Goal: Task Accomplishment & Management: Manage account settings

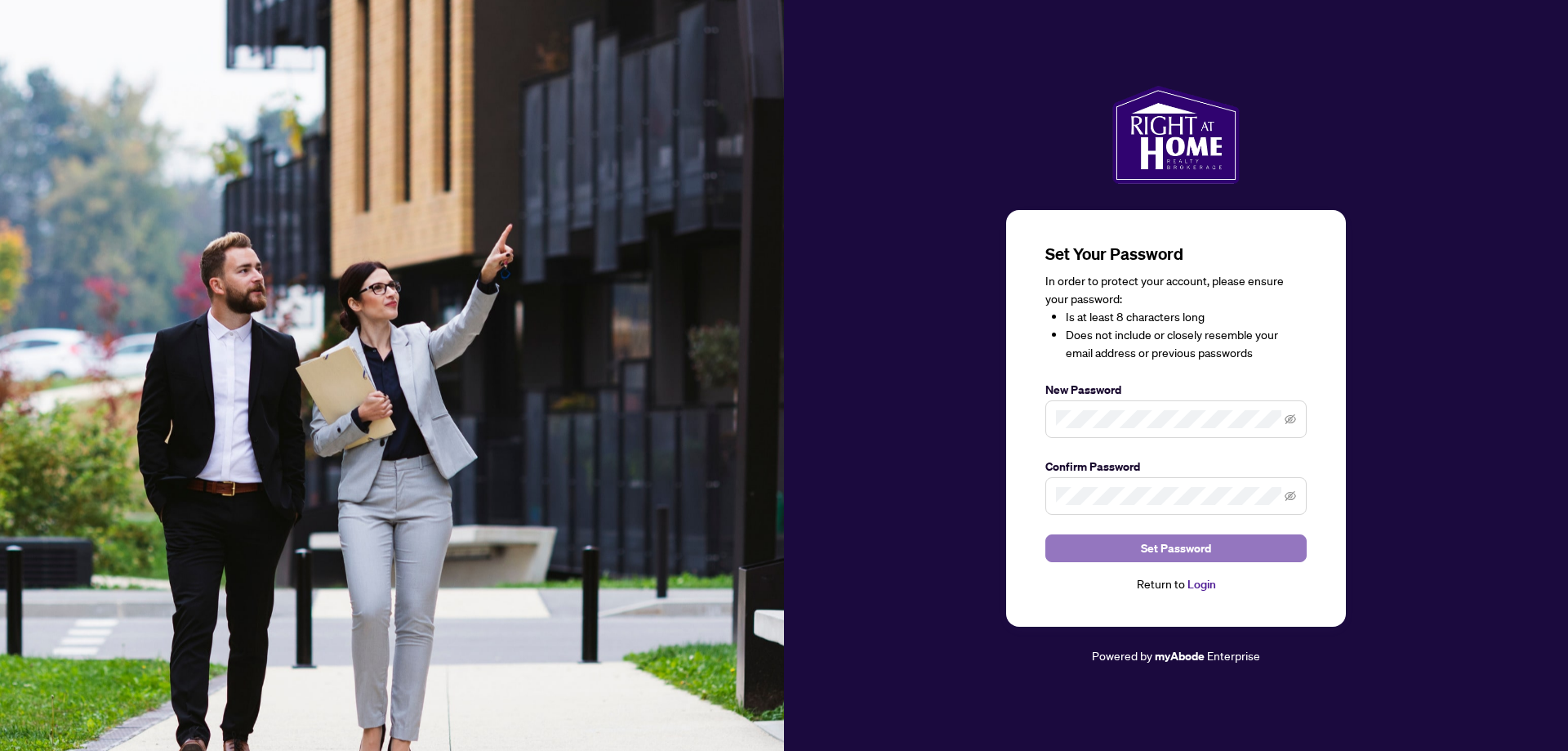
click at [1170, 548] on span "Set Password" at bounding box center [1176, 548] width 70 height 26
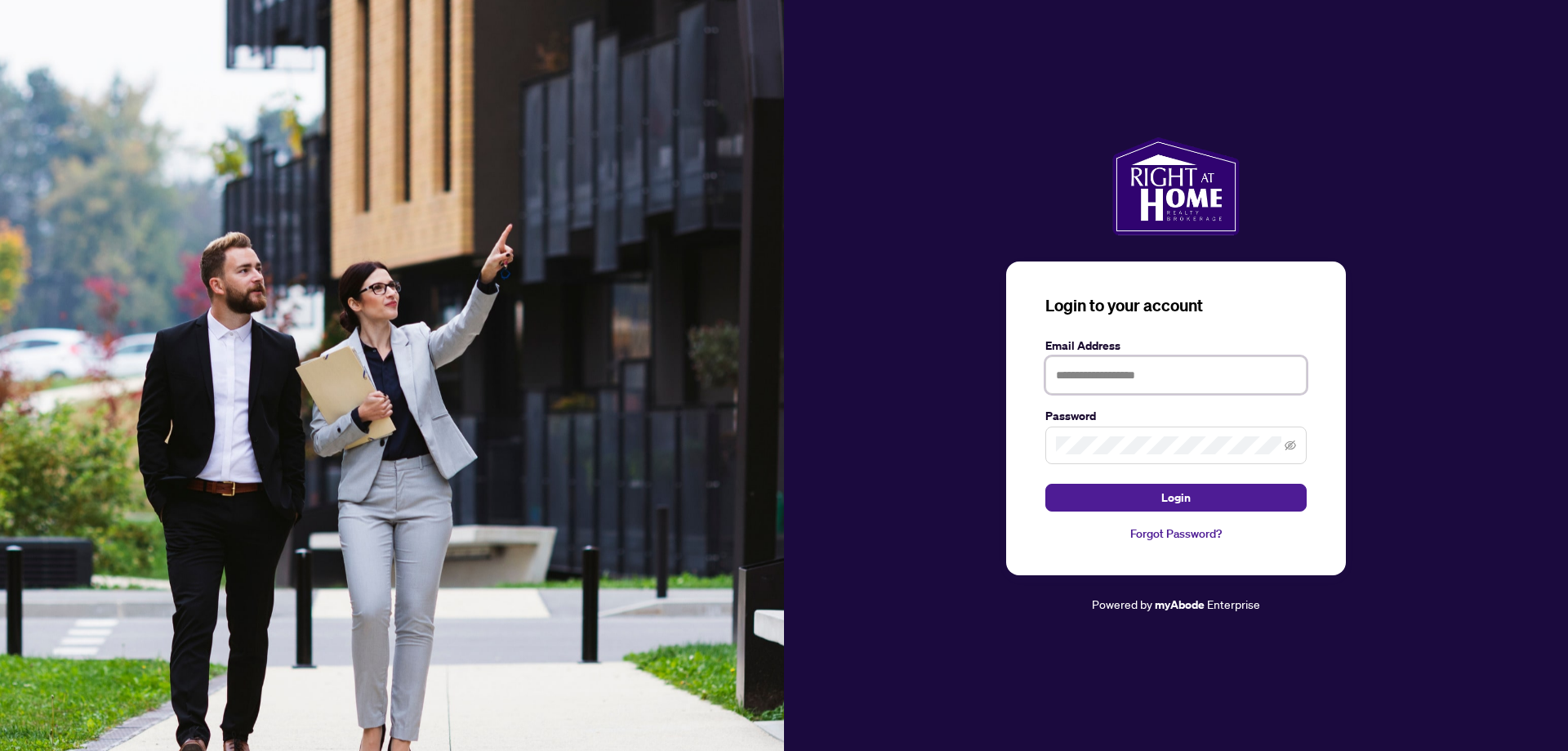
click at [1137, 375] on input "text" at bounding box center [1175, 375] width 261 height 38
type input "**********"
click at [1167, 500] on span "Login" at bounding box center [1176, 497] width 30 height 26
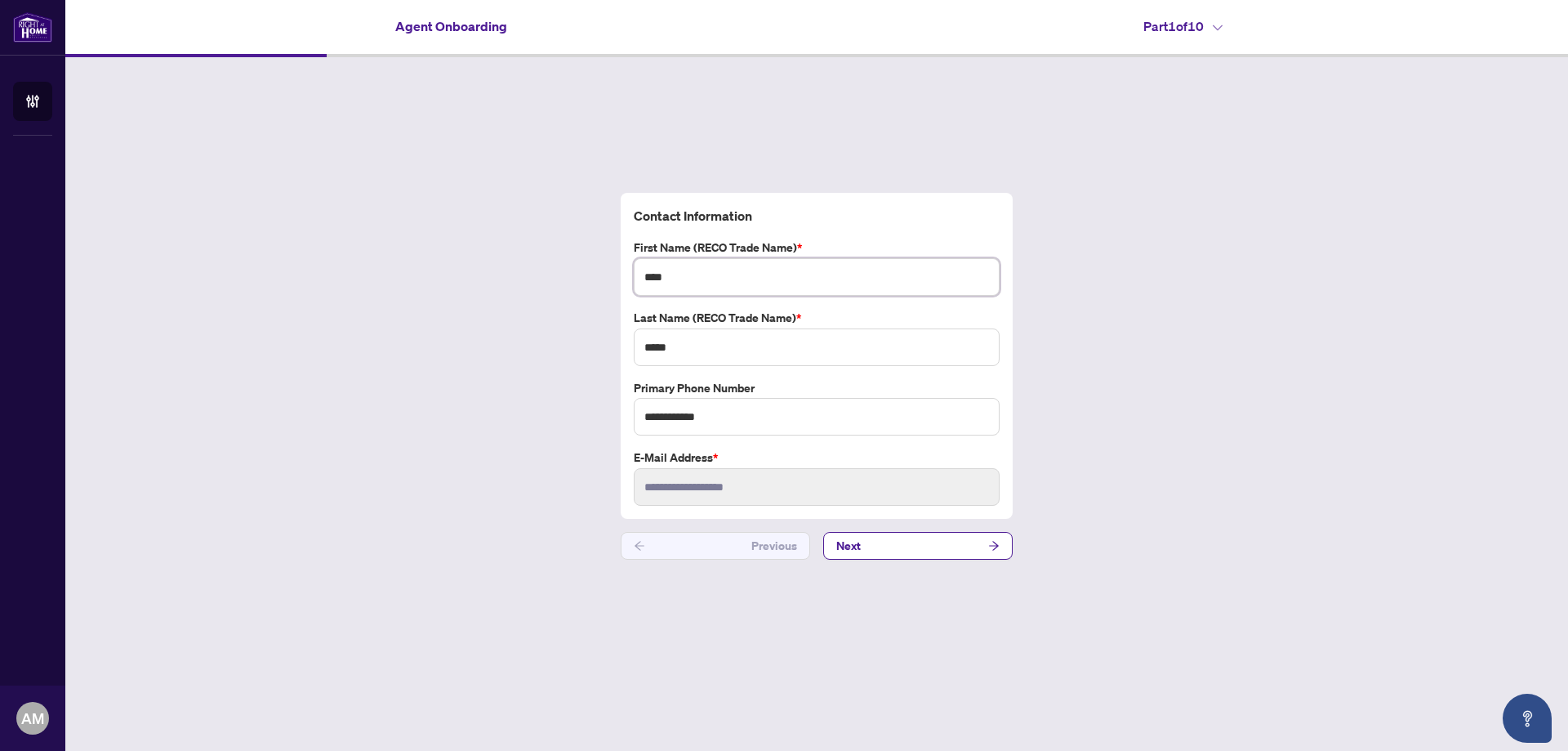
click at [701, 277] on input "****" at bounding box center [816, 277] width 366 height 38
type input "****"
click at [977, 542] on button "Next" at bounding box center [918, 545] width 189 height 28
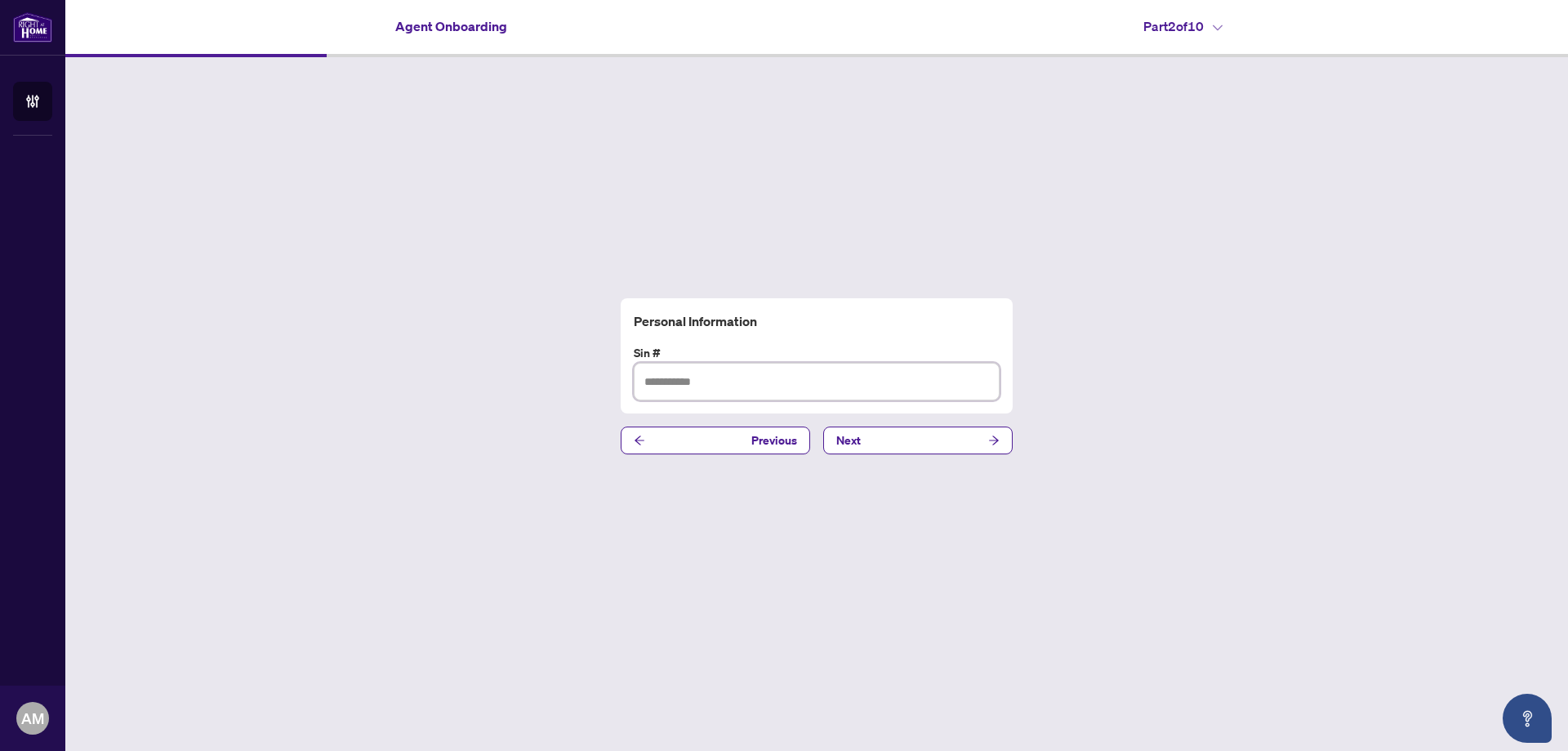
click at [684, 382] on input "text" at bounding box center [816, 381] width 366 height 38
type input "*********"
click at [940, 439] on button "Next" at bounding box center [918, 440] width 189 height 28
click at [717, 378] on input "text" at bounding box center [816, 381] width 366 height 38
click at [742, 372] on input "text" at bounding box center [816, 381] width 366 height 38
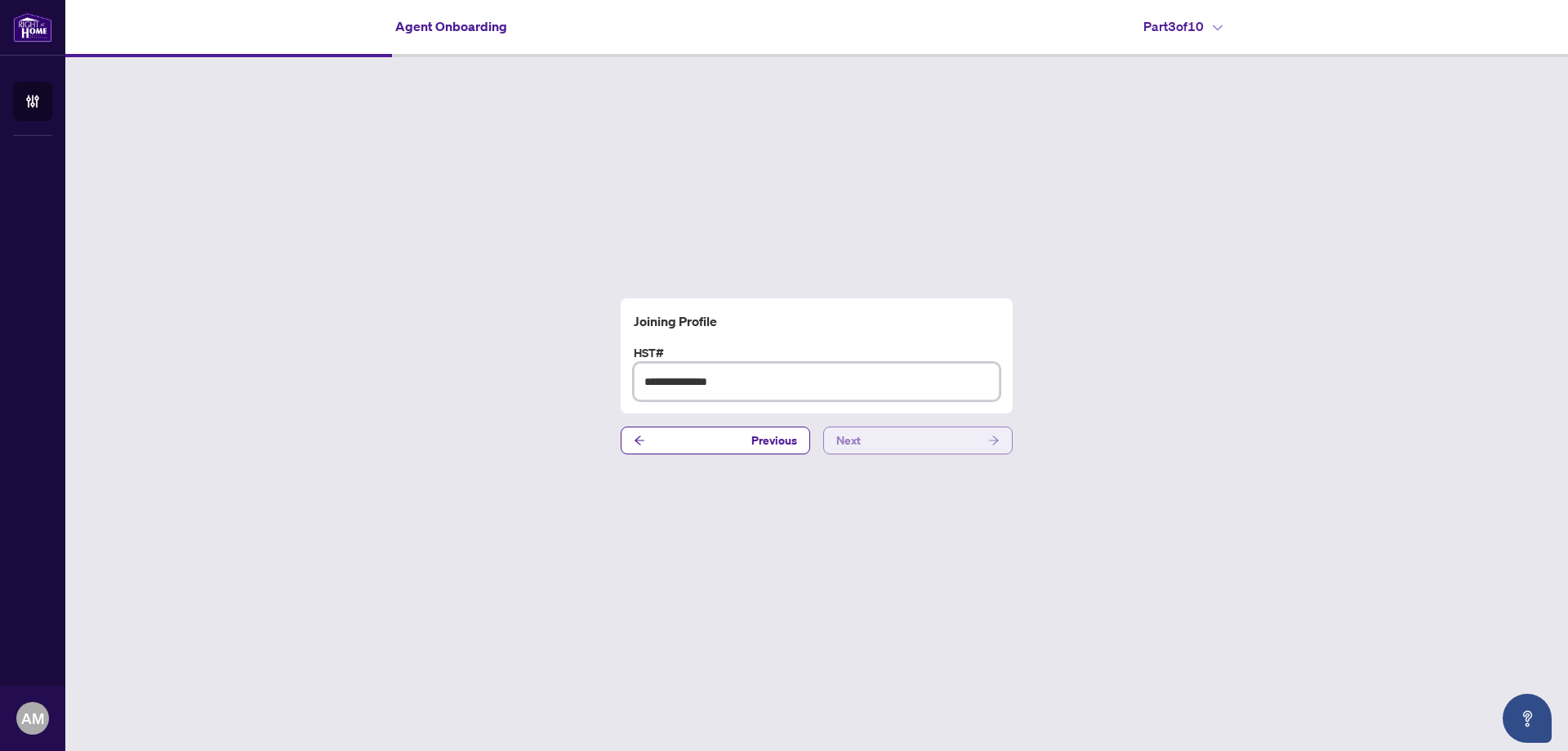
type input "**********"
click at [917, 446] on button "Next" at bounding box center [918, 440] width 189 height 28
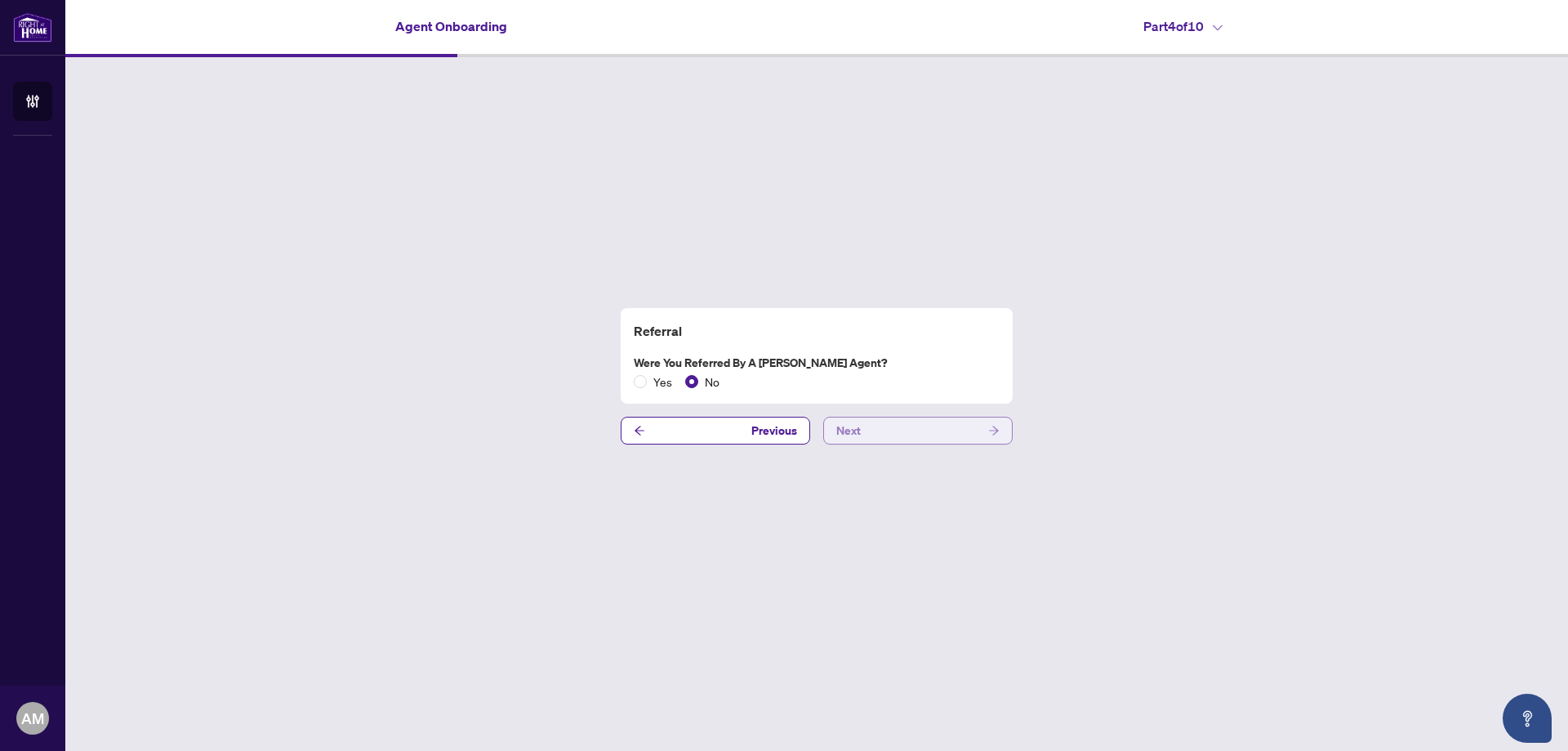
click at [923, 432] on button "Next" at bounding box center [918, 431] width 189 height 28
click at [915, 426] on button "Next" at bounding box center [918, 431] width 189 height 28
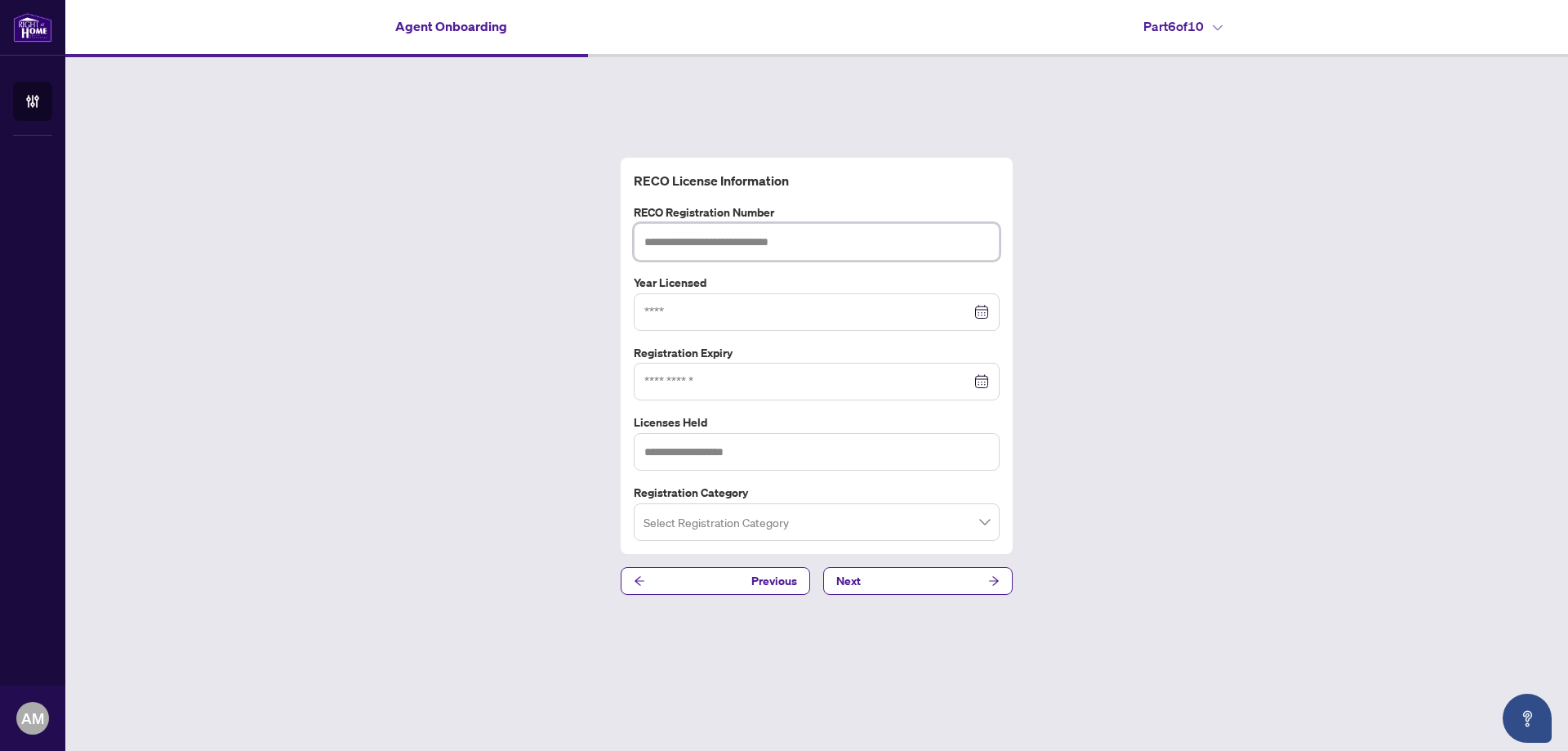
click at [742, 244] on input "text" at bounding box center [816, 242] width 366 height 38
type input "*******"
click at [982, 311] on div at bounding box center [817, 312] width 345 height 18
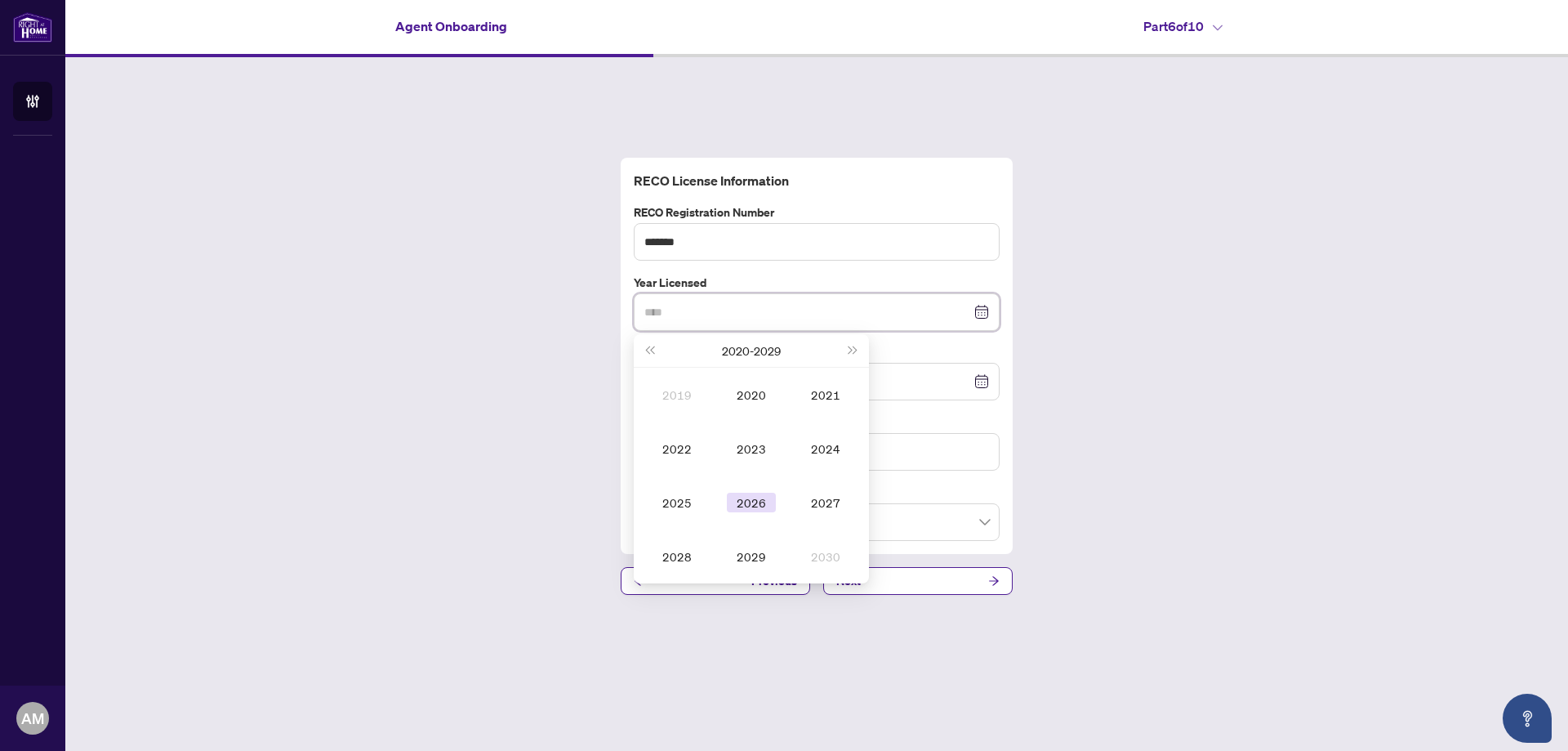
type input "****"
click at [758, 495] on div "2026" at bounding box center [751, 502] width 49 height 19
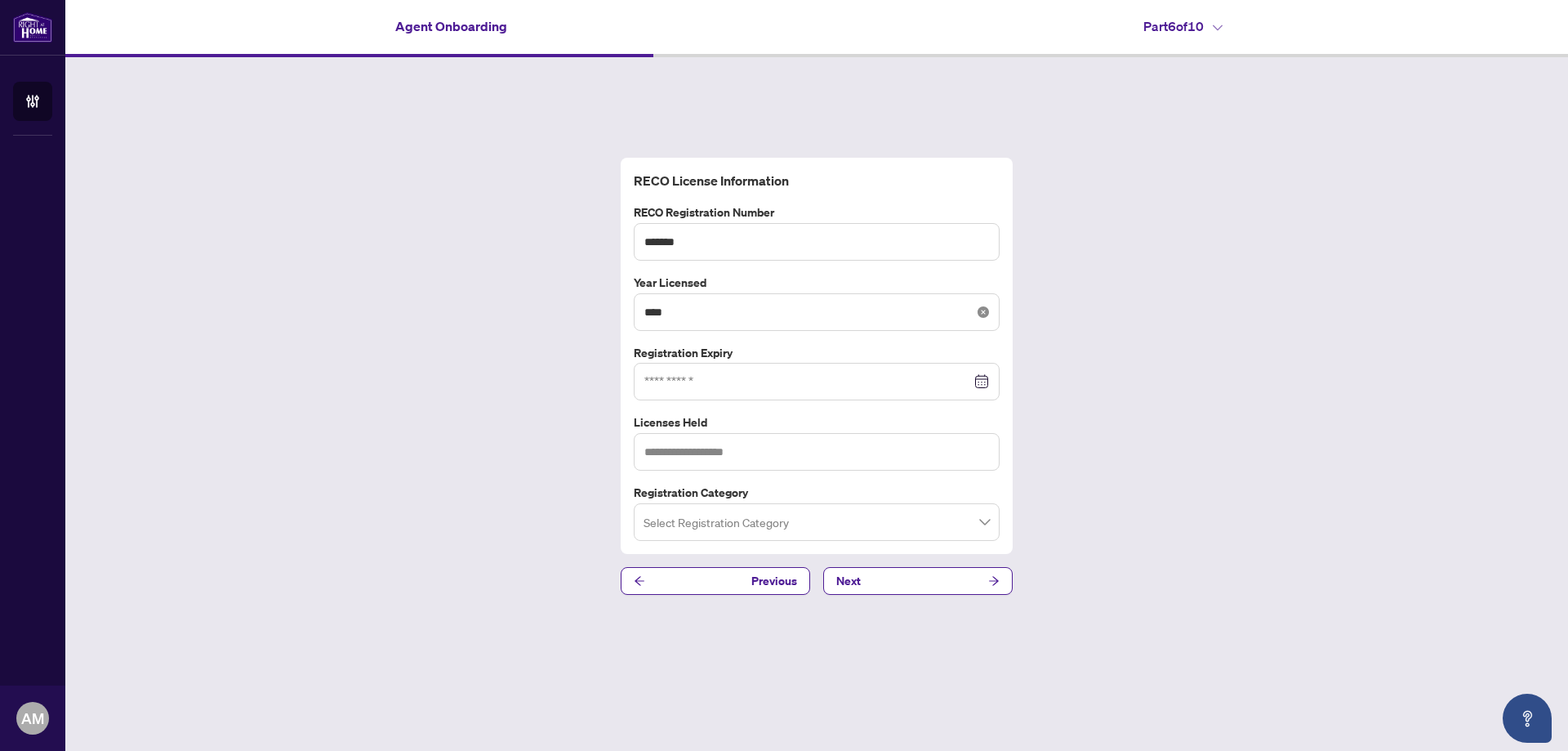
click at [983, 314] on icon "close-circle" at bounding box center [983, 312] width 11 height 11
click at [980, 310] on div at bounding box center [817, 312] width 345 height 18
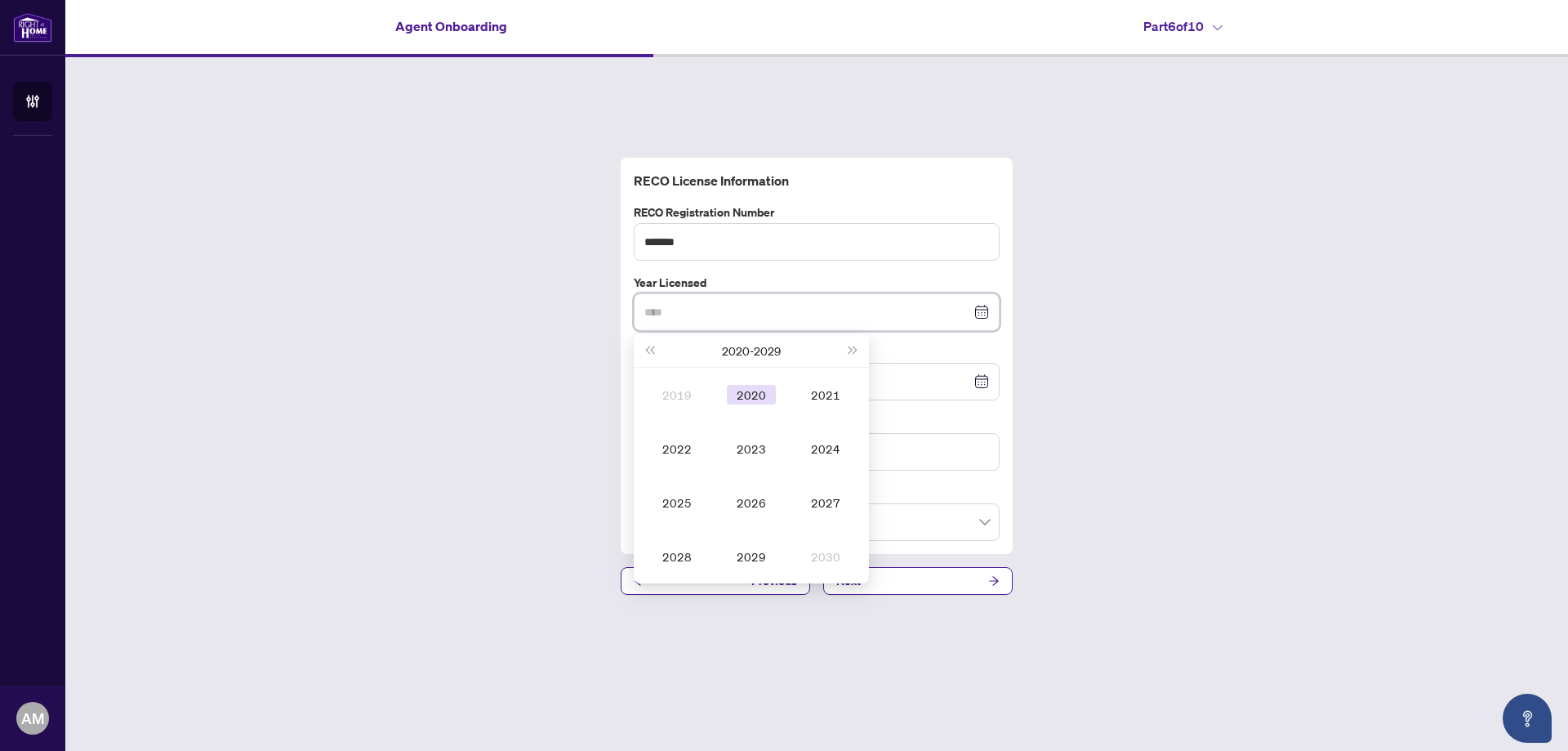
type input "****"
click at [646, 349] on span "Last year (Control + left)" at bounding box center [649, 350] width 8 height 8
type input "****"
click at [754, 499] on div "2016" at bounding box center [751, 502] width 49 height 19
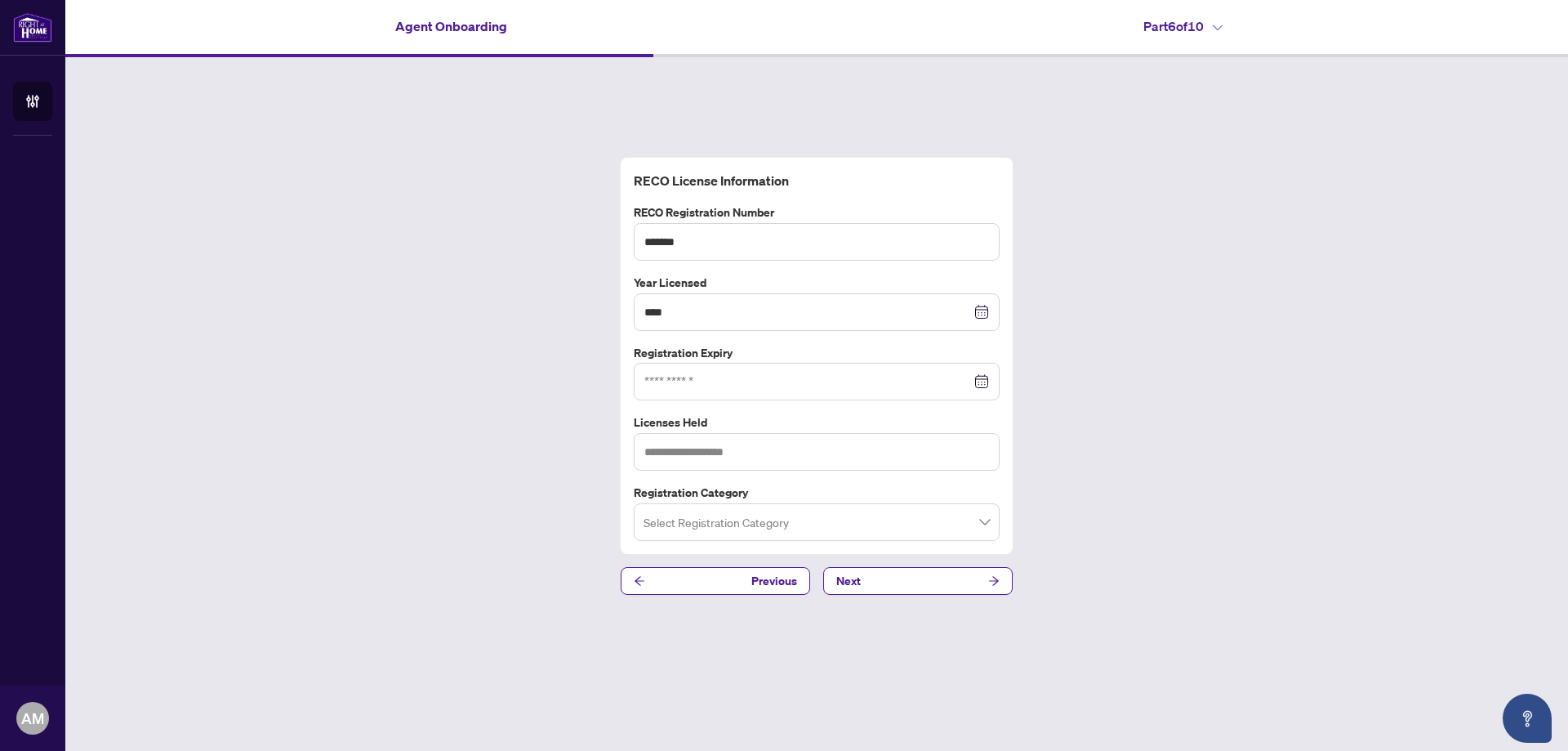
click at [980, 381] on div at bounding box center [817, 381] width 345 height 18
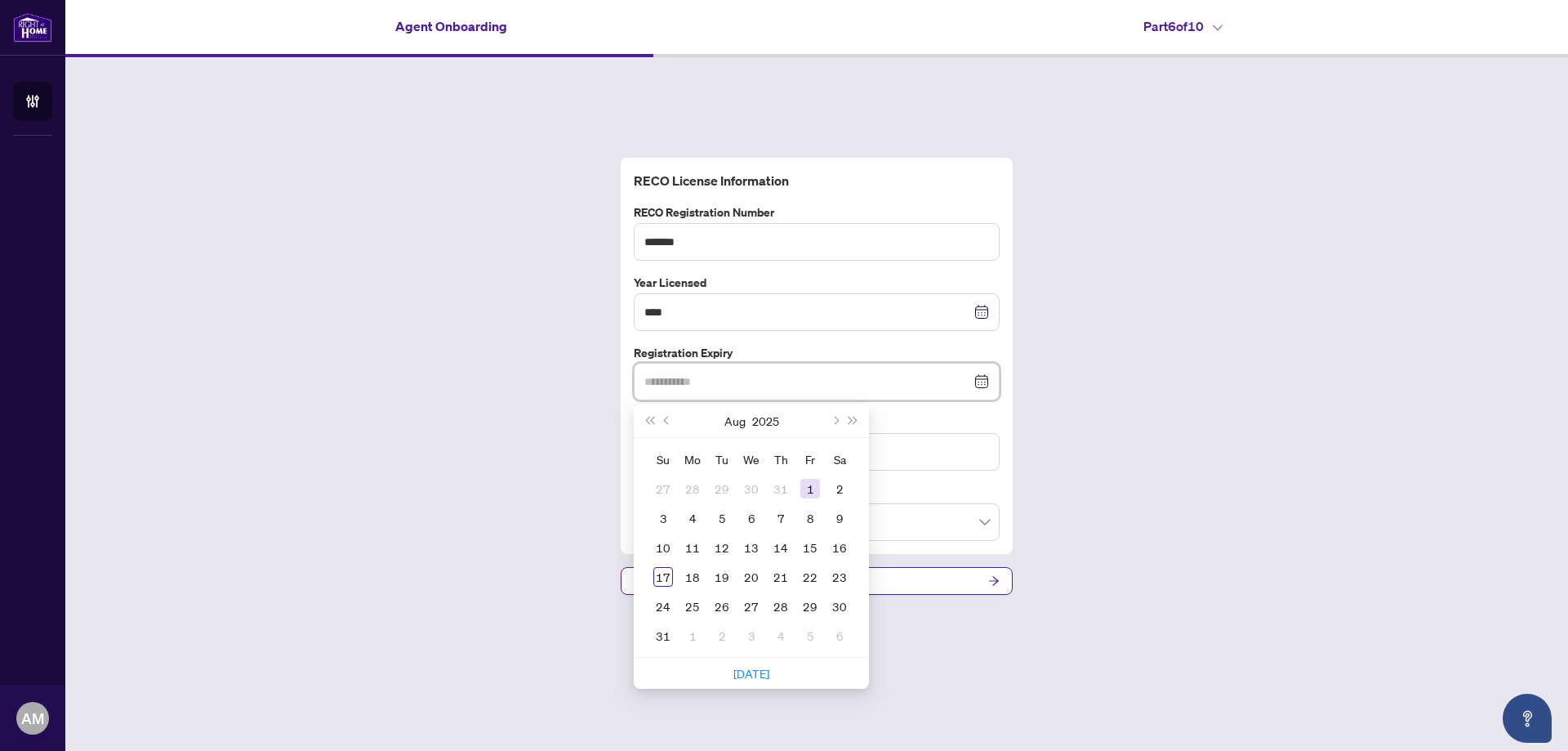
type input "**********"
click at [837, 422] on span "Next month (PageDown)" at bounding box center [835, 421] width 8 height 8
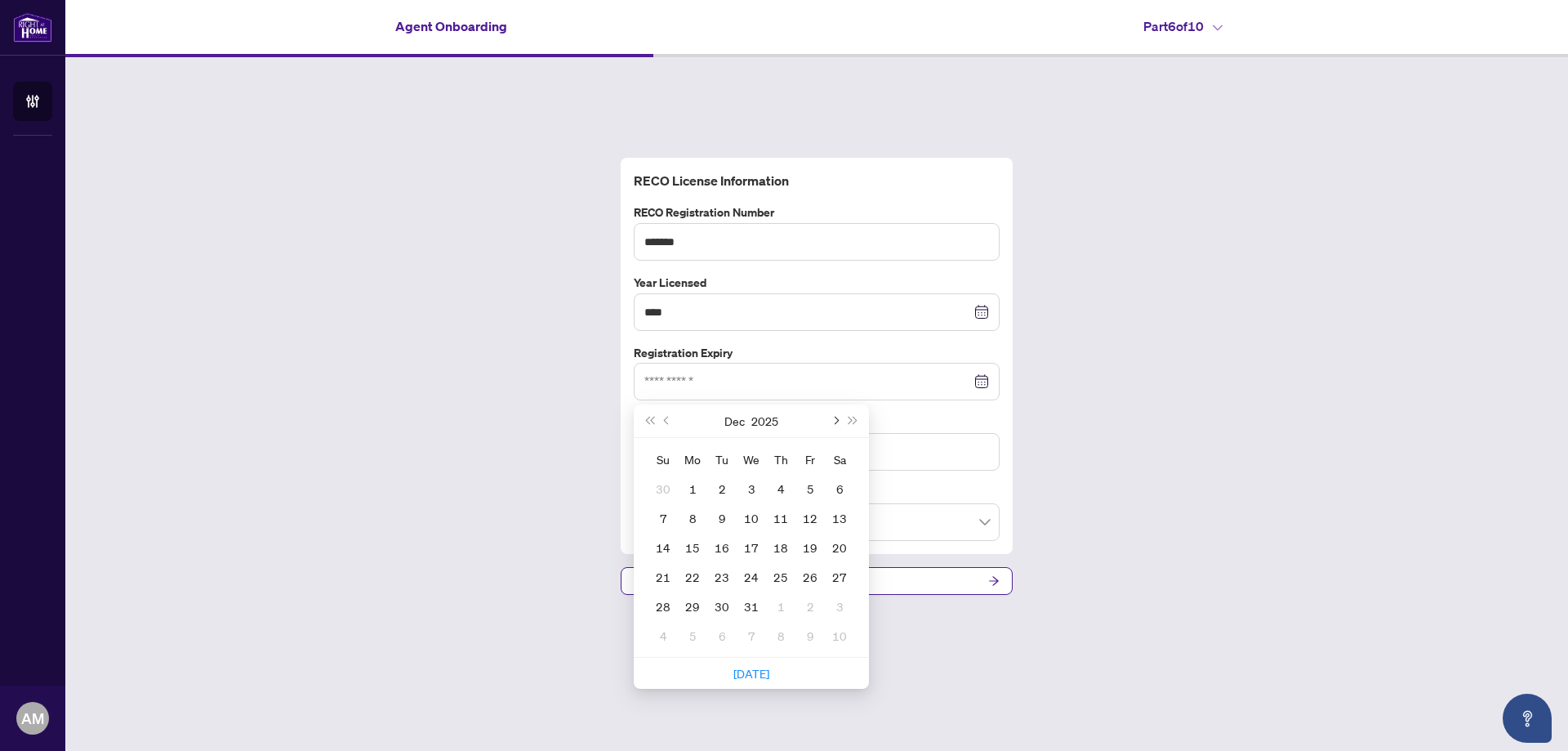
click at [837, 422] on span "Next month (PageDown)" at bounding box center [835, 421] width 8 height 8
click at [837, 421] on span "Next month (PageDown)" at bounding box center [835, 421] width 8 height 8
type input "**********"
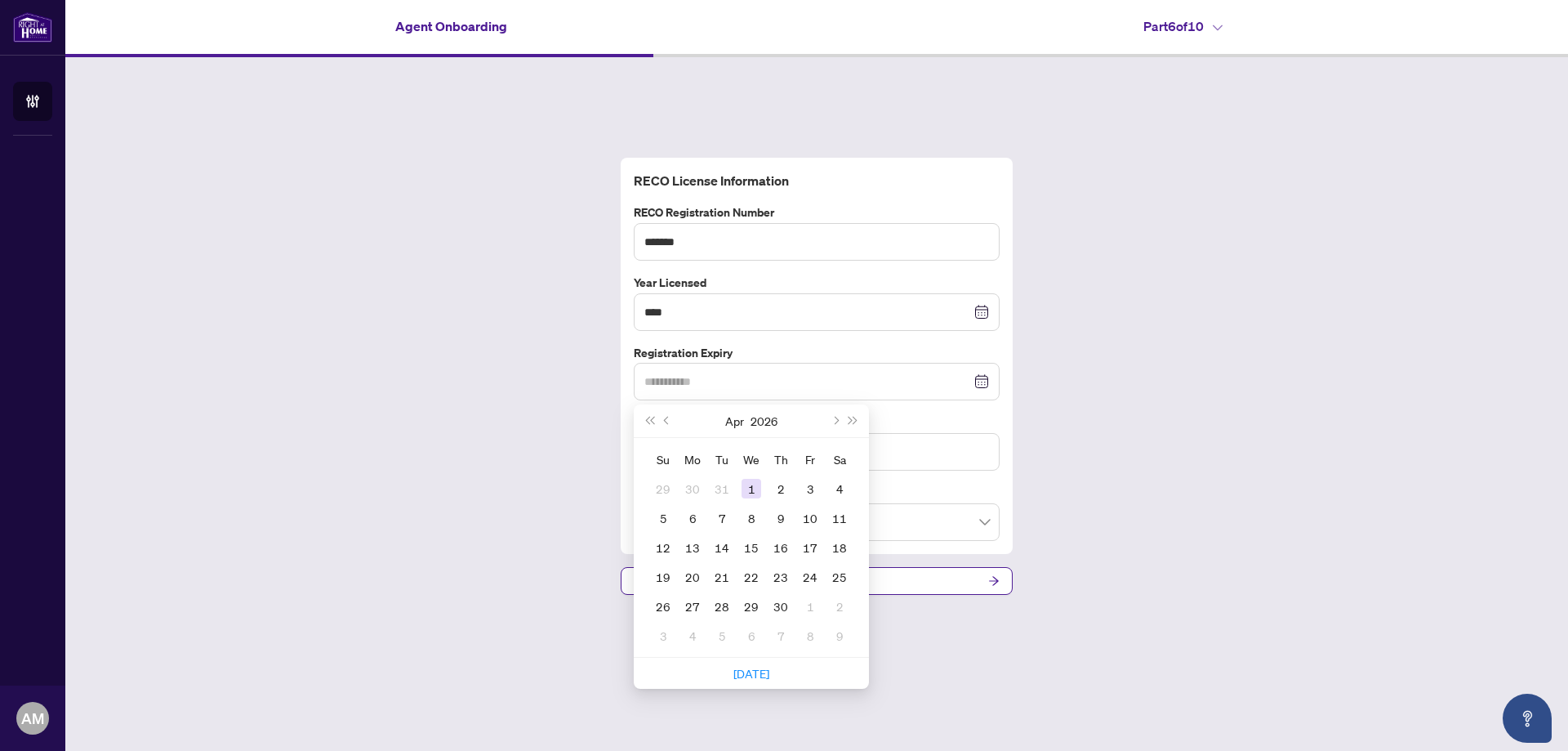
click at [752, 487] on div "1" at bounding box center [751, 488] width 19 height 19
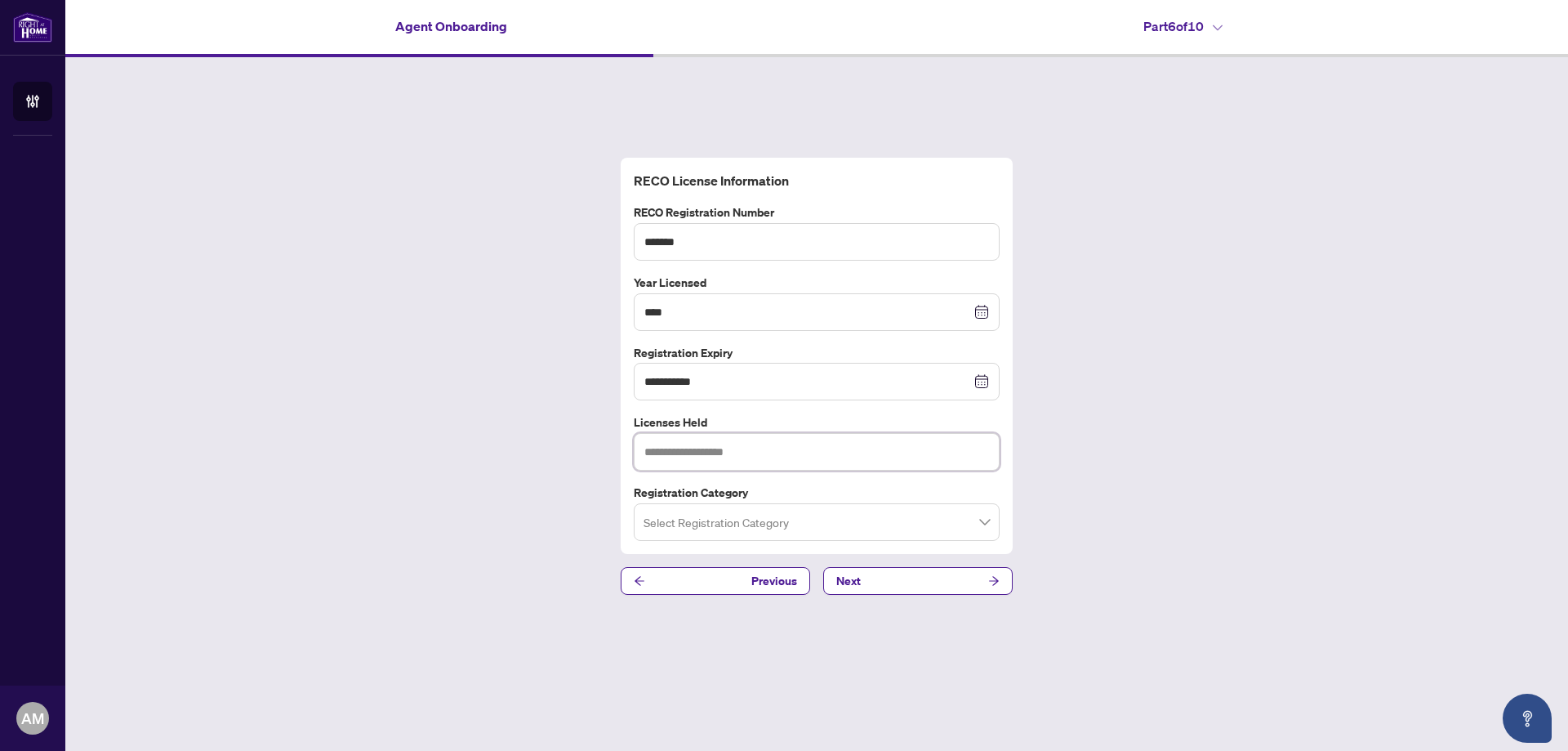
click at [758, 450] on input "text" at bounding box center [816, 451] width 366 height 38
type input "**********"
click at [949, 527] on input "search" at bounding box center [810, 524] width 332 height 36
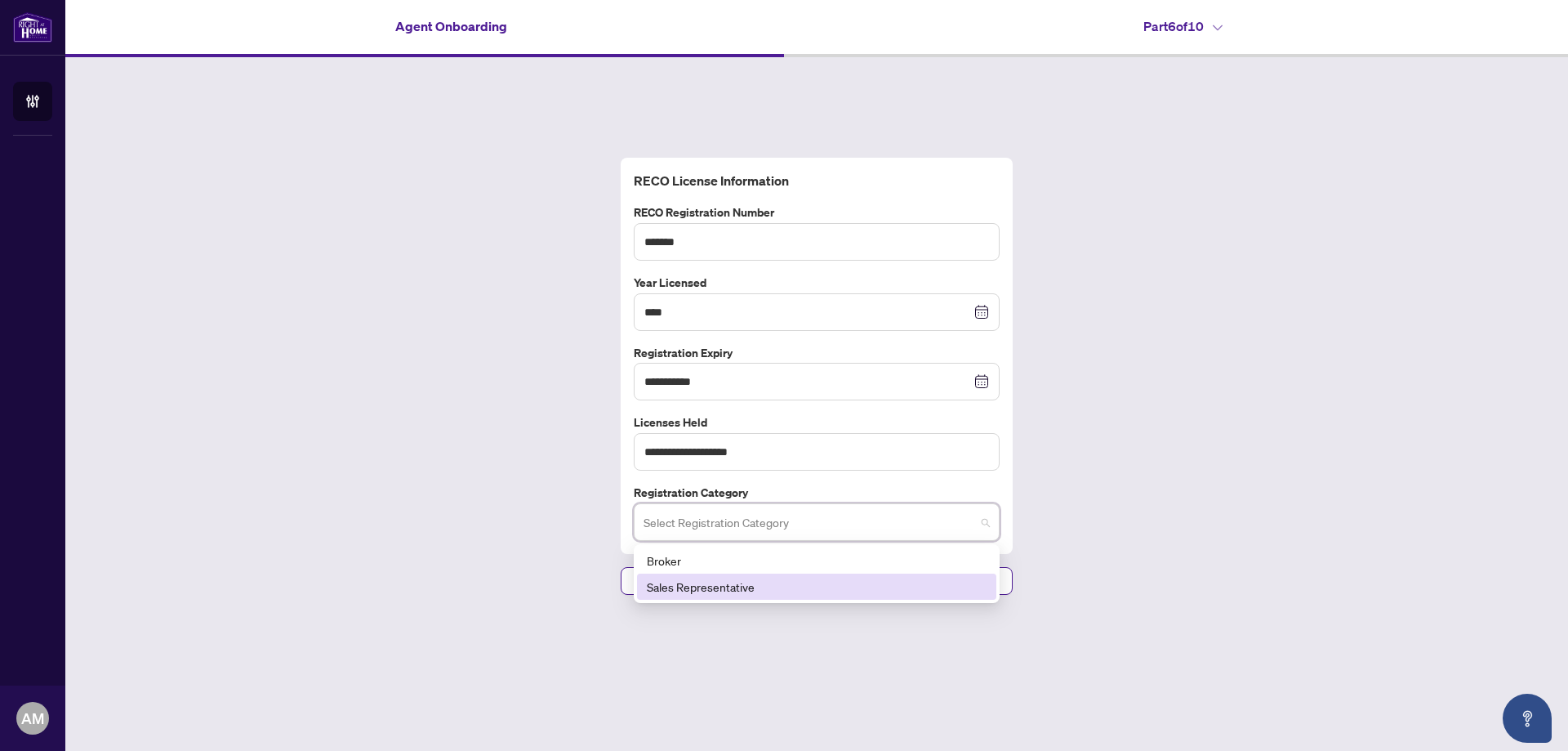
click at [774, 585] on div "Sales Representative" at bounding box center [816, 586] width 339 height 18
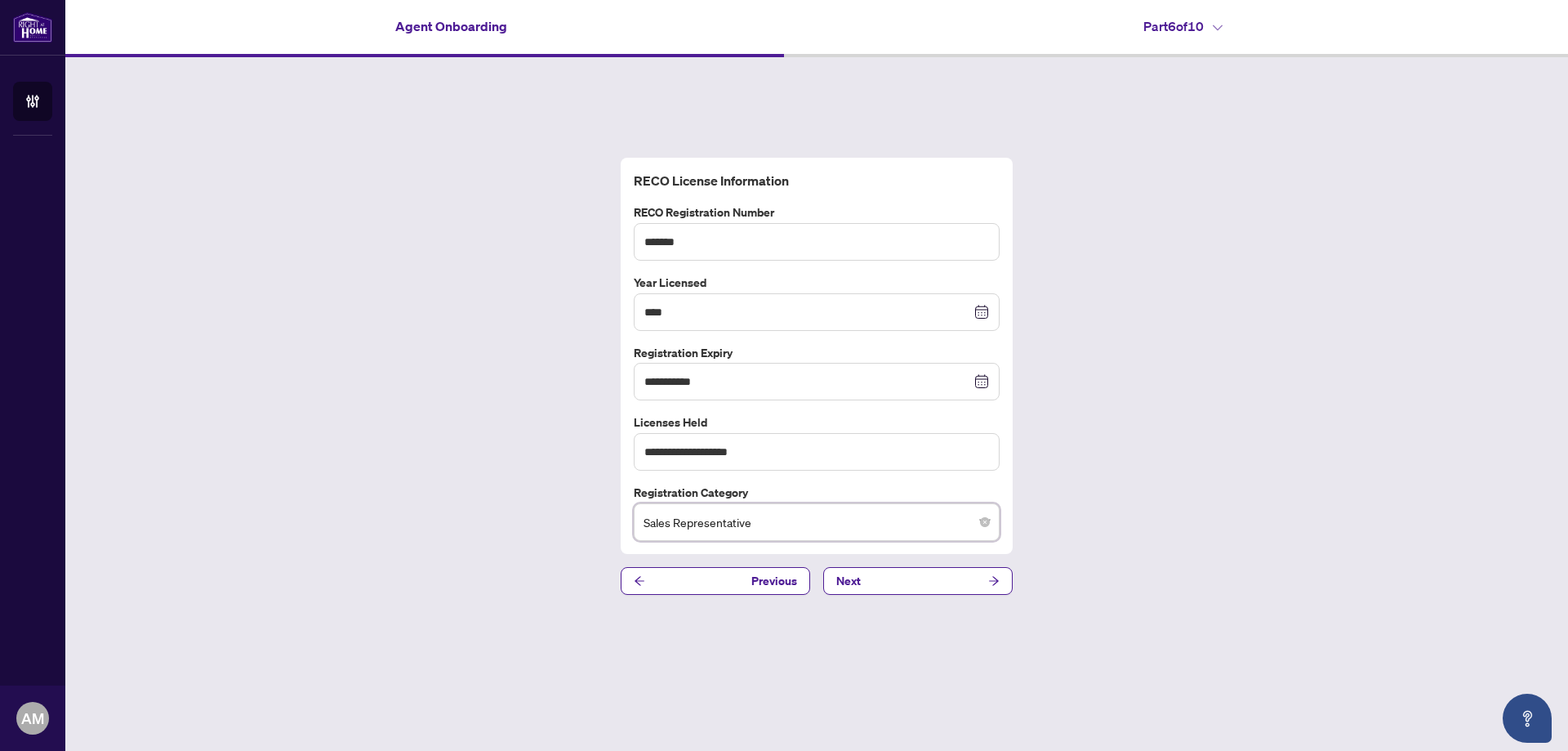
click at [1140, 438] on div "**********" at bounding box center [816, 376] width 1503 height 638
drag, startPoint x: 760, startPoint y: 450, endPoint x: 600, endPoint y: 463, distance: 160.5
click at [600, 463] on div "**********" at bounding box center [816, 376] width 1503 height 638
click at [1195, 453] on div "**********" at bounding box center [816, 376] width 1503 height 638
click at [915, 581] on button "Next" at bounding box center [918, 581] width 189 height 28
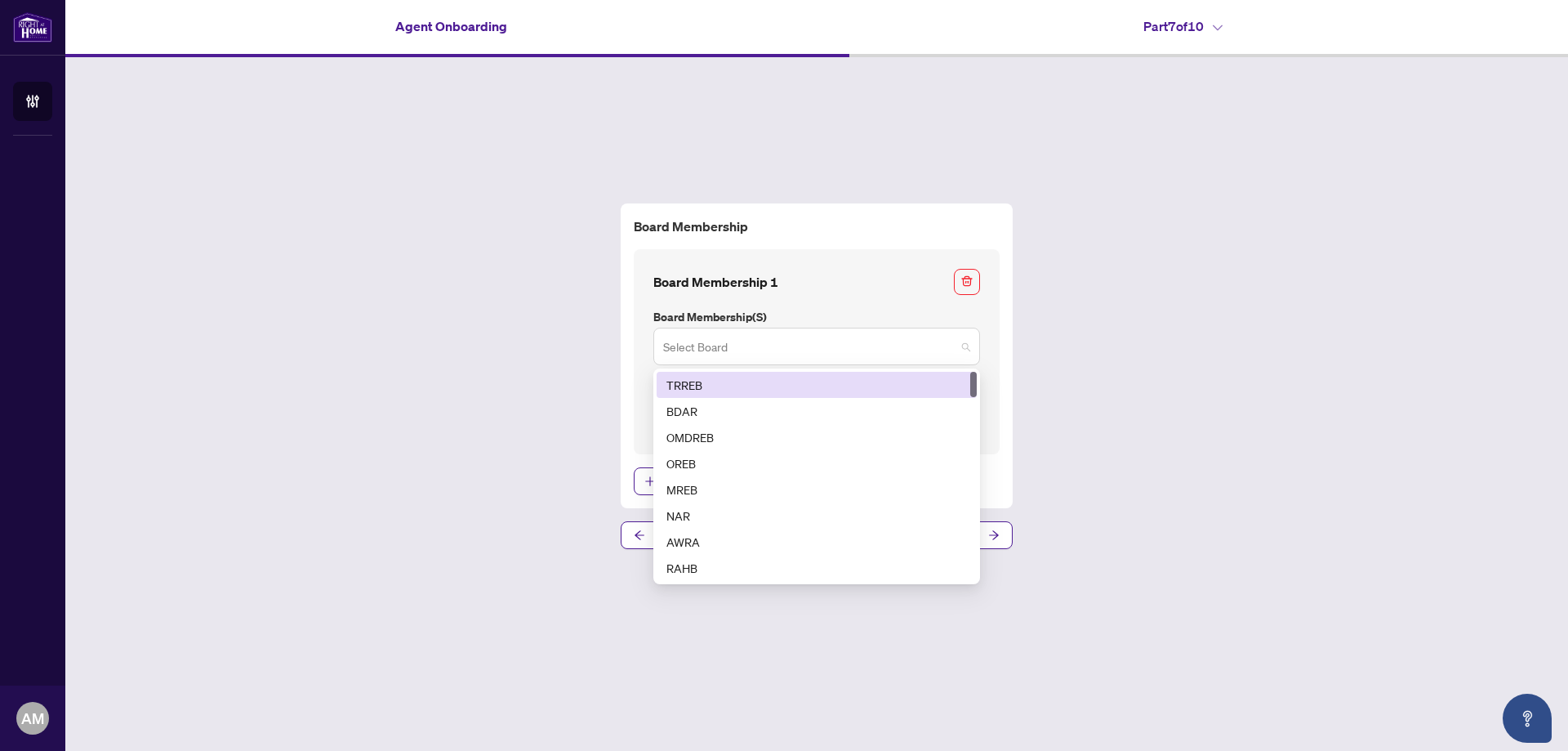
click at [966, 349] on span at bounding box center [816, 347] width 307 height 31
click at [713, 384] on div "TRREB" at bounding box center [817, 384] width 301 height 18
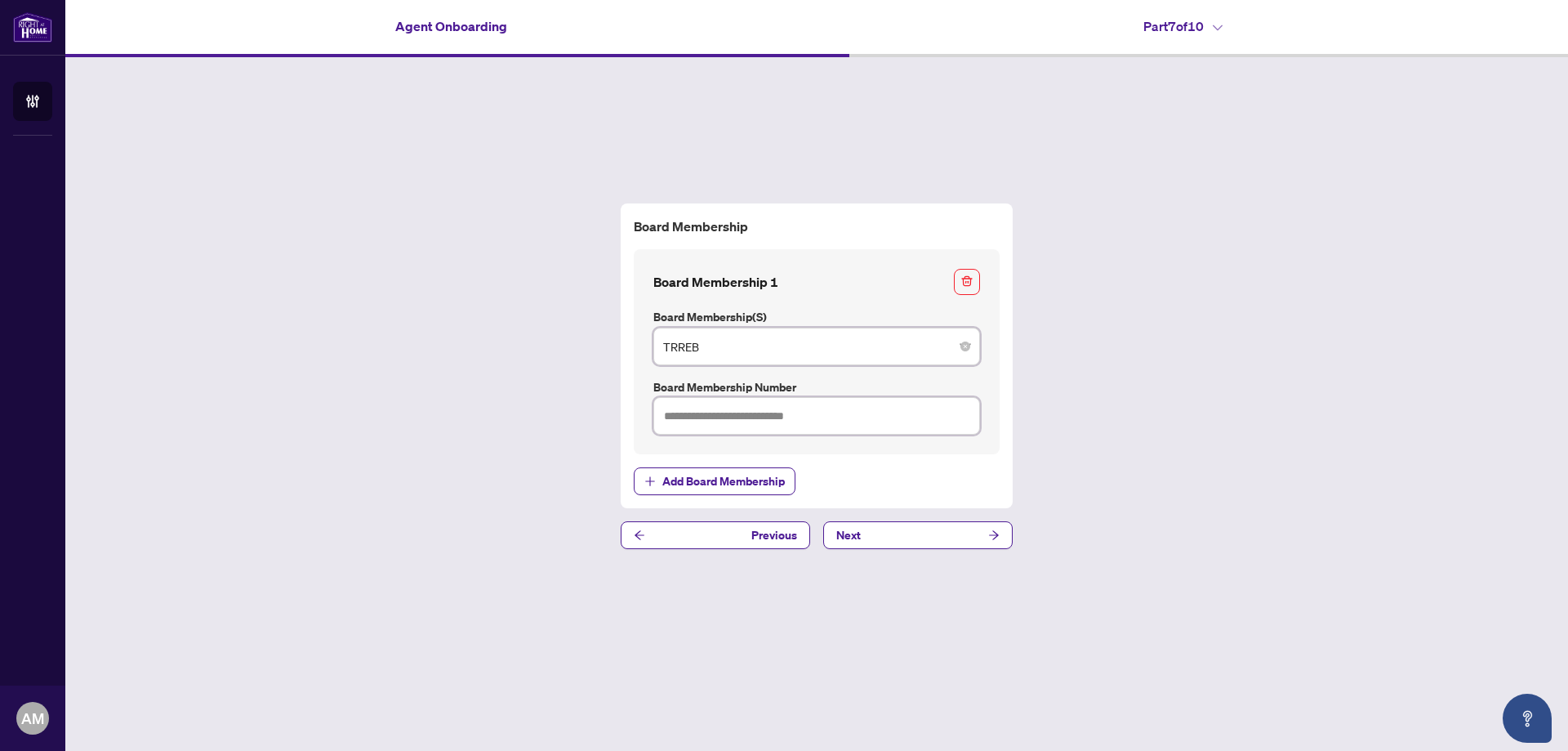
click at [831, 413] on input "text" at bounding box center [816, 415] width 327 height 38
type input "*******"
click at [926, 537] on button "Next" at bounding box center [918, 535] width 189 height 28
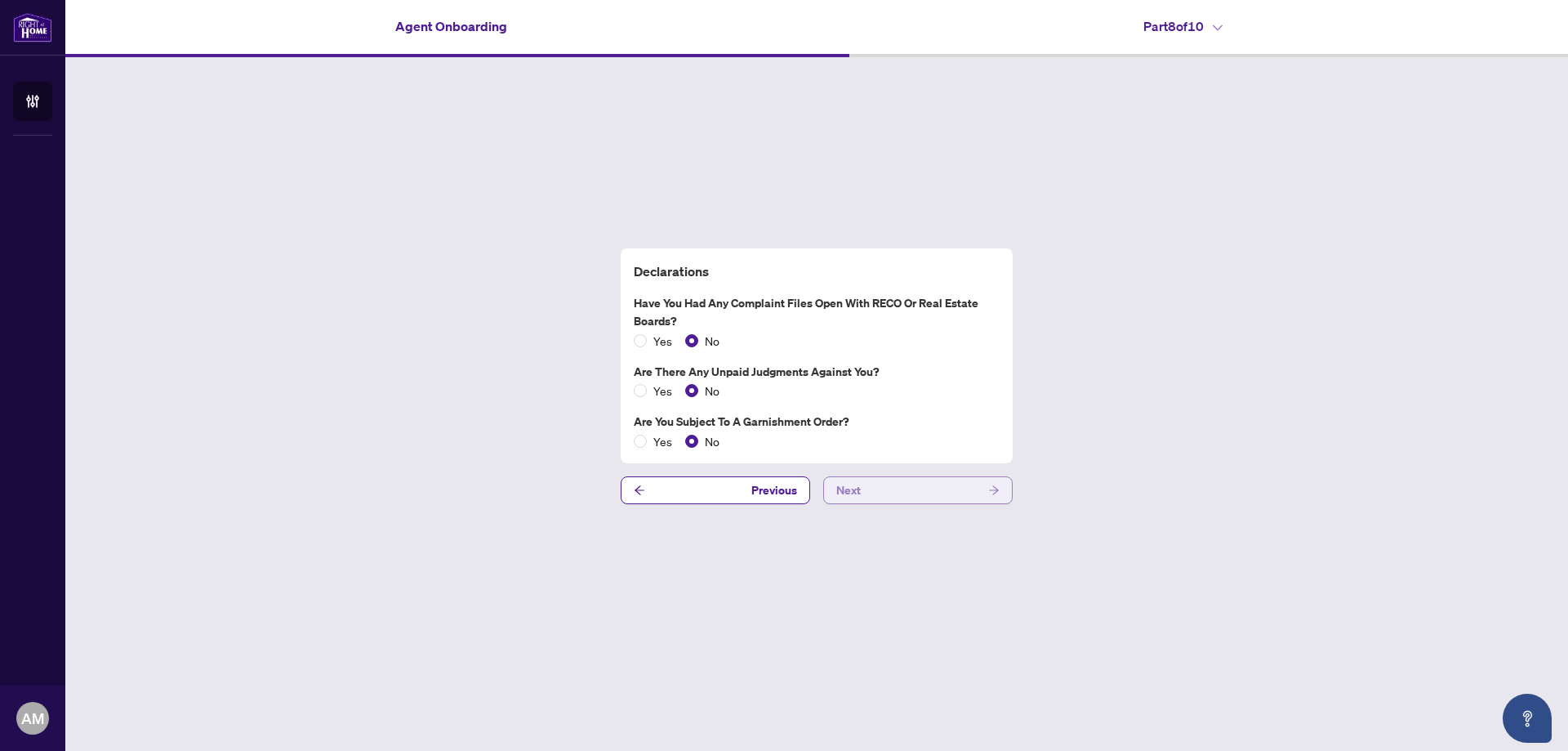
click at [900, 495] on button "Next" at bounding box center [918, 490] width 189 height 28
click at [877, 493] on button "Next" at bounding box center [918, 490] width 189 height 28
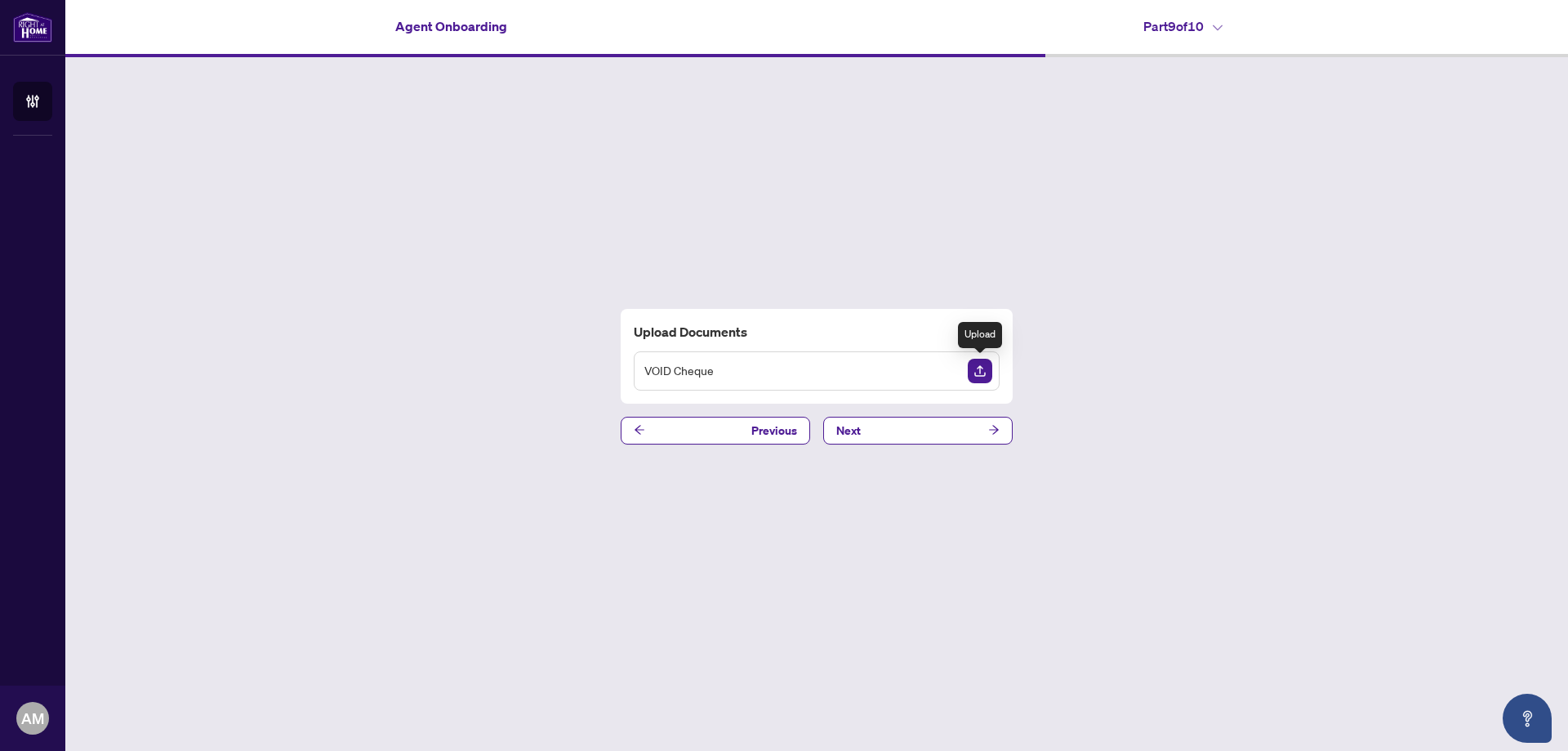
click at [980, 367] on img "Upload Document" at bounding box center [980, 371] width 25 height 25
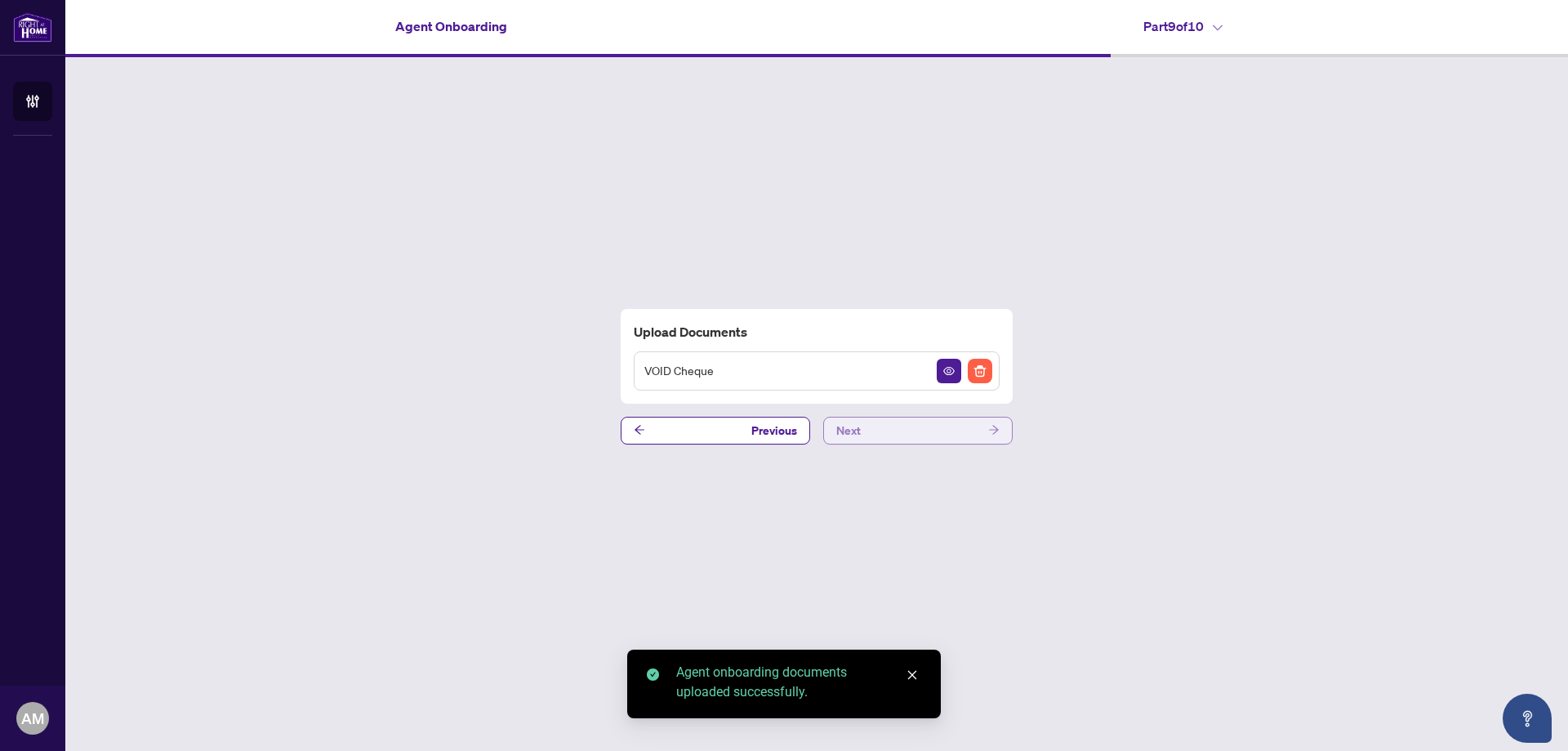
click at [908, 428] on button "Next" at bounding box center [918, 431] width 189 height 28
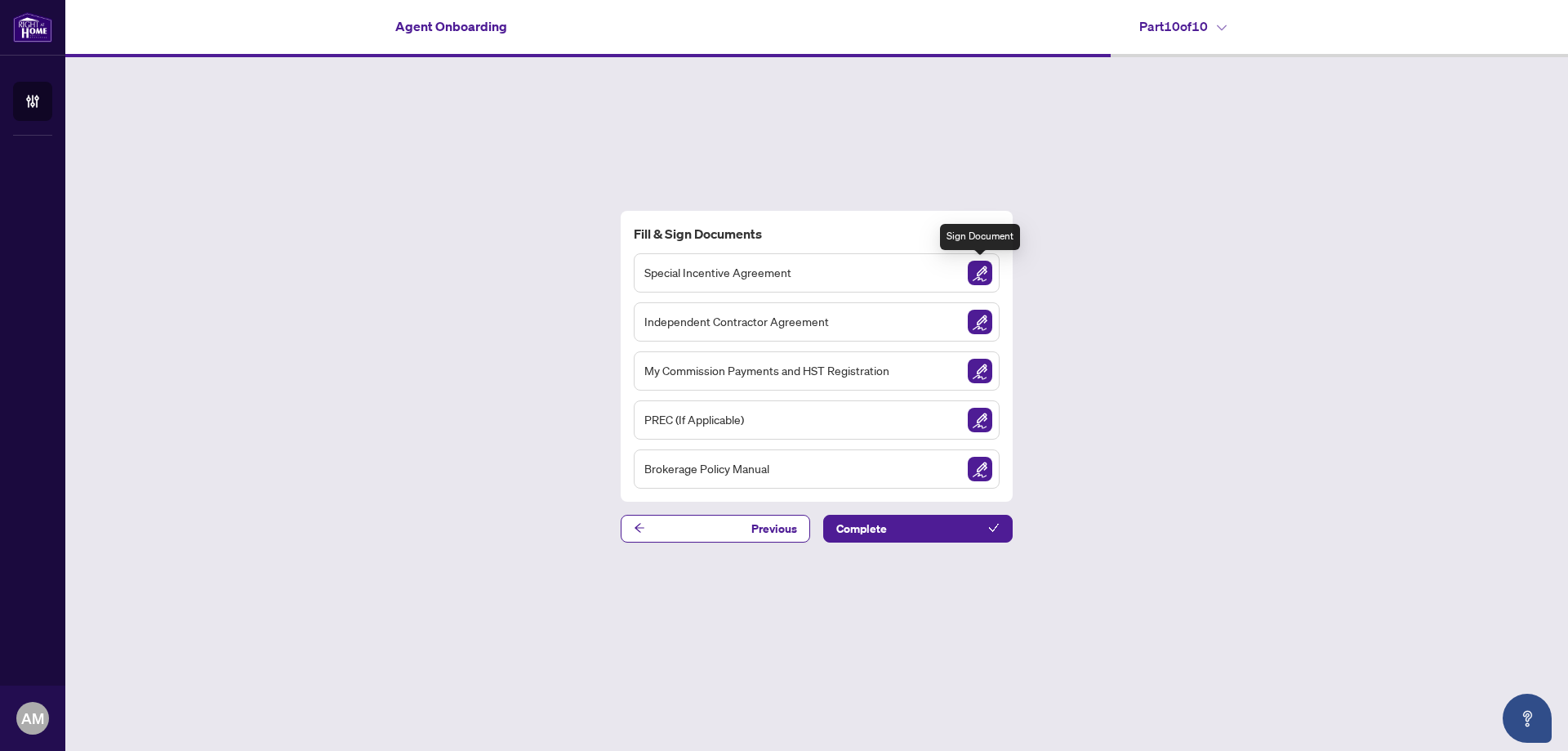
click at [980, 271] on img "Sign Document" at bounding box center [980, 272] width 25 height 25
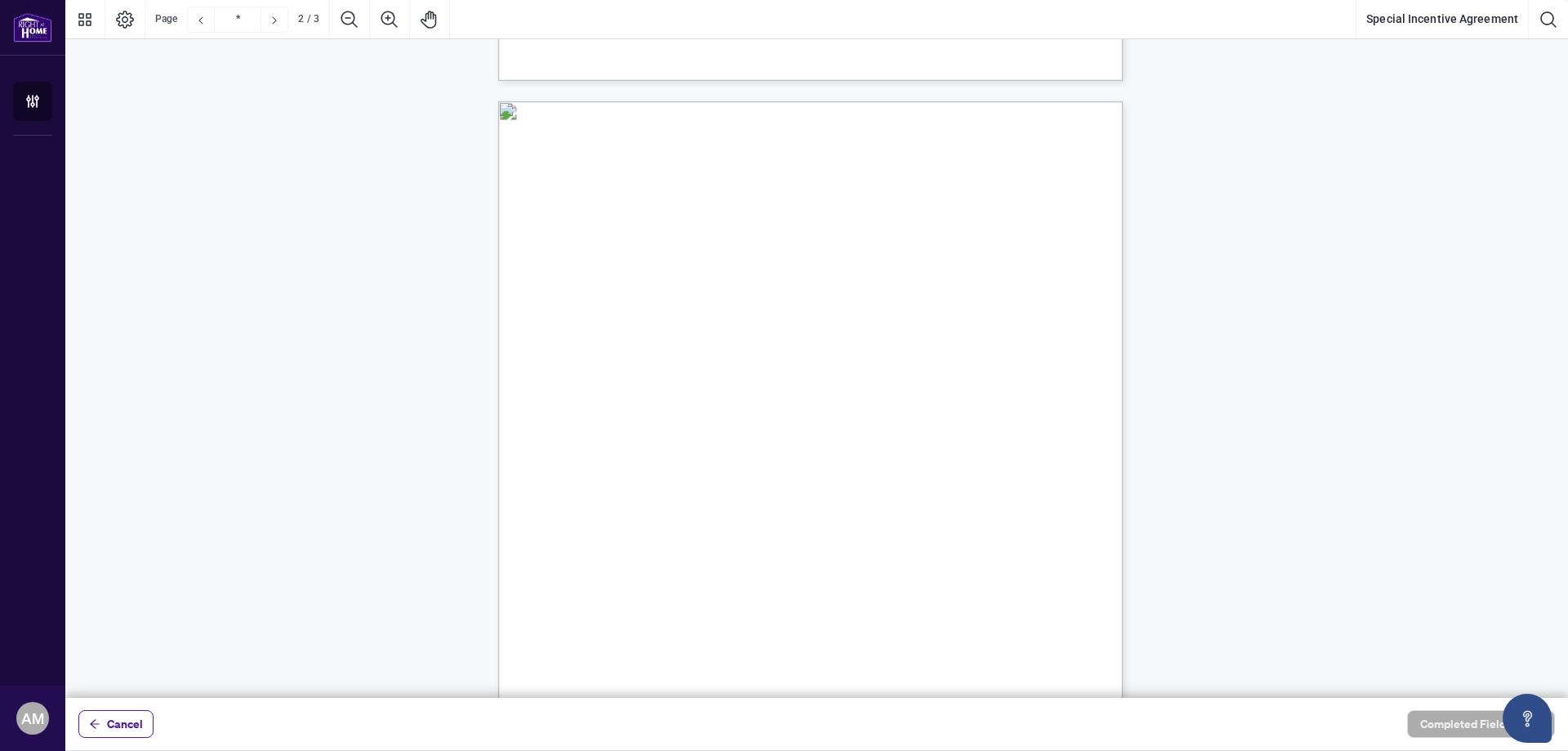
scroll to position [899, 0]
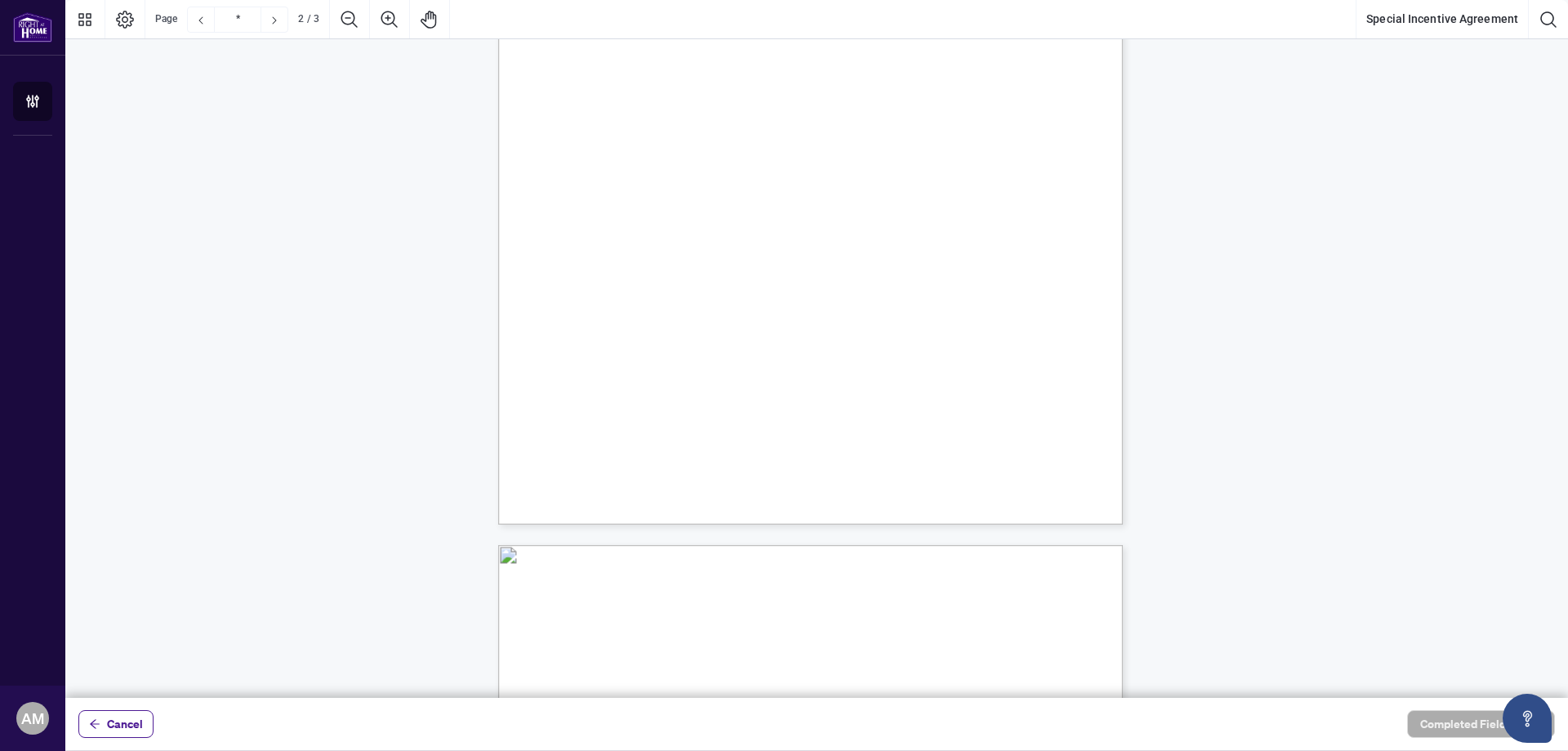
type input "*"
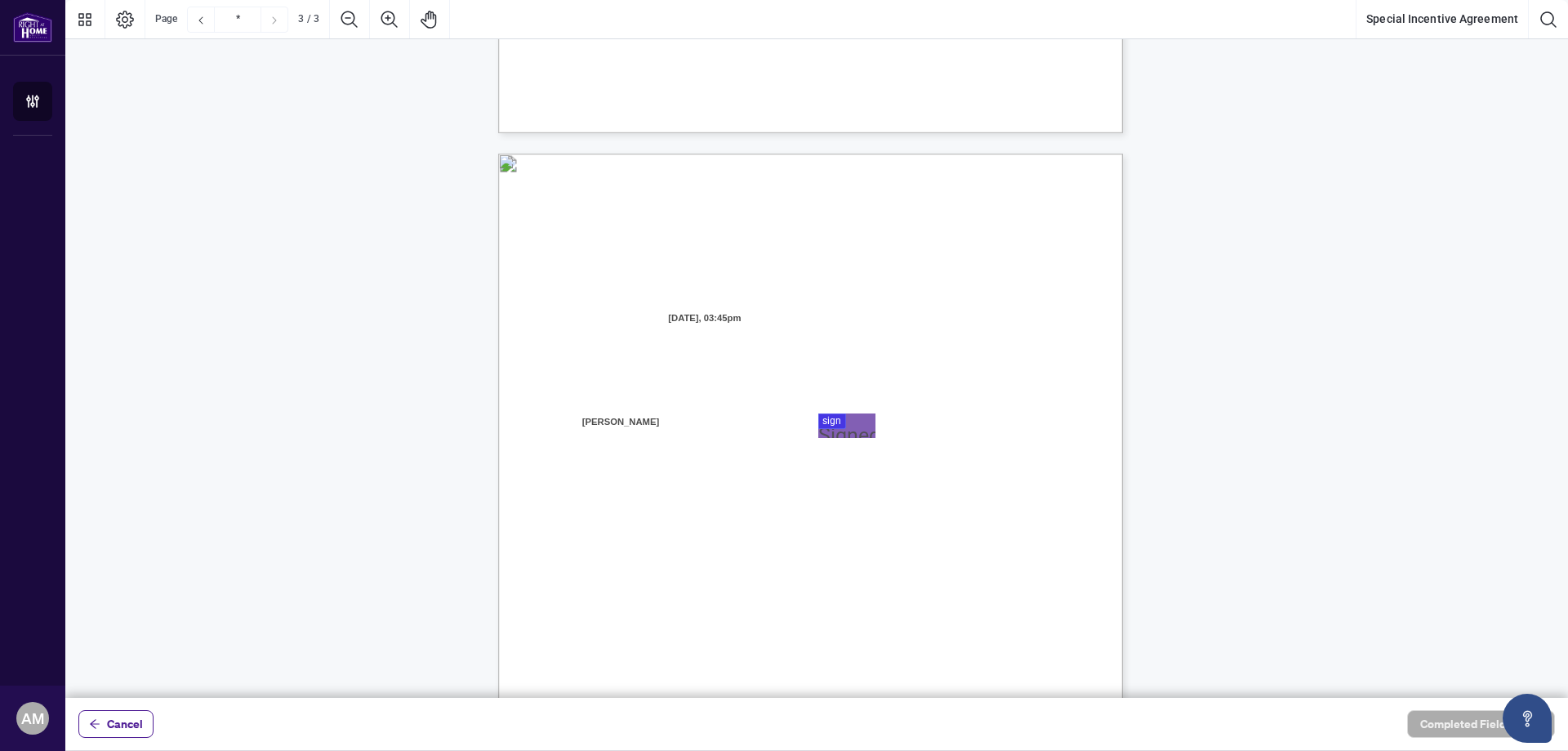
scroll to position [1716, 0]
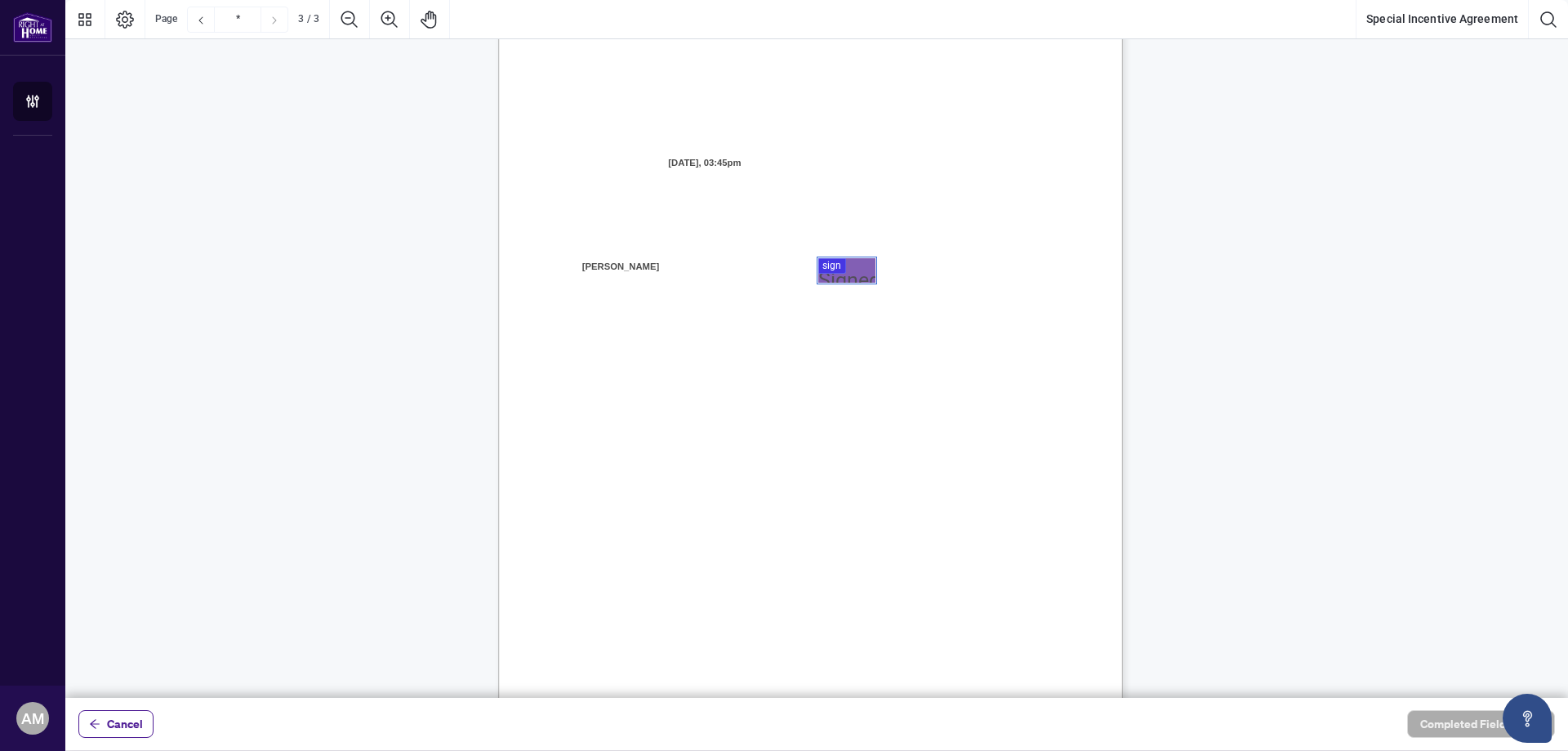
click at [845, 266] on div at bounding box center [816, 349] width 1503 height 697
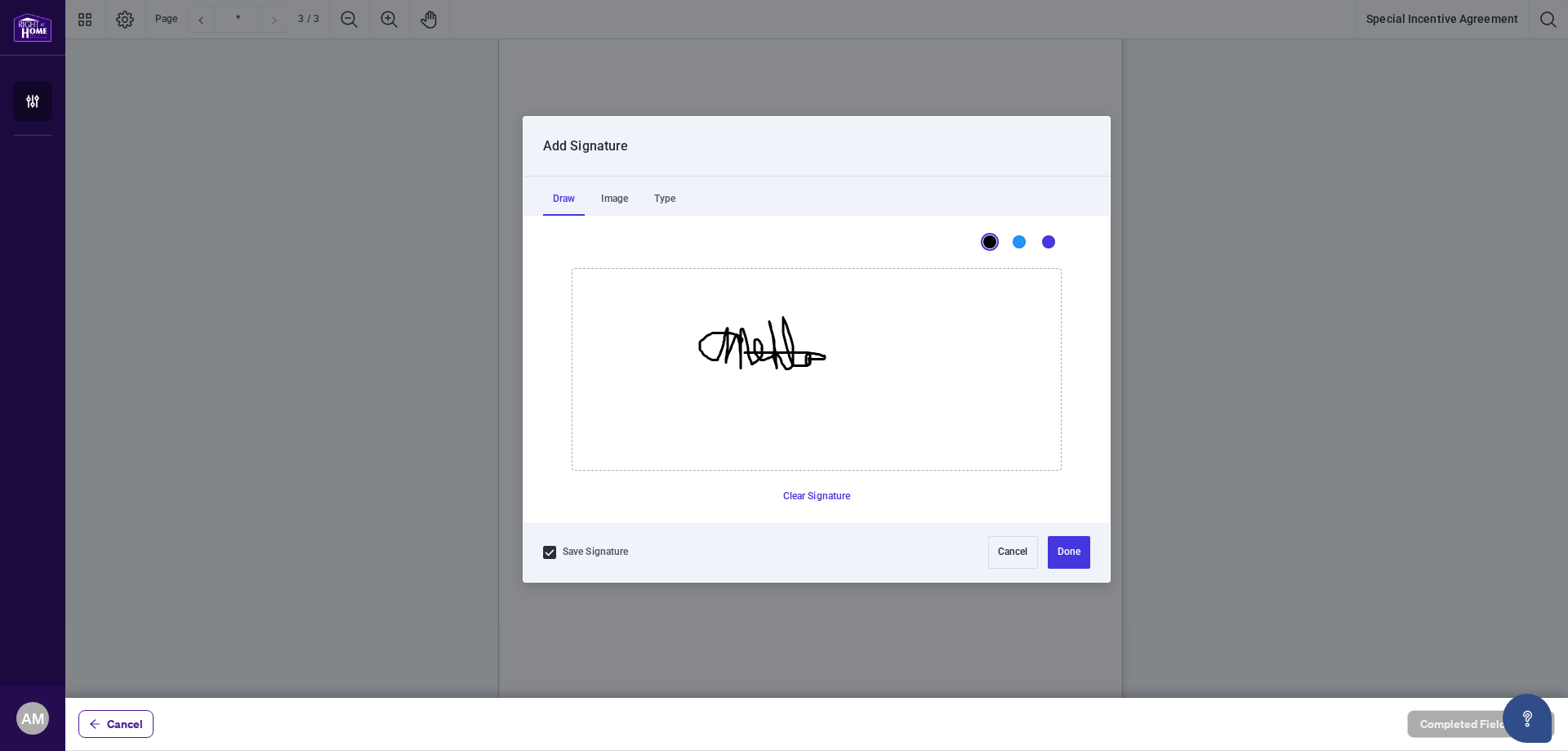
drag, startPoint x: 742, startPoint y: 341, endPoint x: 738, endPoint y: 351, distance: 10.8
click at [738, 352] on icon "Drawing canvas" at bounding box center [817, 369] width 489 height 201
click at [1072, 542] on button "Done" at bounding box center [1069, 552] width 42 height 32
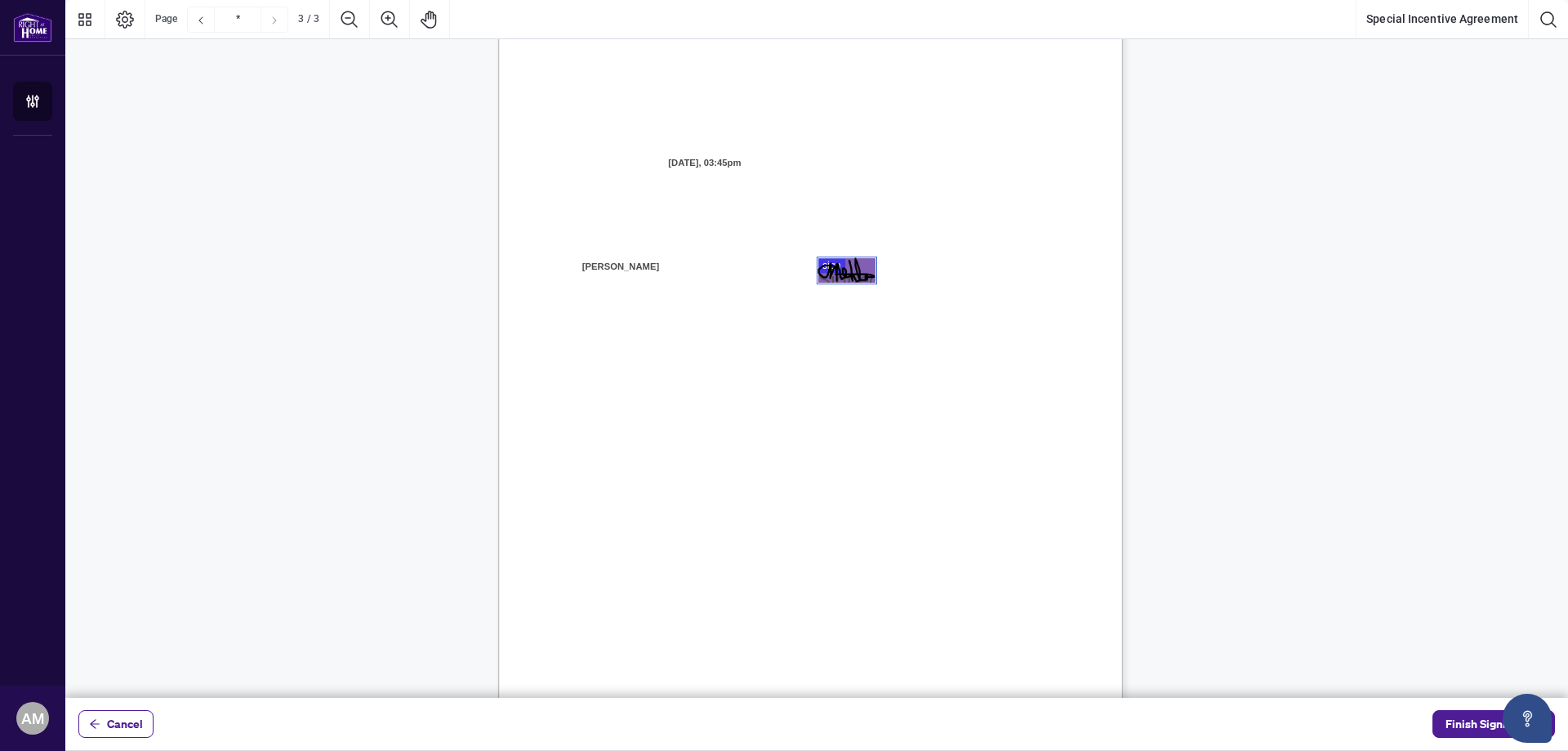
drag, startPoint x: 895, startPoint y: 526, endPoint x: 919, endPoint y: 524, distance: 24.1
click at [895, 527] on div "Right at Home Realty, Brokerage 895 Don Mills Rd., North York ON, M3C 1W3, Cana…" at bounding box center [888, 504] width 781 height 1011
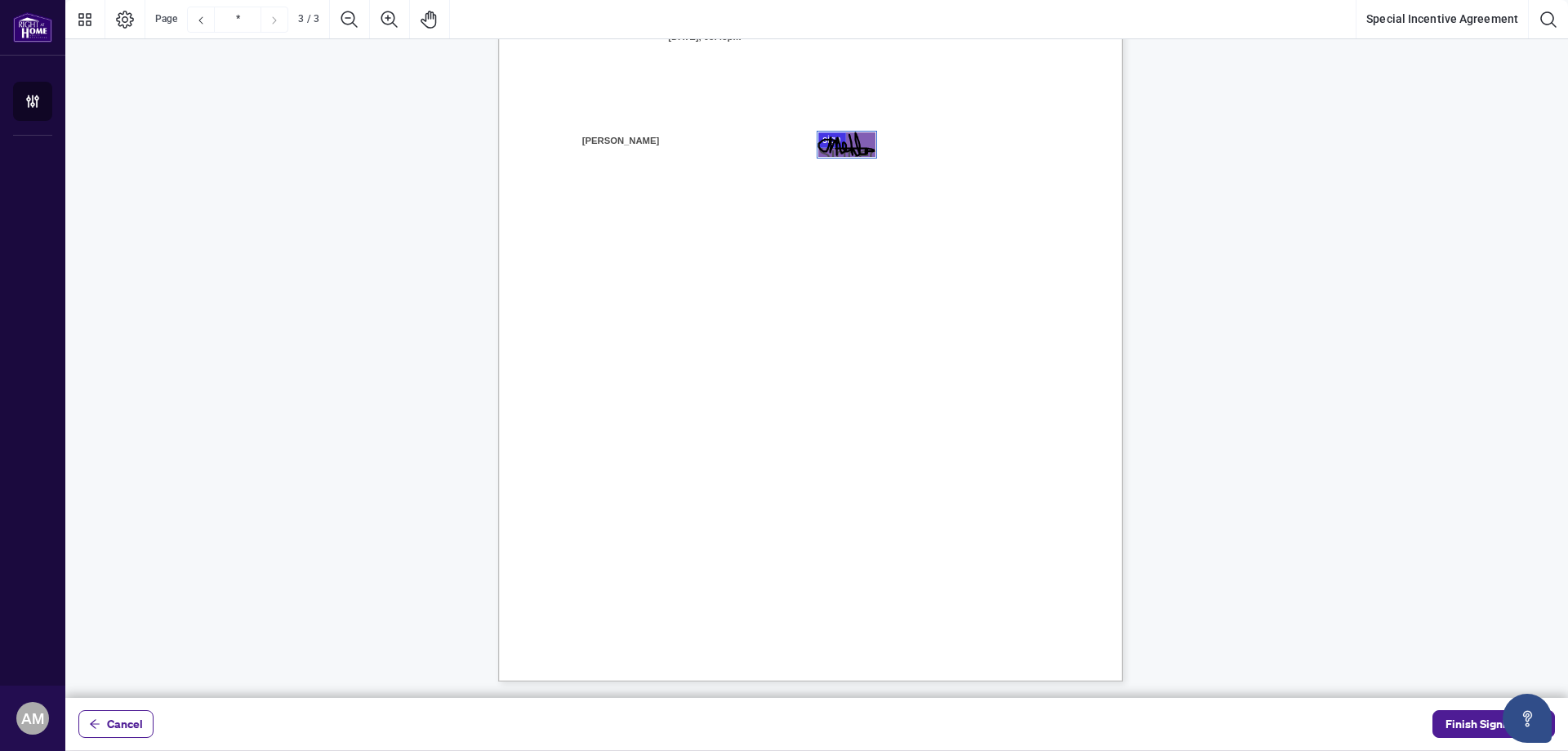
scroll to position [1678, 0]
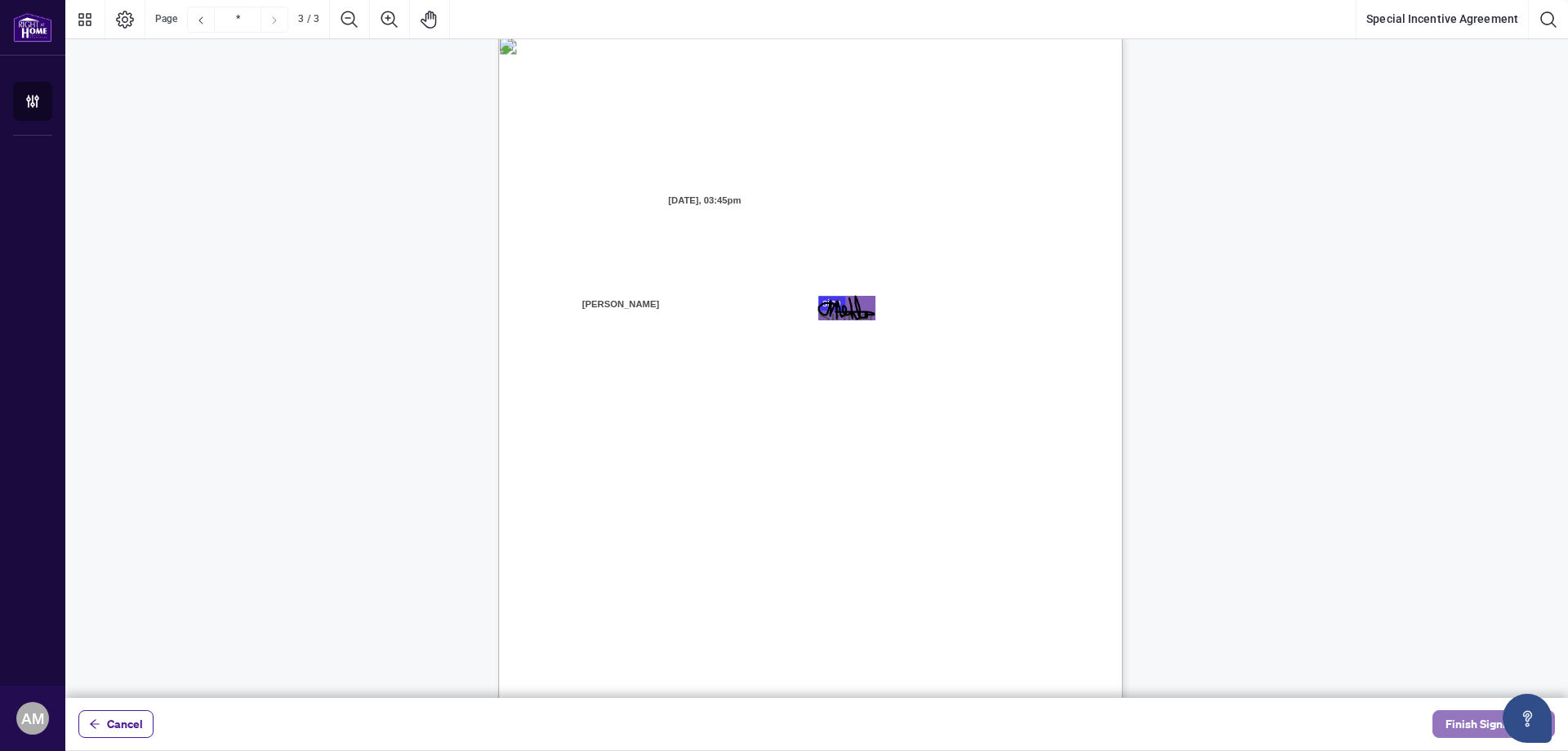
click at [1475, 720] on span "Finish Signing" at bounding box center [1482, 723] width 74 height 26
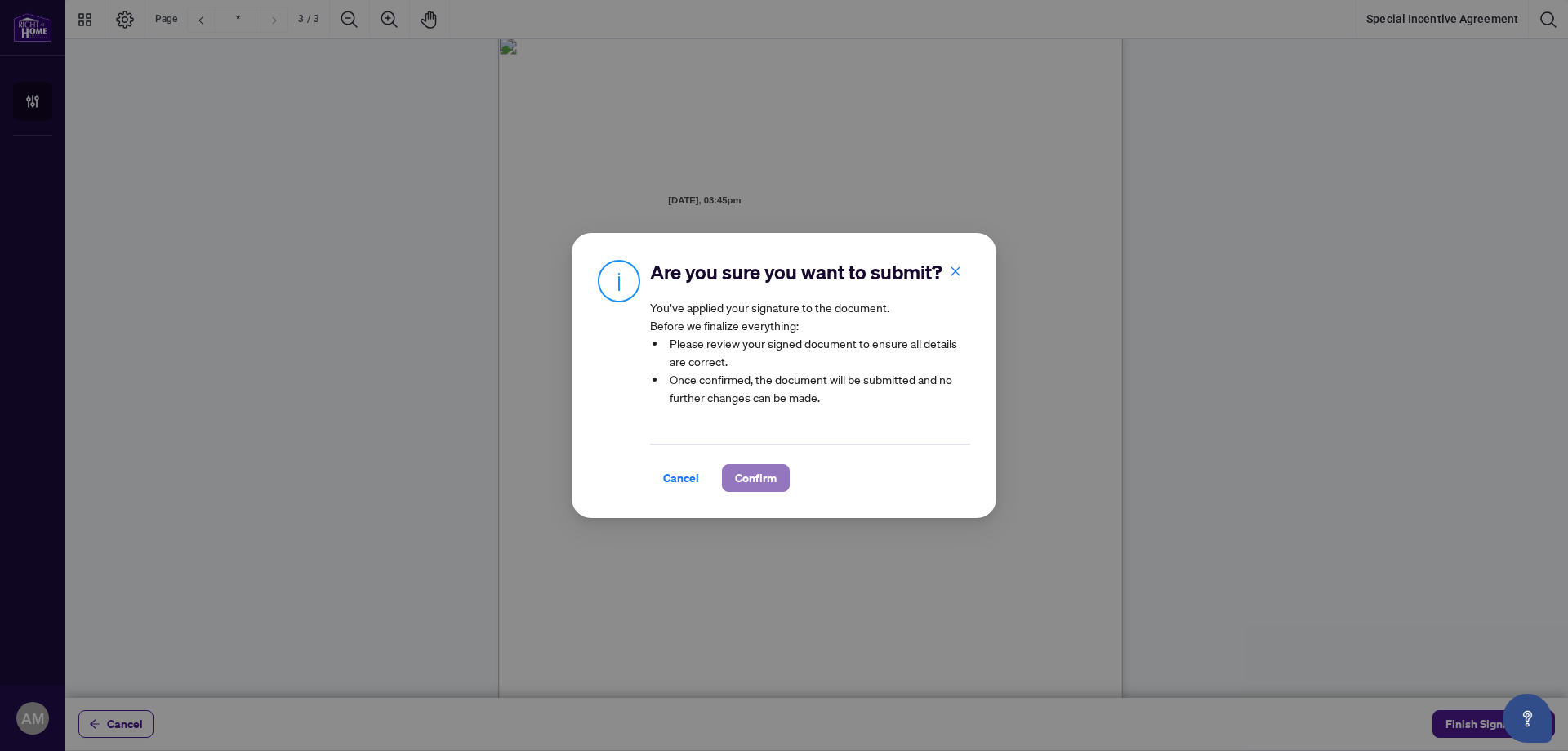
click at [765, 474] on span "Confirm" at bounding box center [755, 478] width 42 height 26
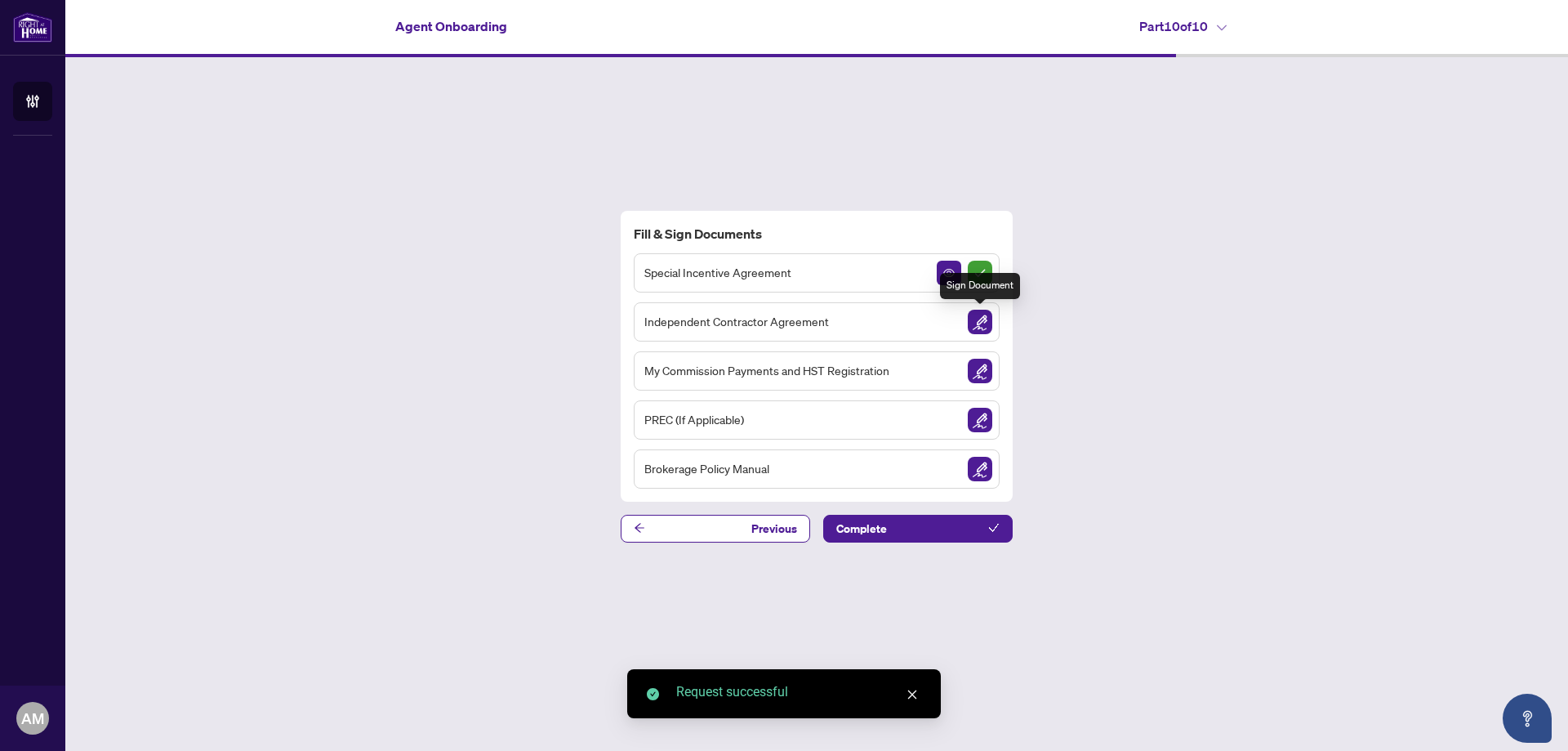
click at [984, 319] on img "Sign Document" at bounding box center [980, 322] width 25 height 25
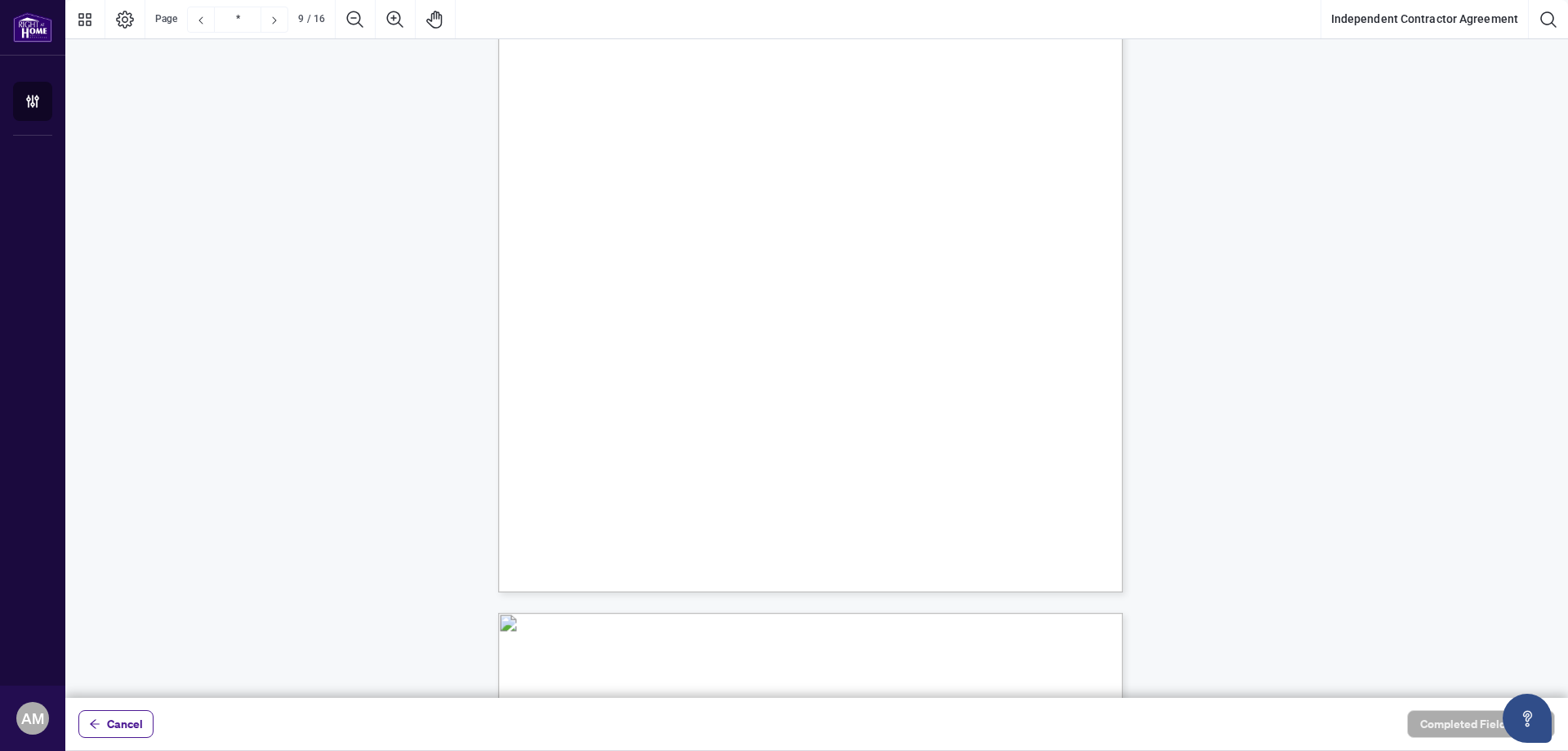
scroll to position [6944, 0]
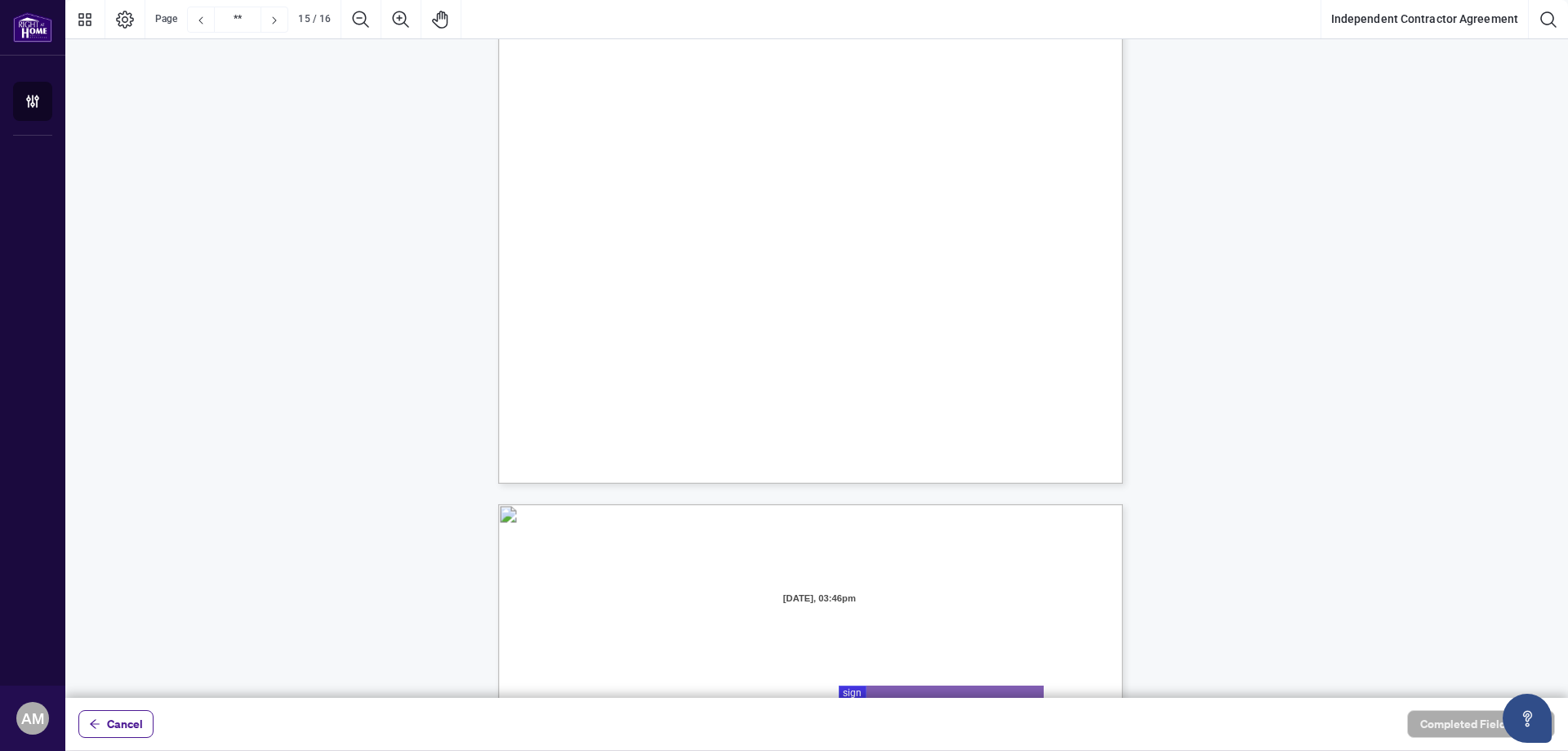
type input "**"
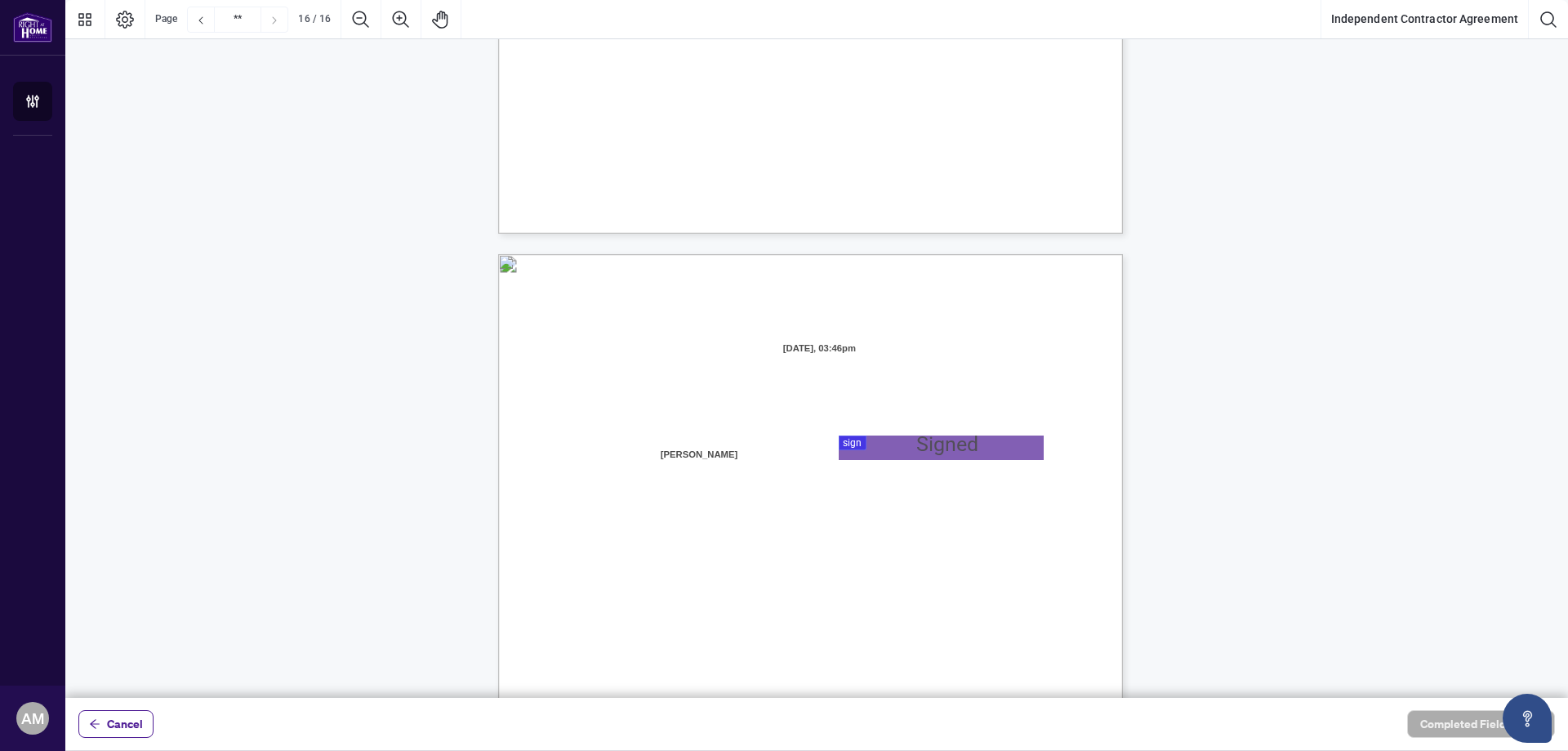
scroll to position [12254, 0]
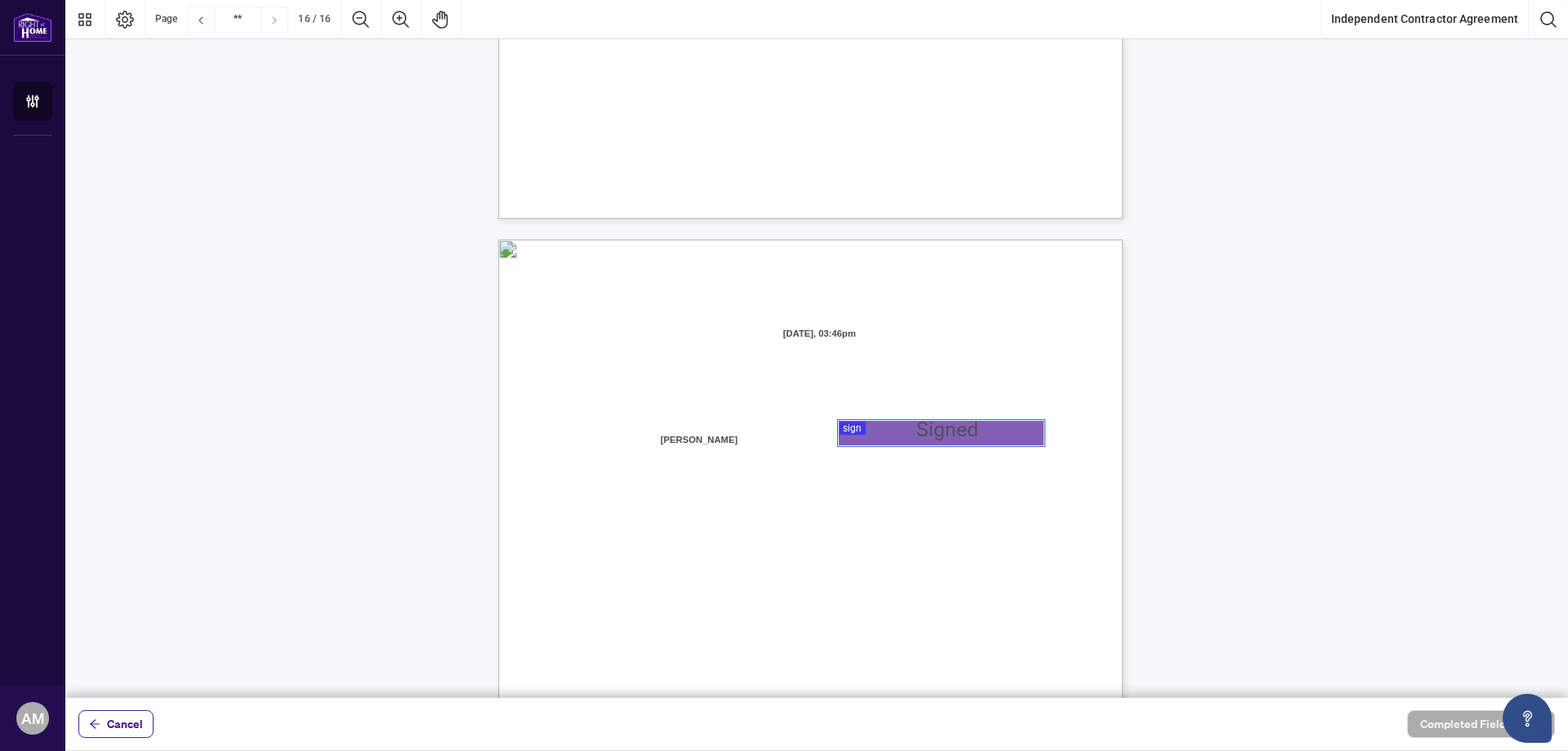
click at [852, 430] on div at bounding box center [816, 349] width 1503 height 697
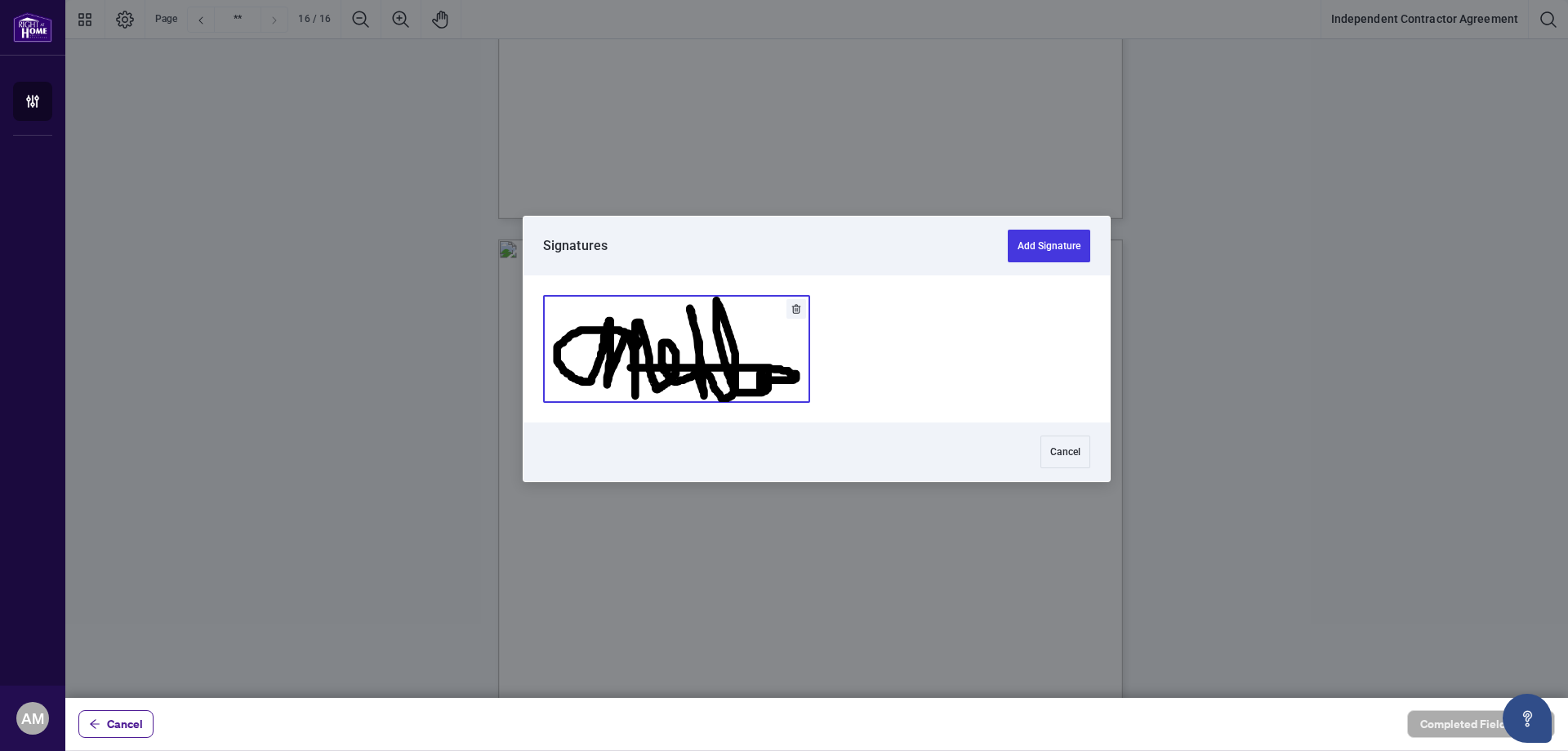
click at [745, 358] on button "Add Signature" at bounding box center [677, 349] width 266 height 106
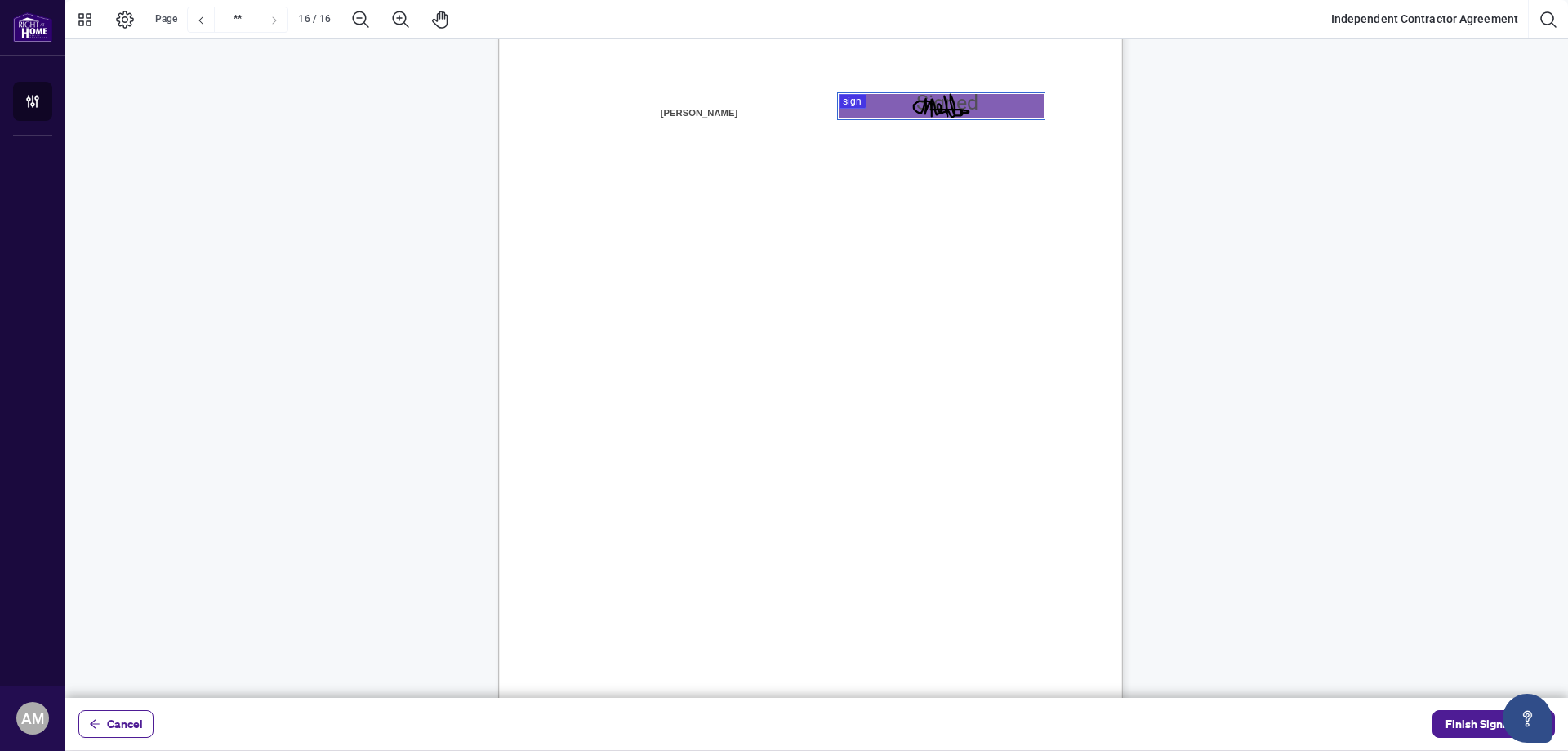
scroll to position [12621, 0]
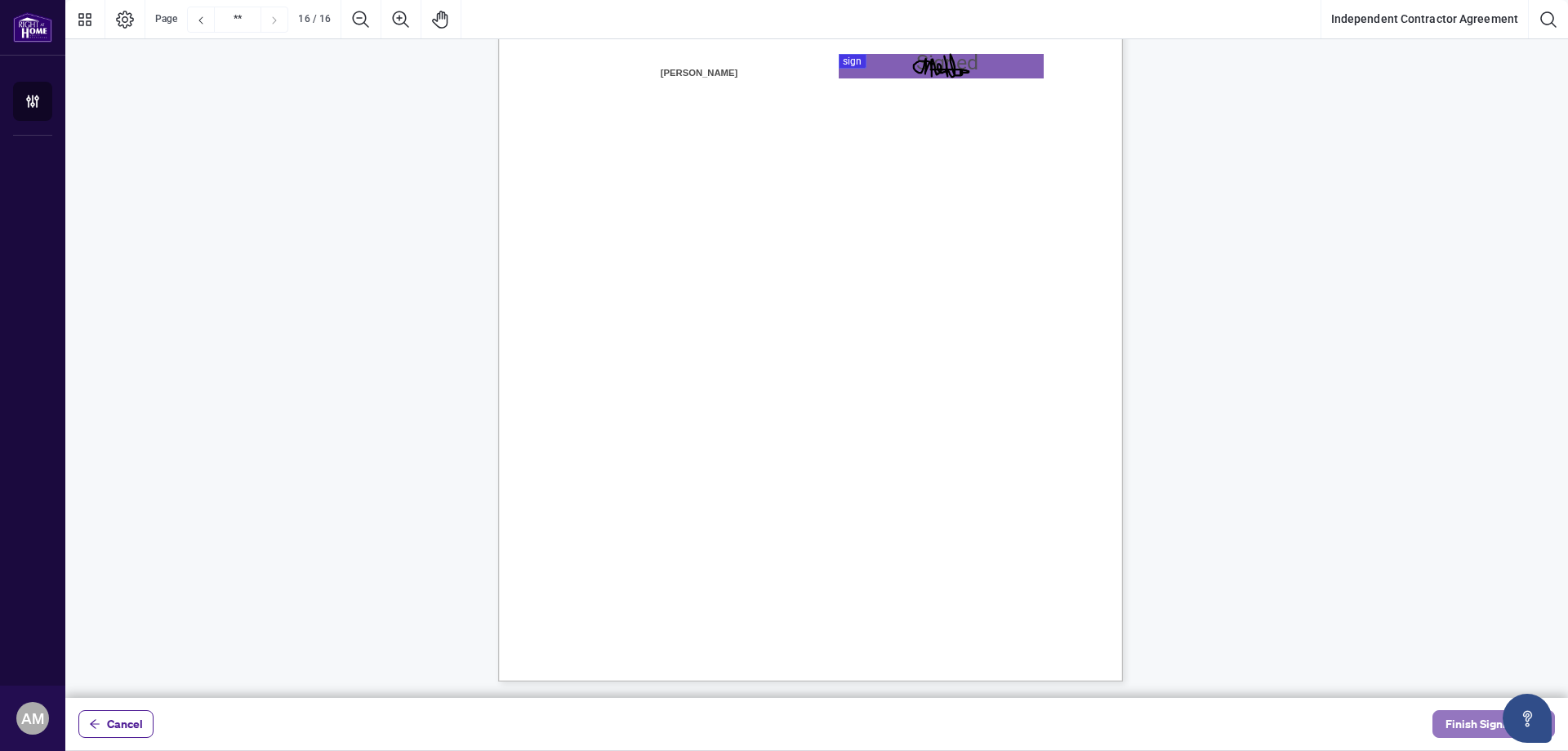
click at [1483, 718] on span "Finish Signing" at bounding box center [1482, 723] width 74 height 26
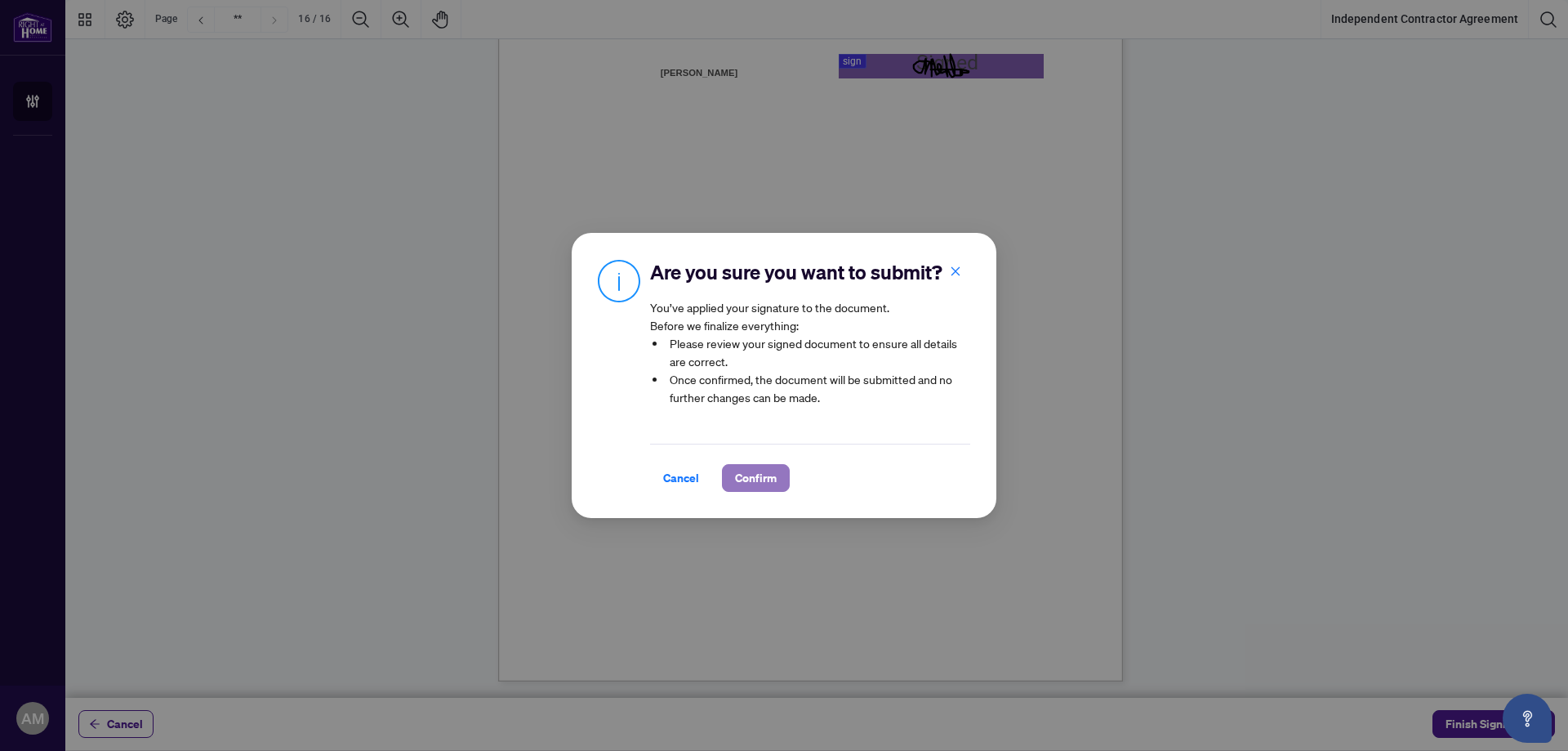
click at [773, 474] on span "Confirm" at bounding box center [755, 478] width 42 height 26
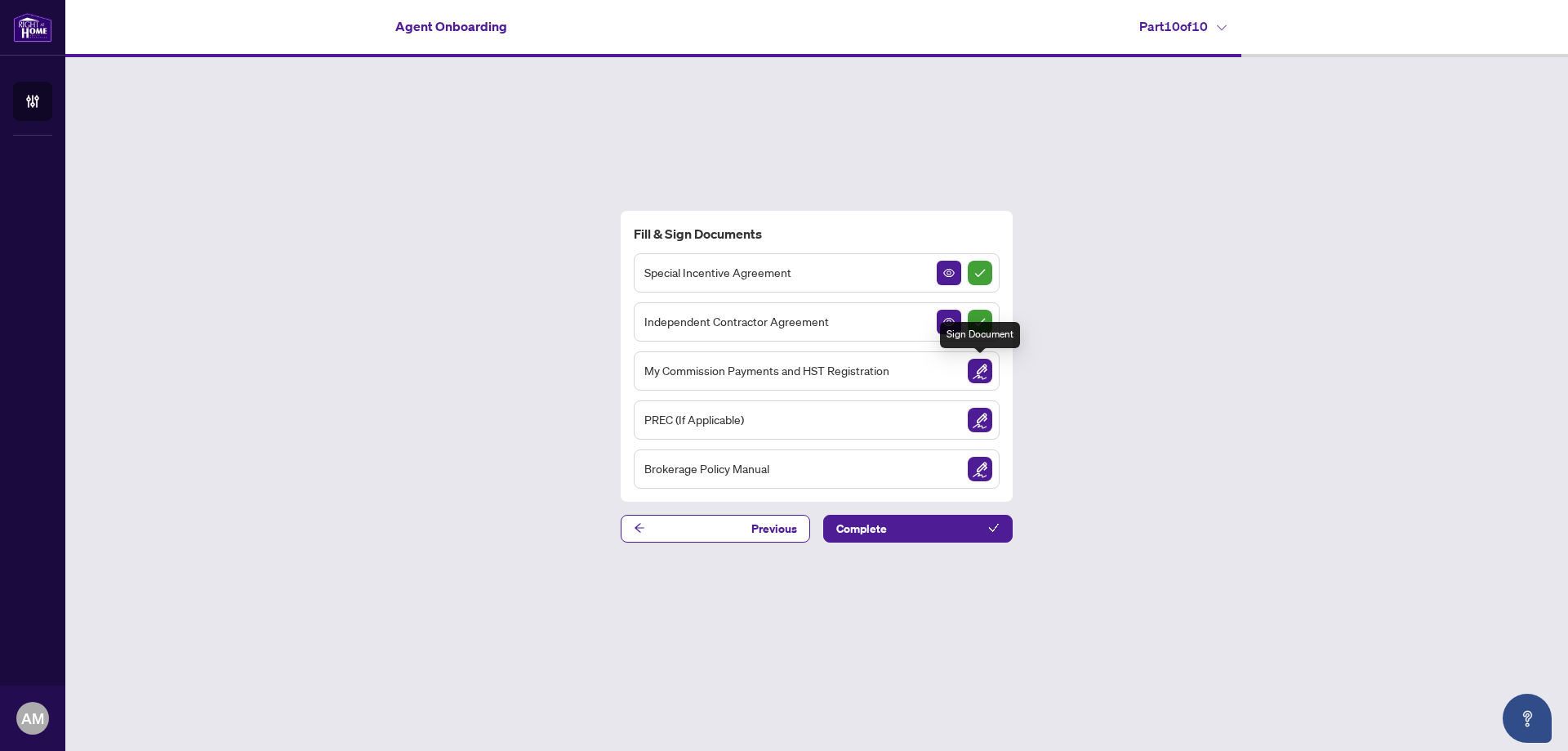
click at [979, 371] on img "Sign Document" at bounding box center [980, 371] width 25 height 25
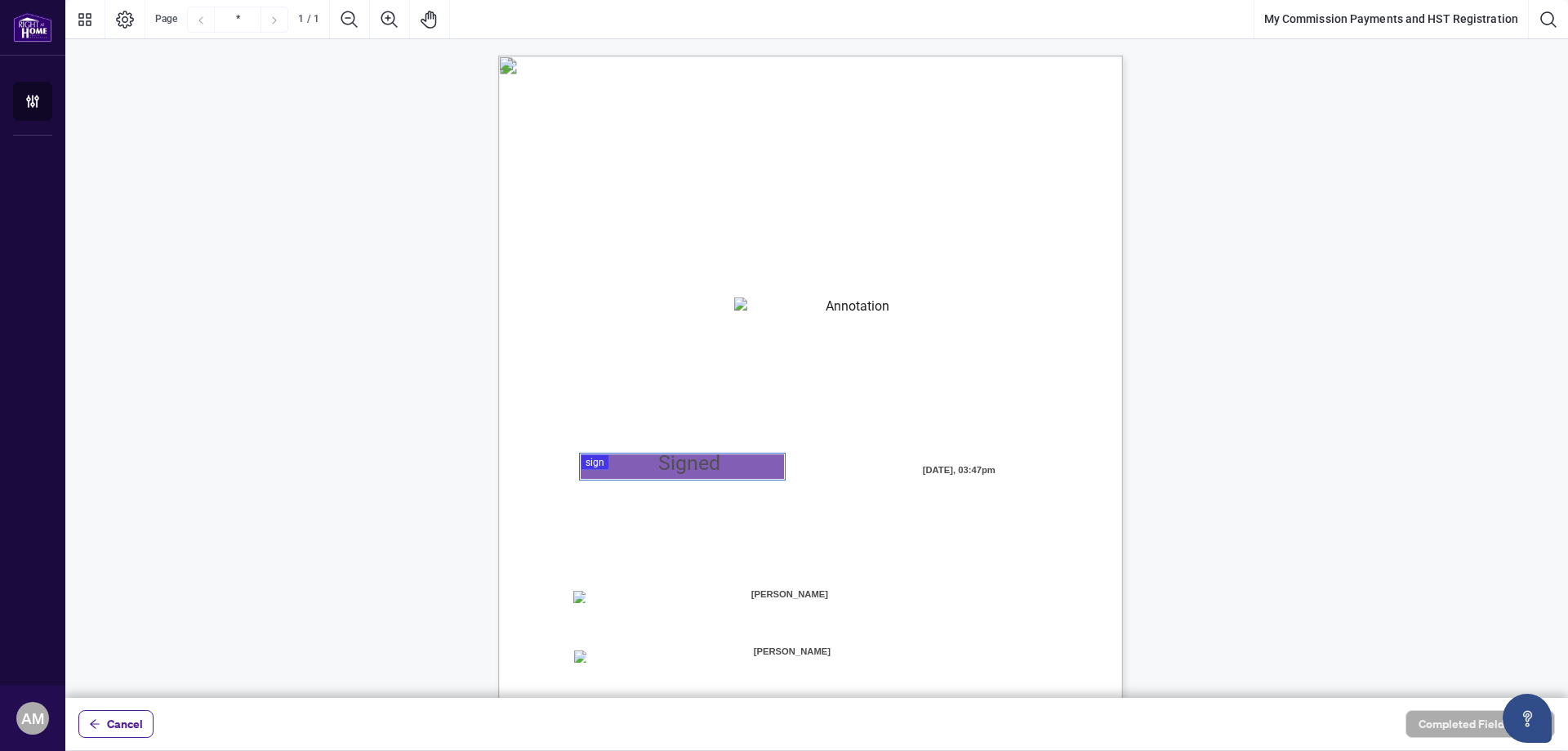
click at [633, 470] on div at bounding box center [816, 349] width 1503 height 697
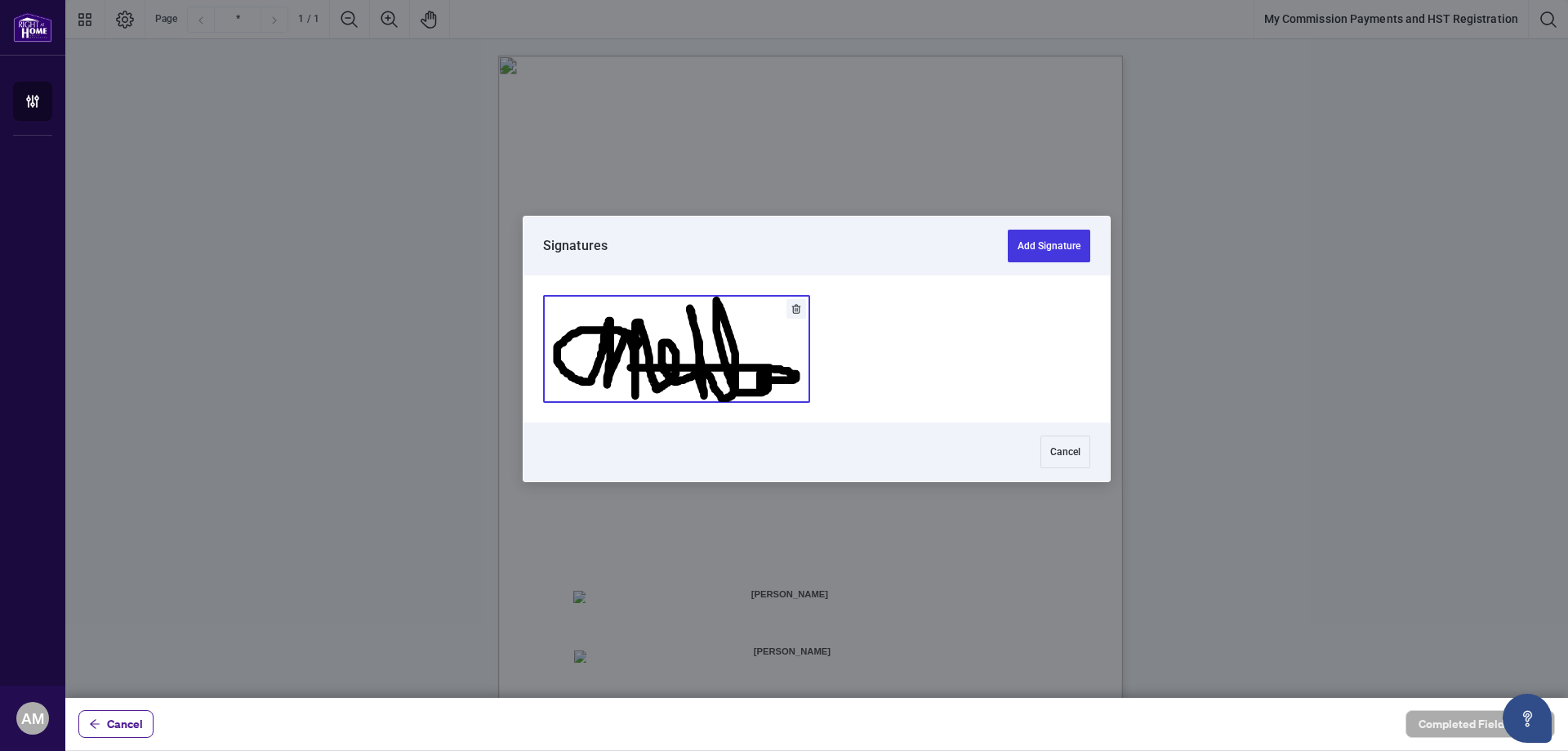
click at [704, 381] on button "Add Signature" at bounding box center [677, 349] width 266 height 106
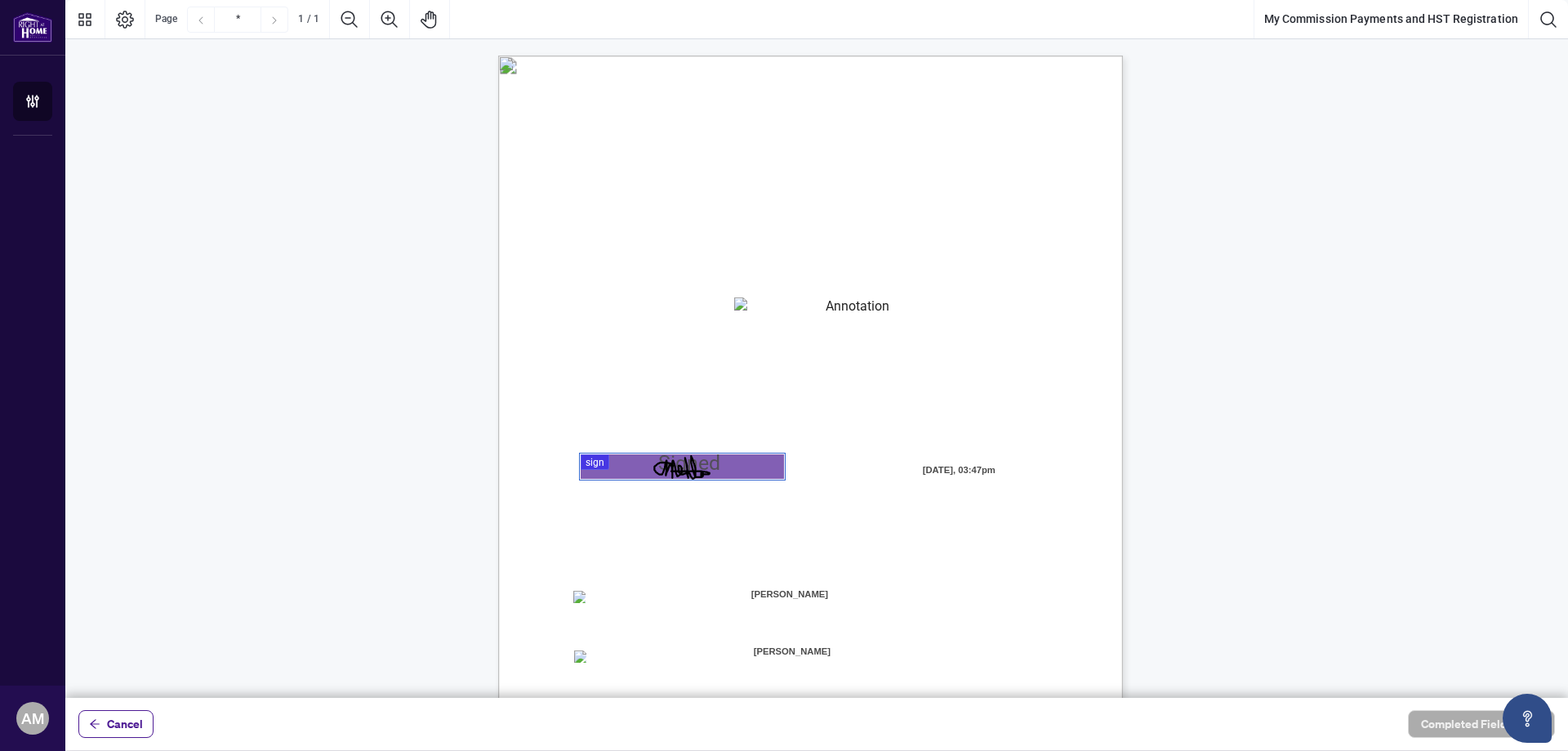
scroll to position [183, 0]
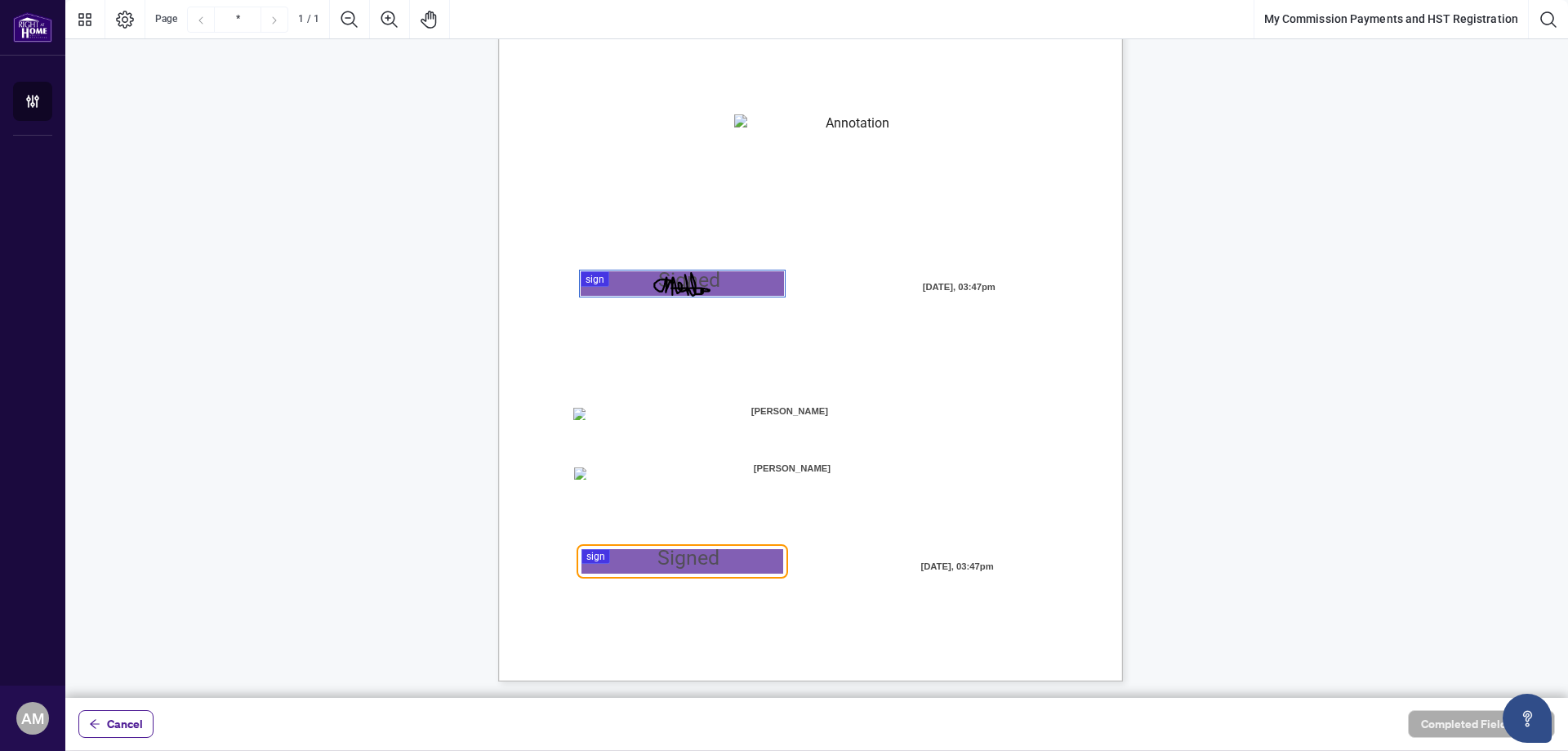
click at [759, 411] on span "[PERSON_NAME]" at bounding box center [790, 411] width 205 height 25
click at [767, 411] on span "[PERSON_NAME]" at bounding box center [790, 411] width 205 height 25
click at [759, 411] on span "[PERSON_NAME]" at bounding box center [790, 411] width 205 height 25
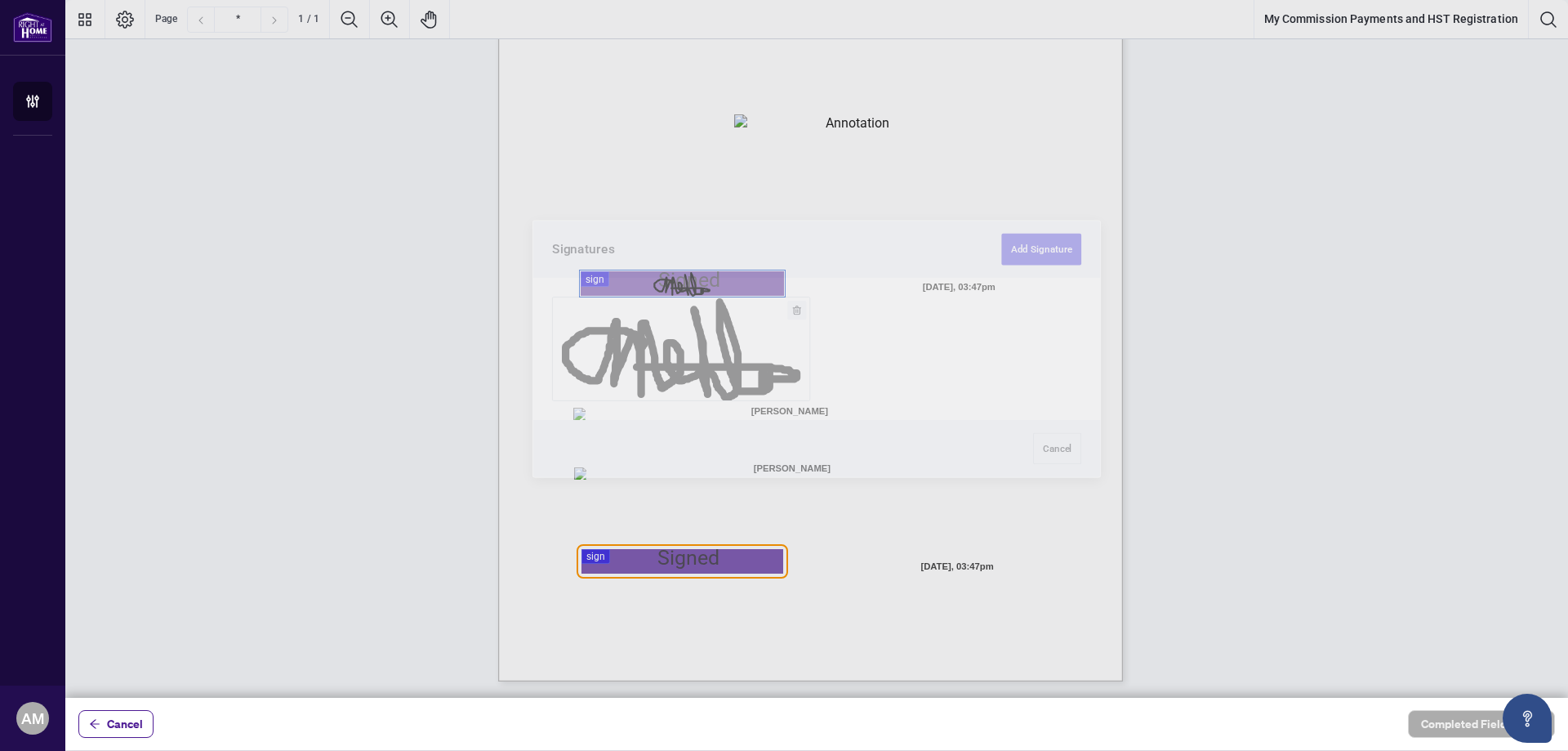
click at [715, 560] on div at bounding box center [816, 349] width 1503 height 697
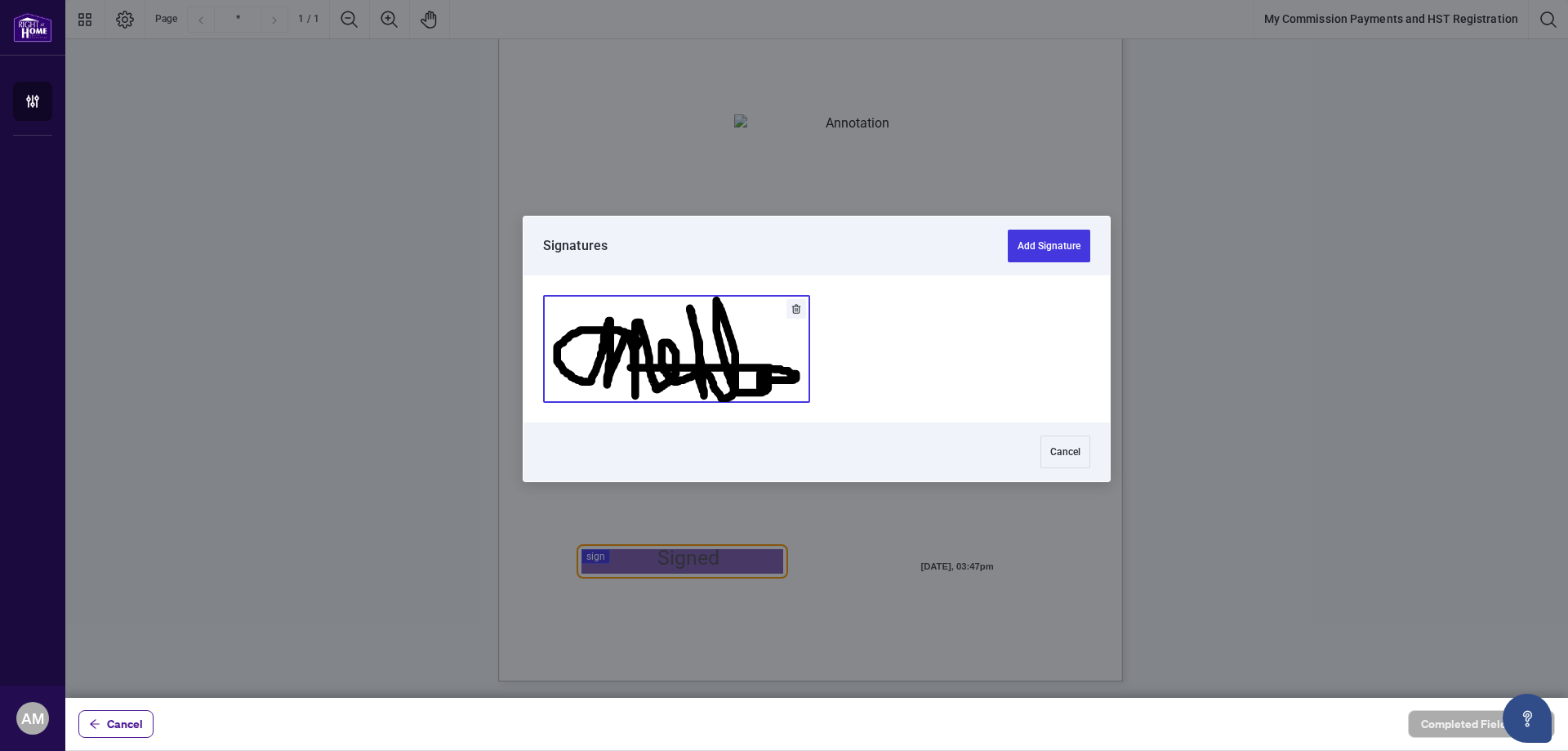
click at [714, 360] on button "Add Signature" at bounding box center [677, 349] width 266 height 106
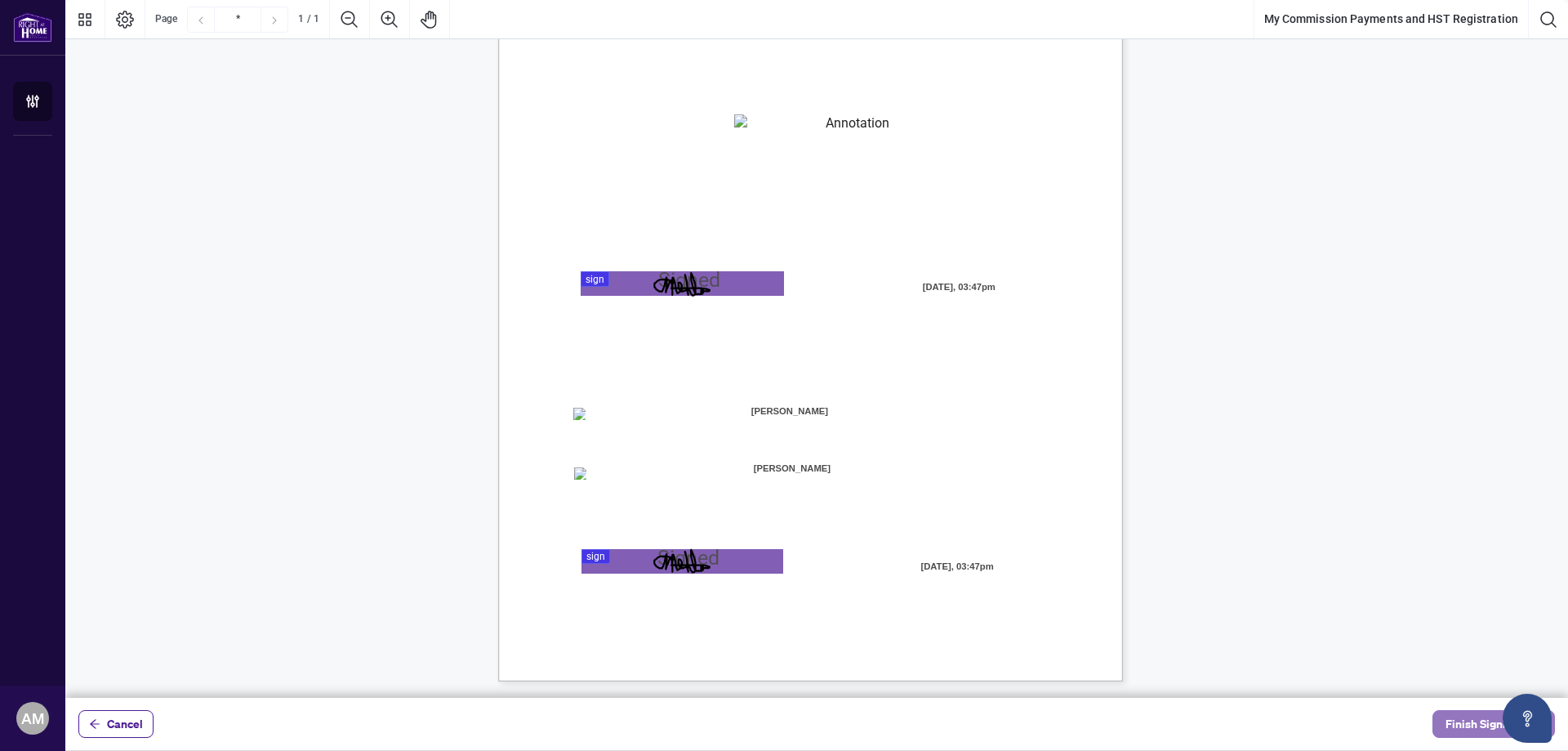
click at [1467, 722] on span "Finish Signing" at bounding box center [1482, 723] width 74 height 26
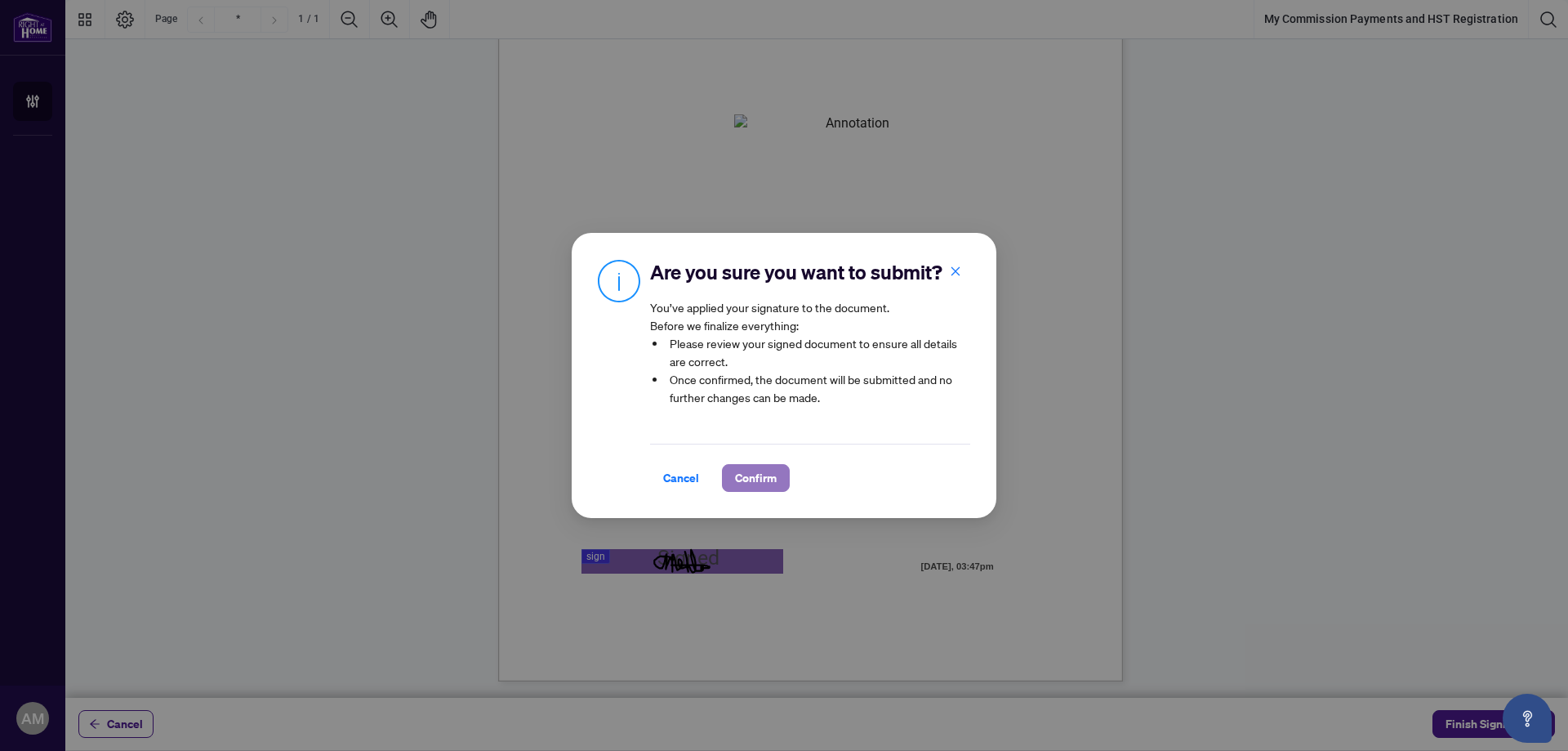
click at [766, 479] on span "Confirm" at bounding box center [755, 478] width 42 height 26
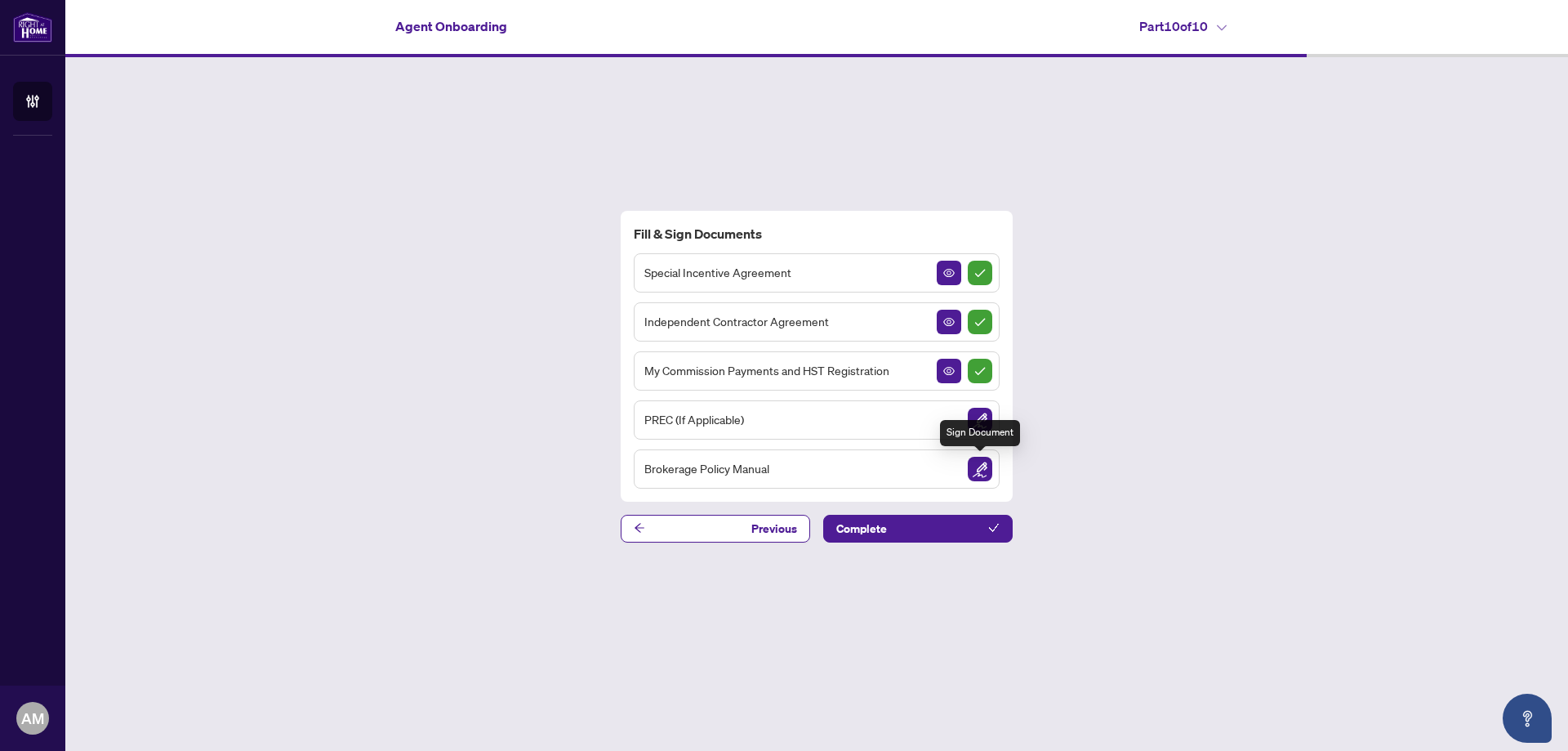
click at [985, 467] on img "Sign Document" at bounding box center [980, 469] width 25 height 25
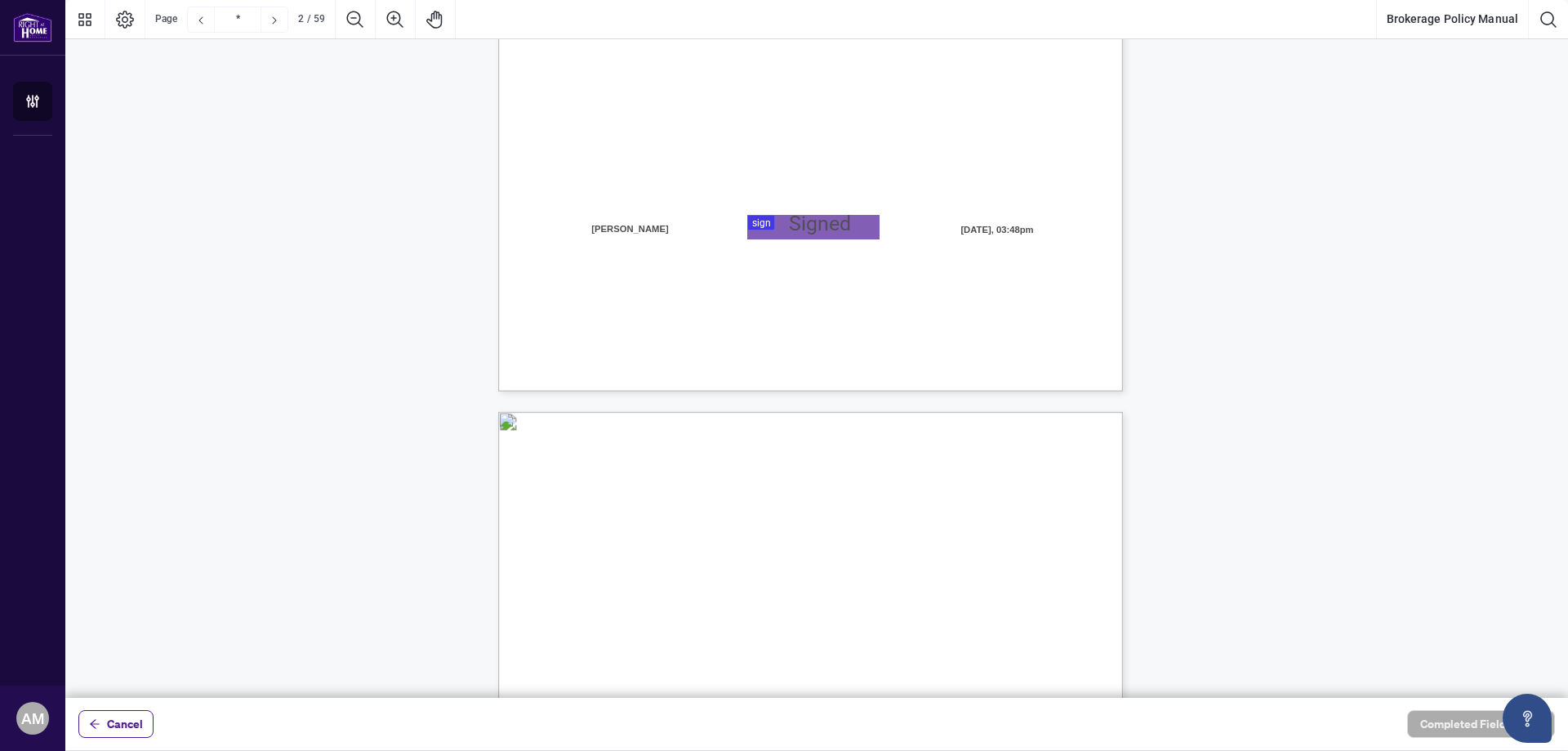
scroll to position [409, 0]
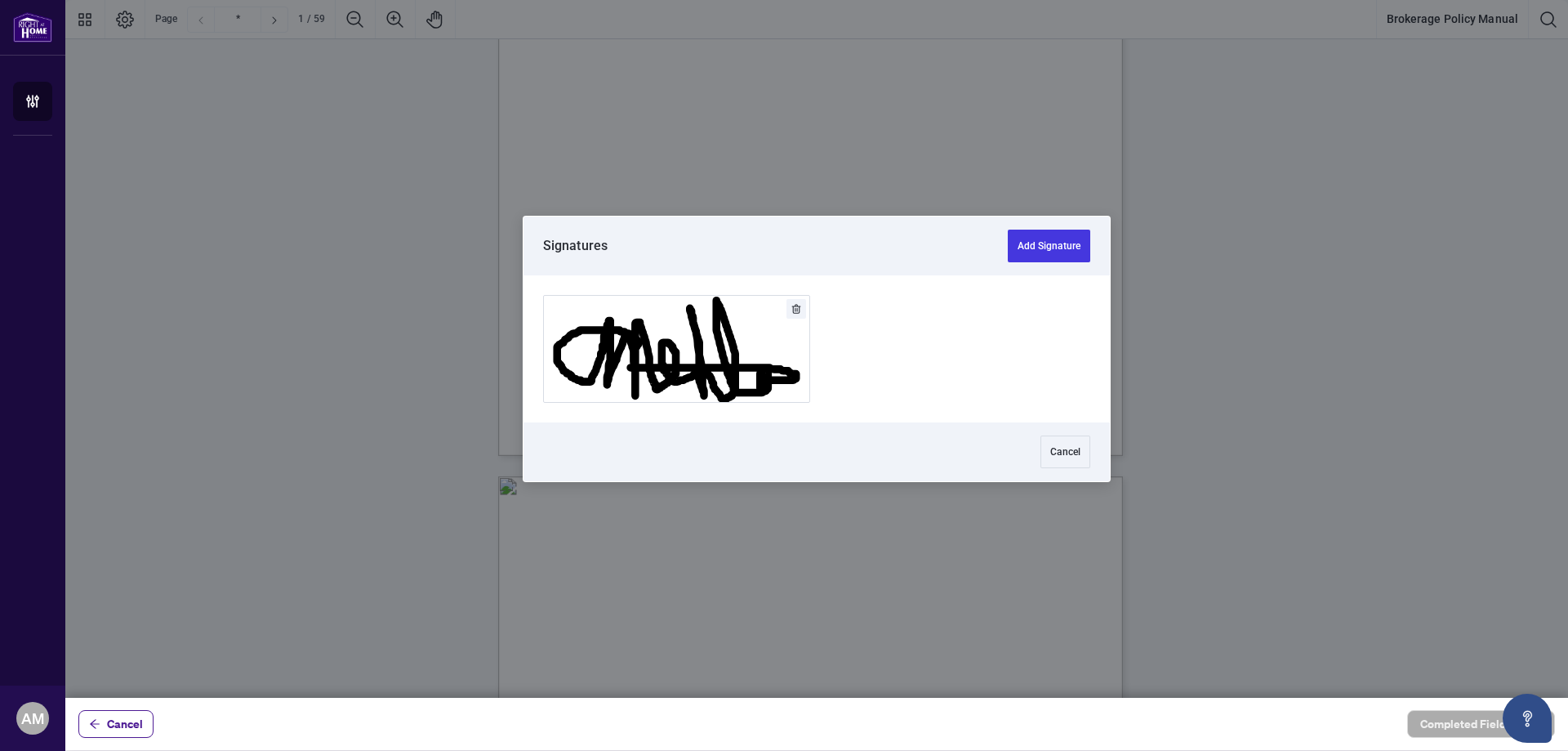
click at [790, 289] on div at bounding box center [816, 349] width 1503 height 697
click at [683, 360] on button "Add Signature" at bounding box center [677, 349] width 266 height 106
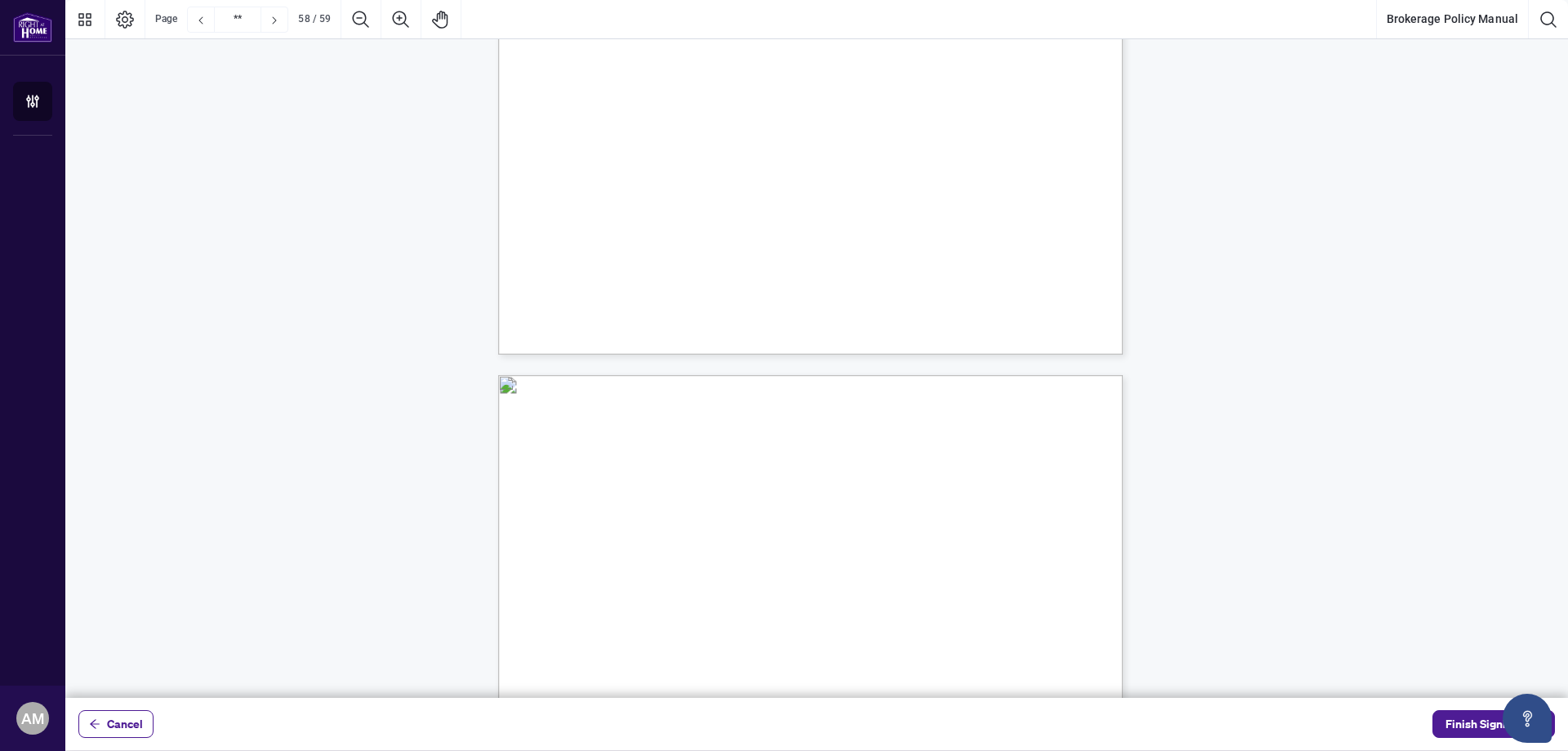
scroll to position [46888, 0]
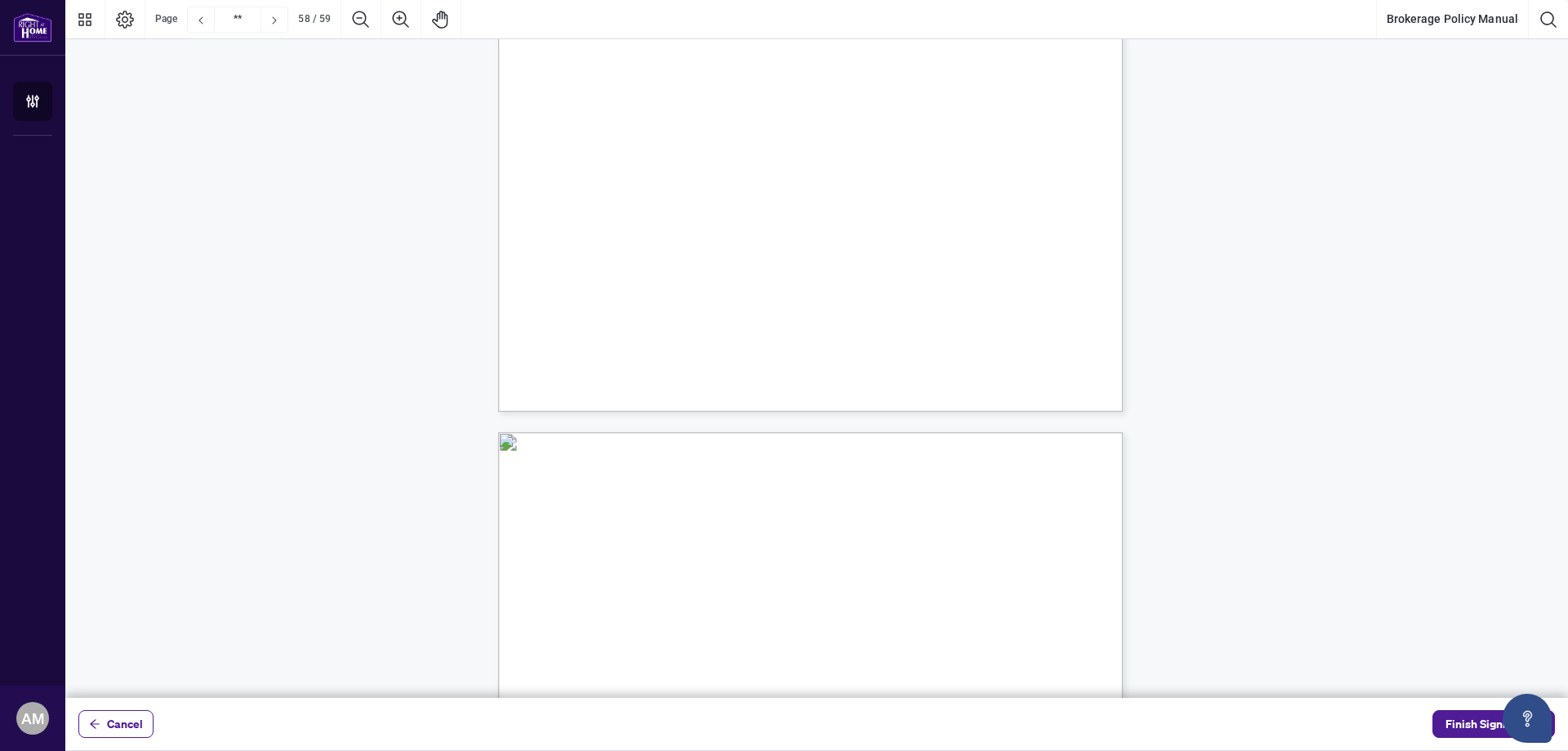
type input "**"
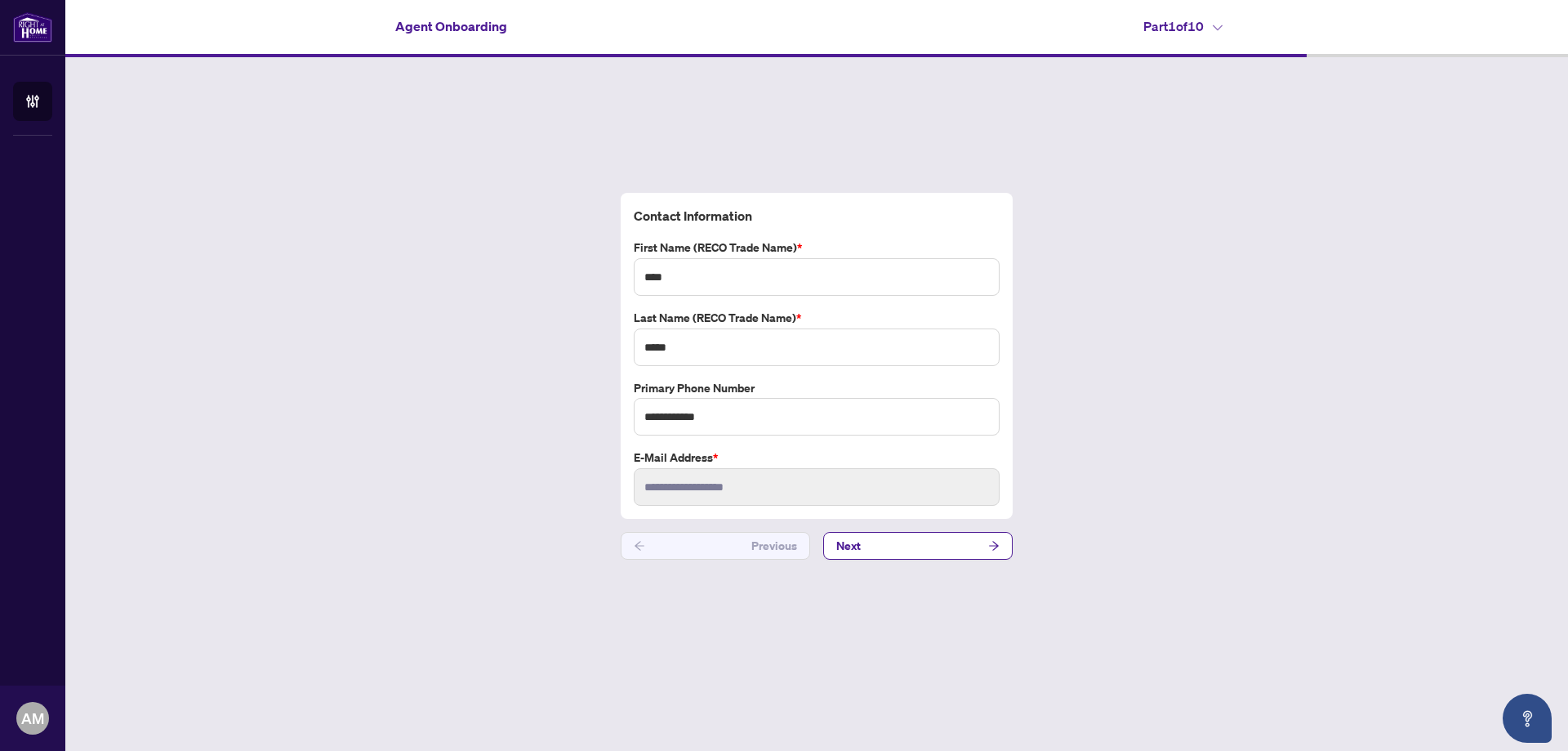
click at [387, 293] on div "**********" at bounding box center [816, 376] width 1503 height 638
click at [646, 275] on input "****" at bounding box center [816, 277] width 366 height 38
drag, startPoint x: 697, startPoint y: 275, endPoint x: 637, endPoint y: 275, distance: 60.0
click at [638, 275] on input "**********" at bounding box center [816, 277] width 366 height 38
type input "****"
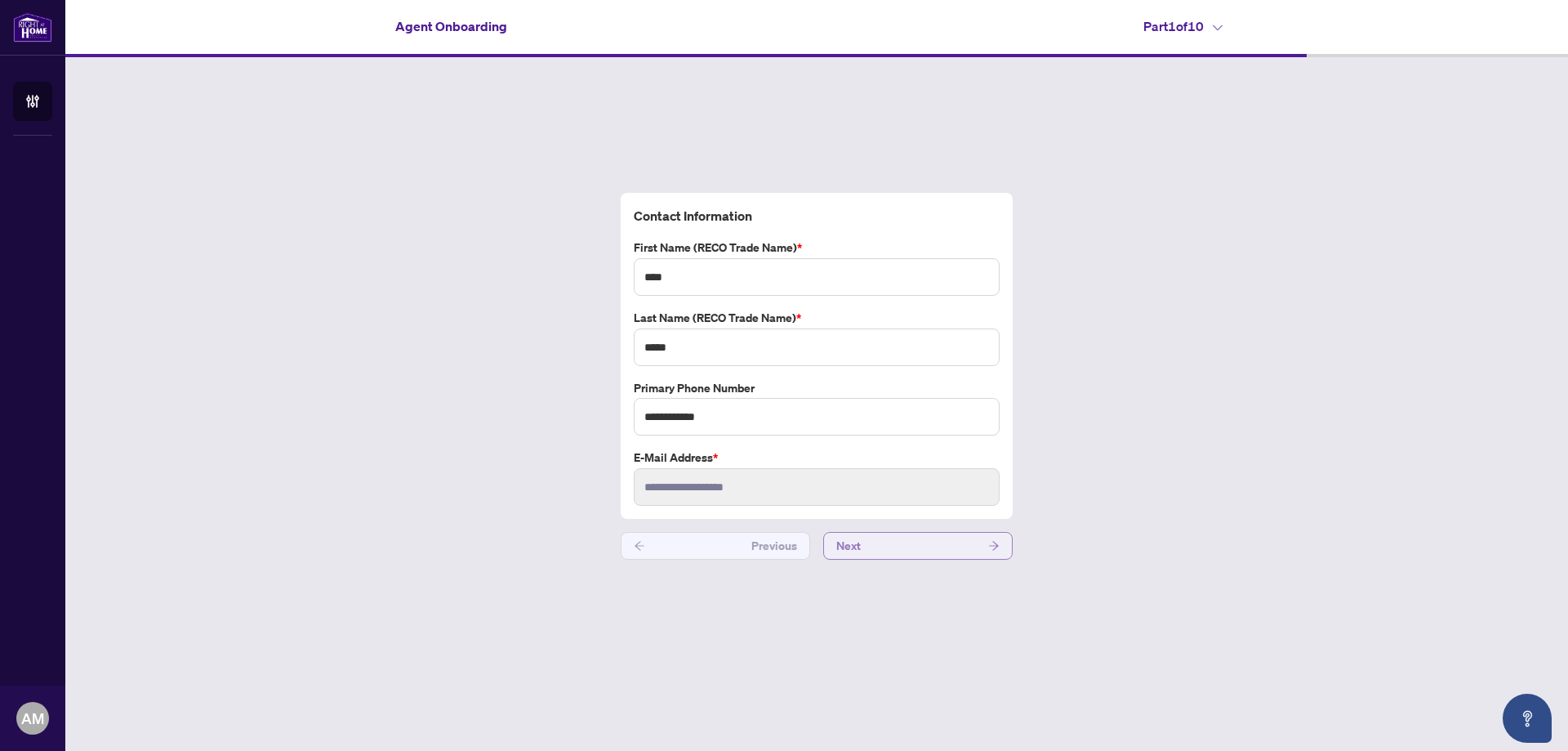
click at [956, 546] on button "Next" at bounding box center [918, 545] width 189 height 28
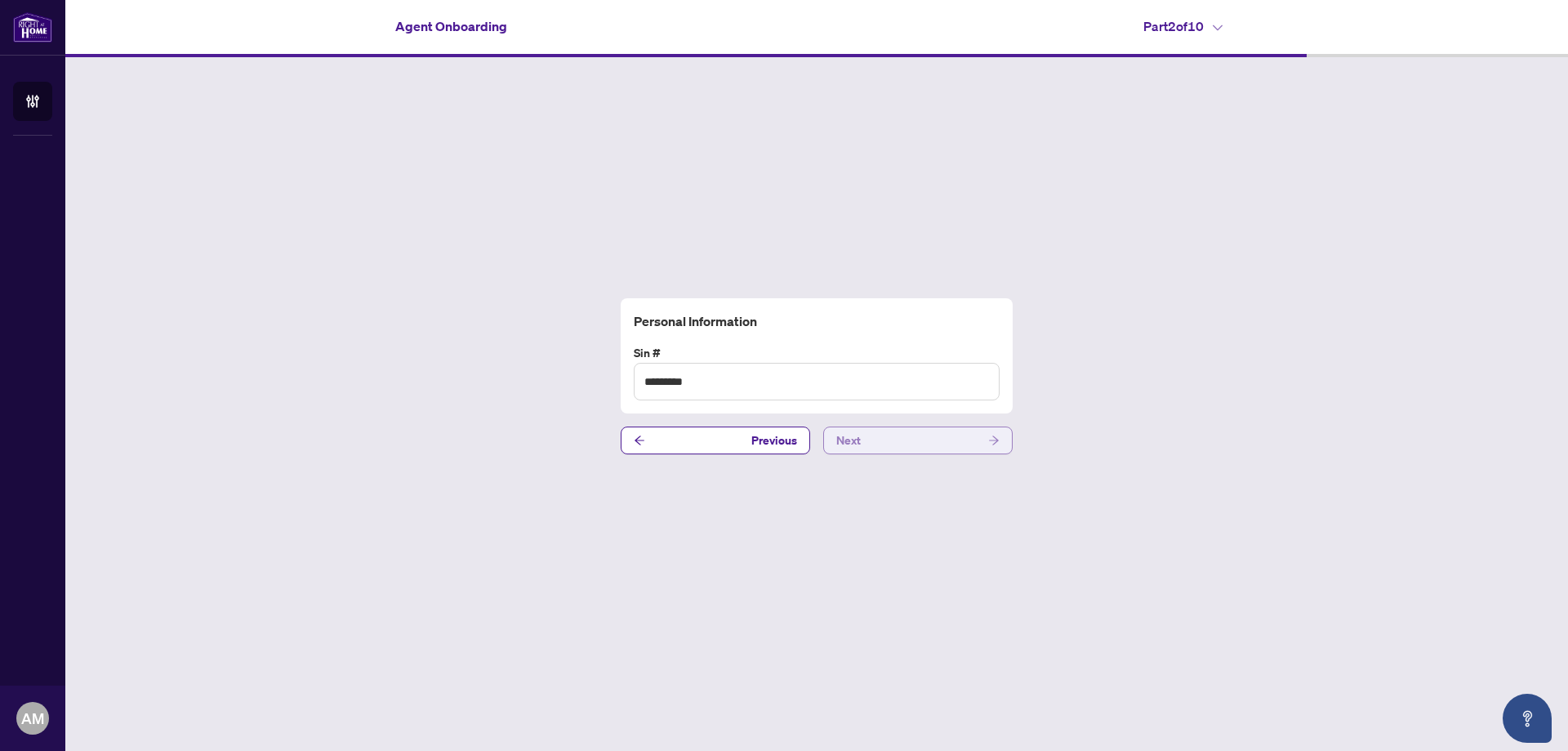
click at [923, 440] on button "Next" at bounding box center [918, 440] width 189 height 28
click at [932, 436] on button "Next" at bounding box center [918, 440] width 189 height 28
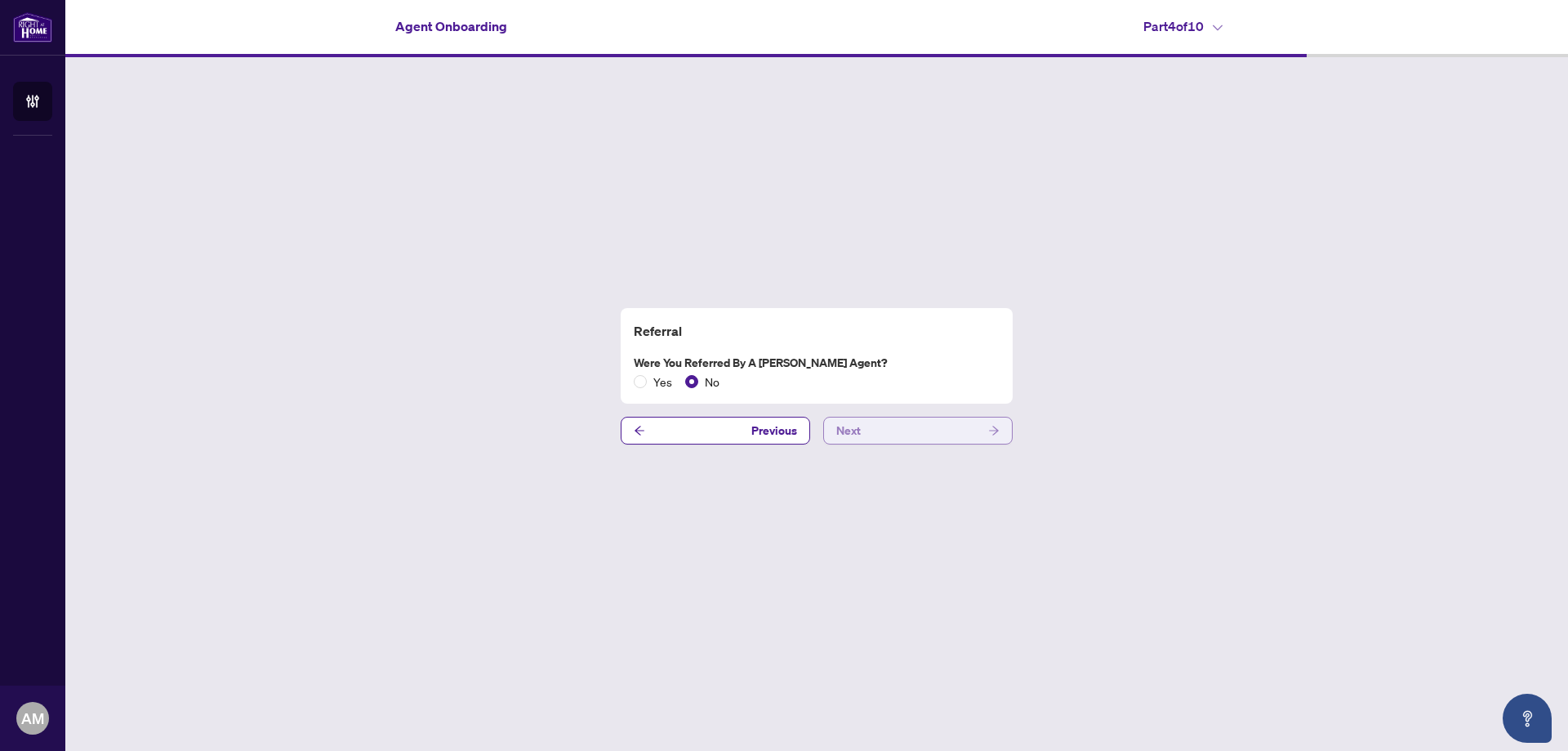
click at [899, 430] on button "Next" at bounding box center [918, 431] width 189 height 28
click at [705, 382] on span "No" at bounding box center [712, 381] width 28 height 18
click at [896, 427] on button "Next" at bounding box center [918, 431] width 189 height 28
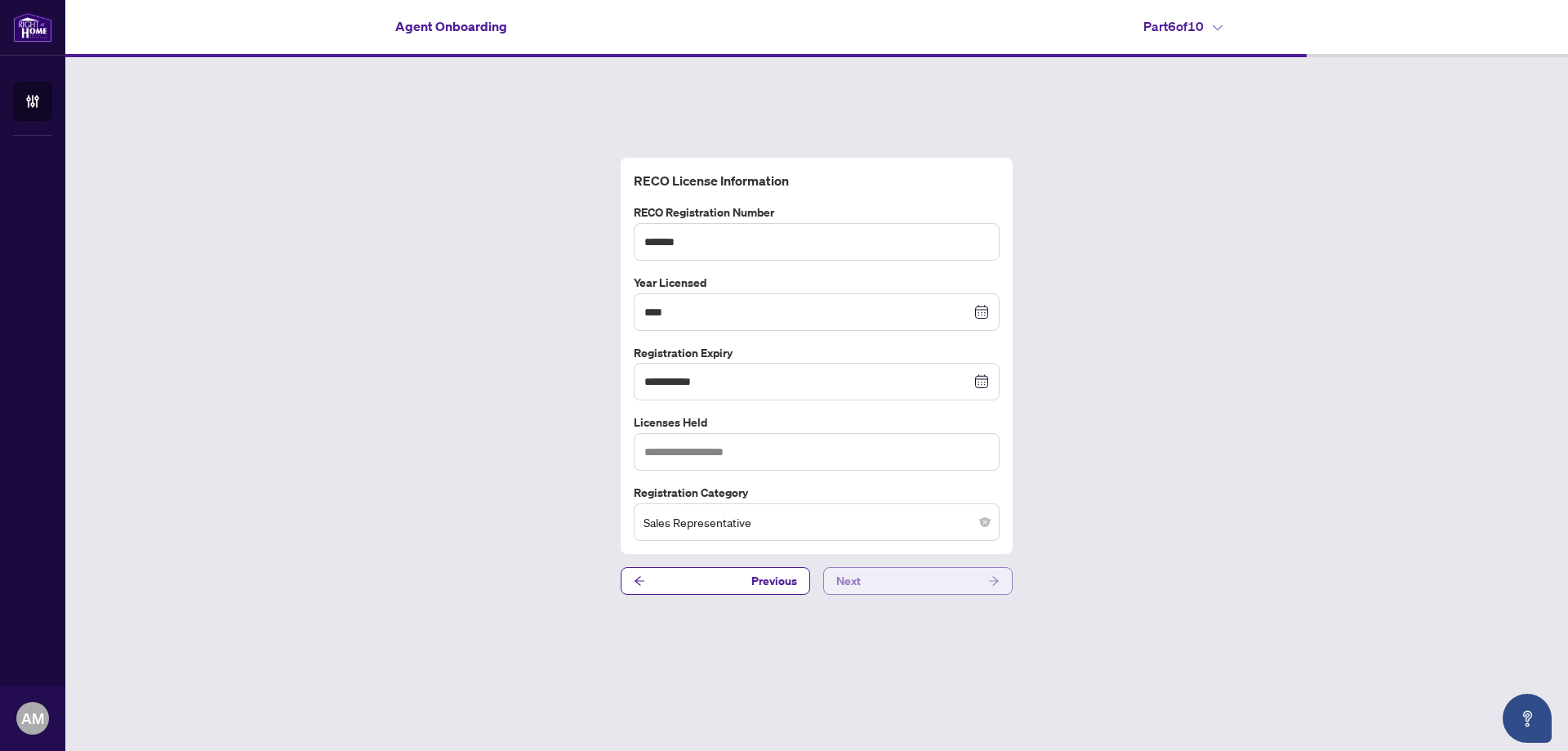
click at [905, 586] on button "Next" at bounding box center [918, 581] width 189 height 28
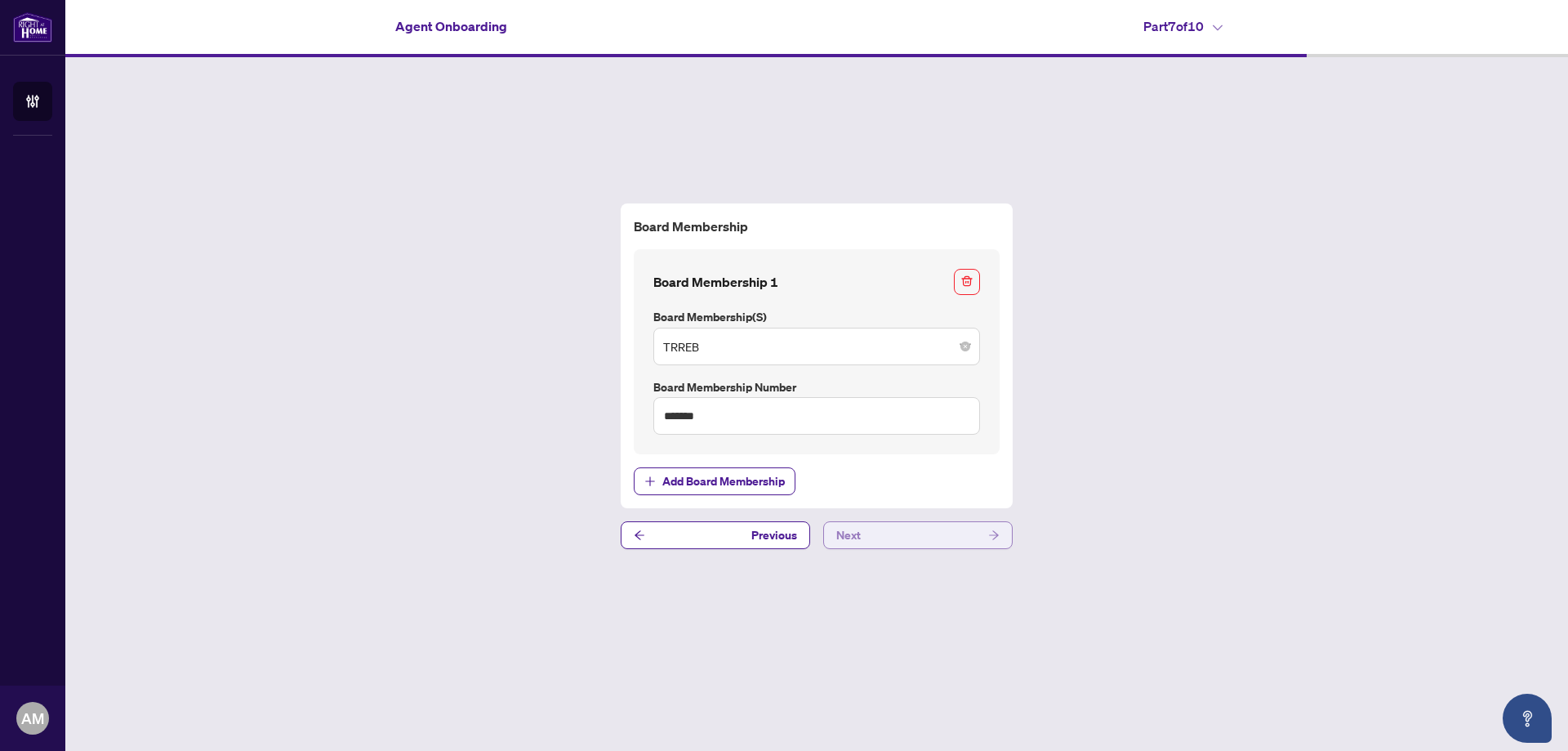
click at [906, 538] on button "Next" at bounding box center [918, 535] width 189 height 28
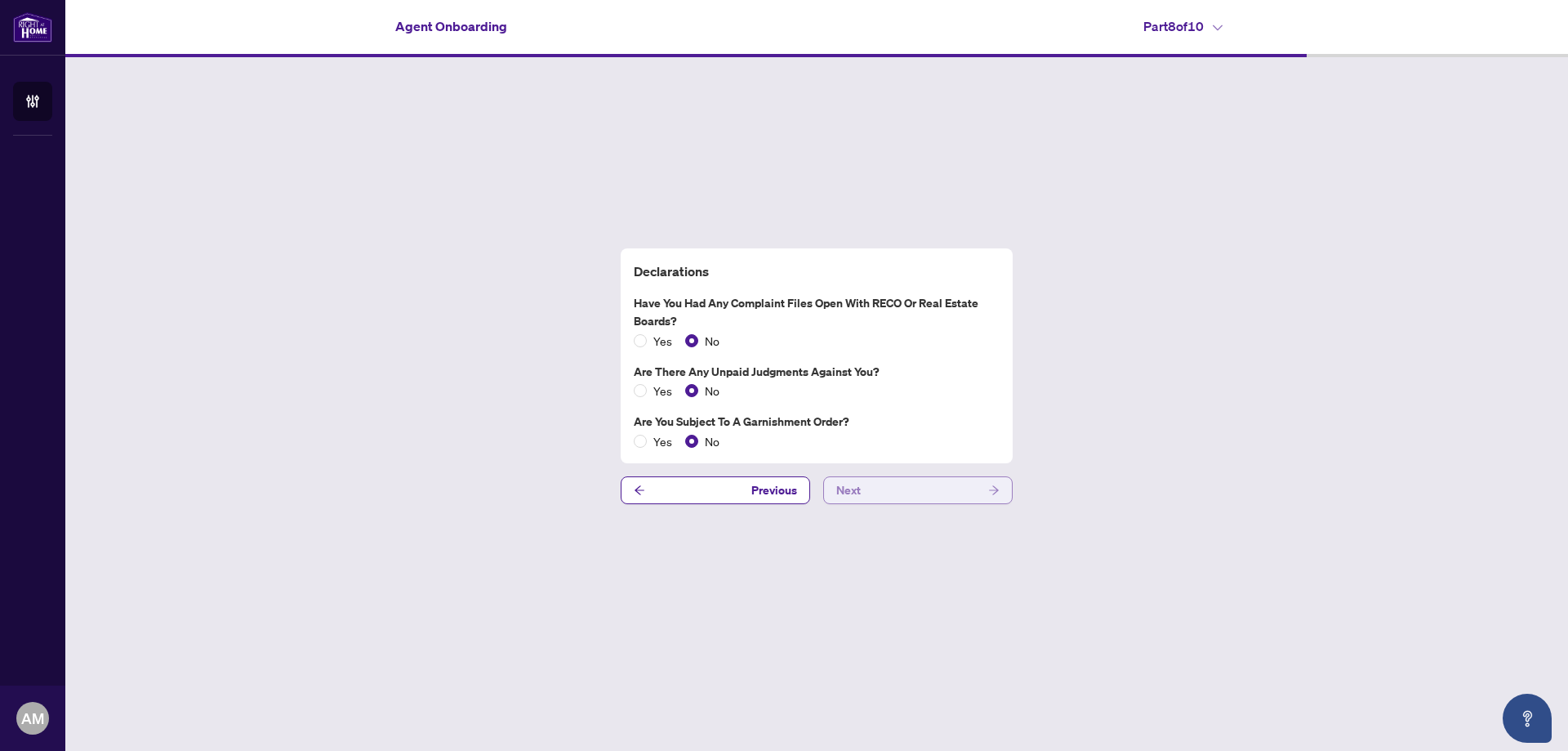
click at [962, 488] on button "Next" at bounding box center [918, 490] width 189 height 28
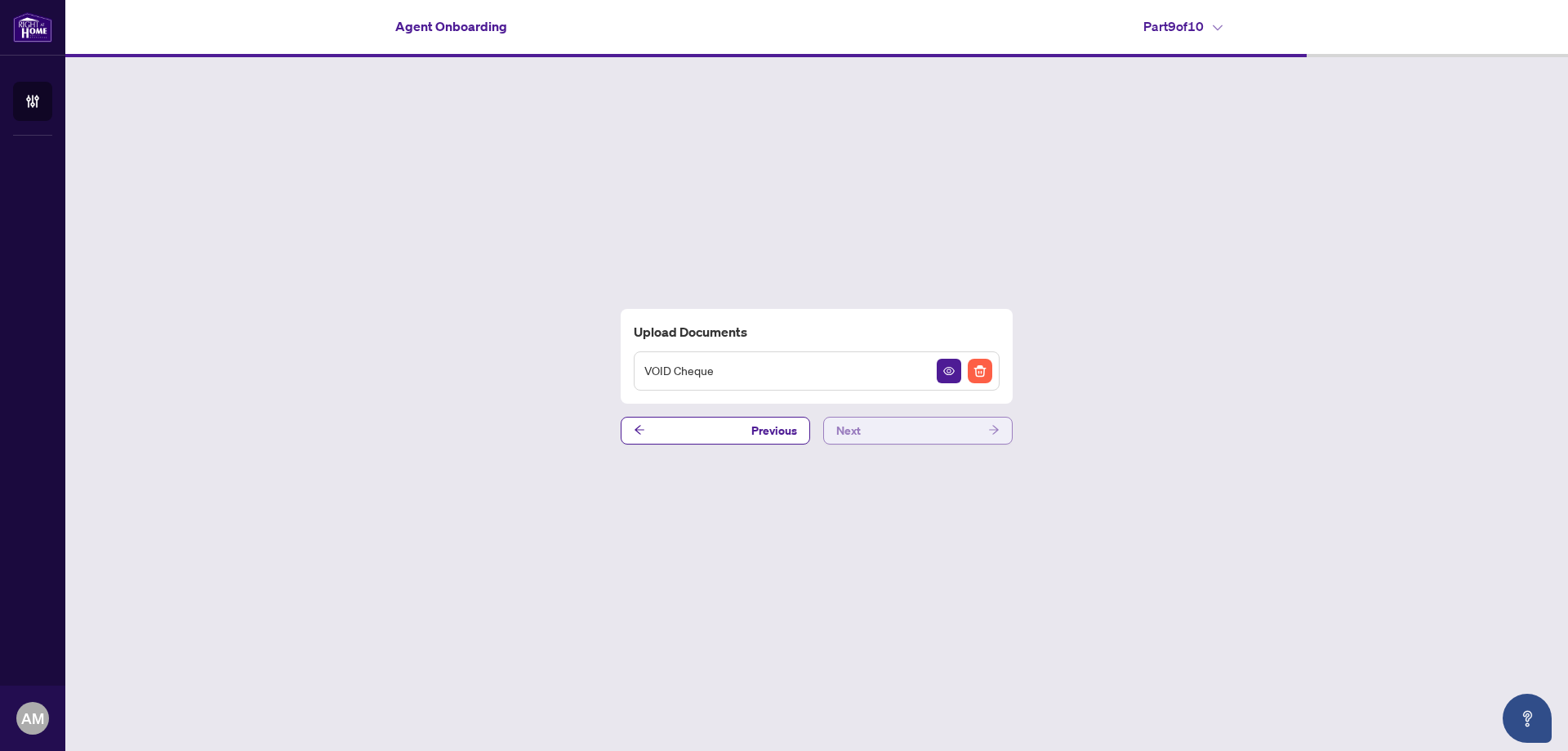
click at [952, 428] on button "Next" at bounding box center [918, 431] width 189 height 28
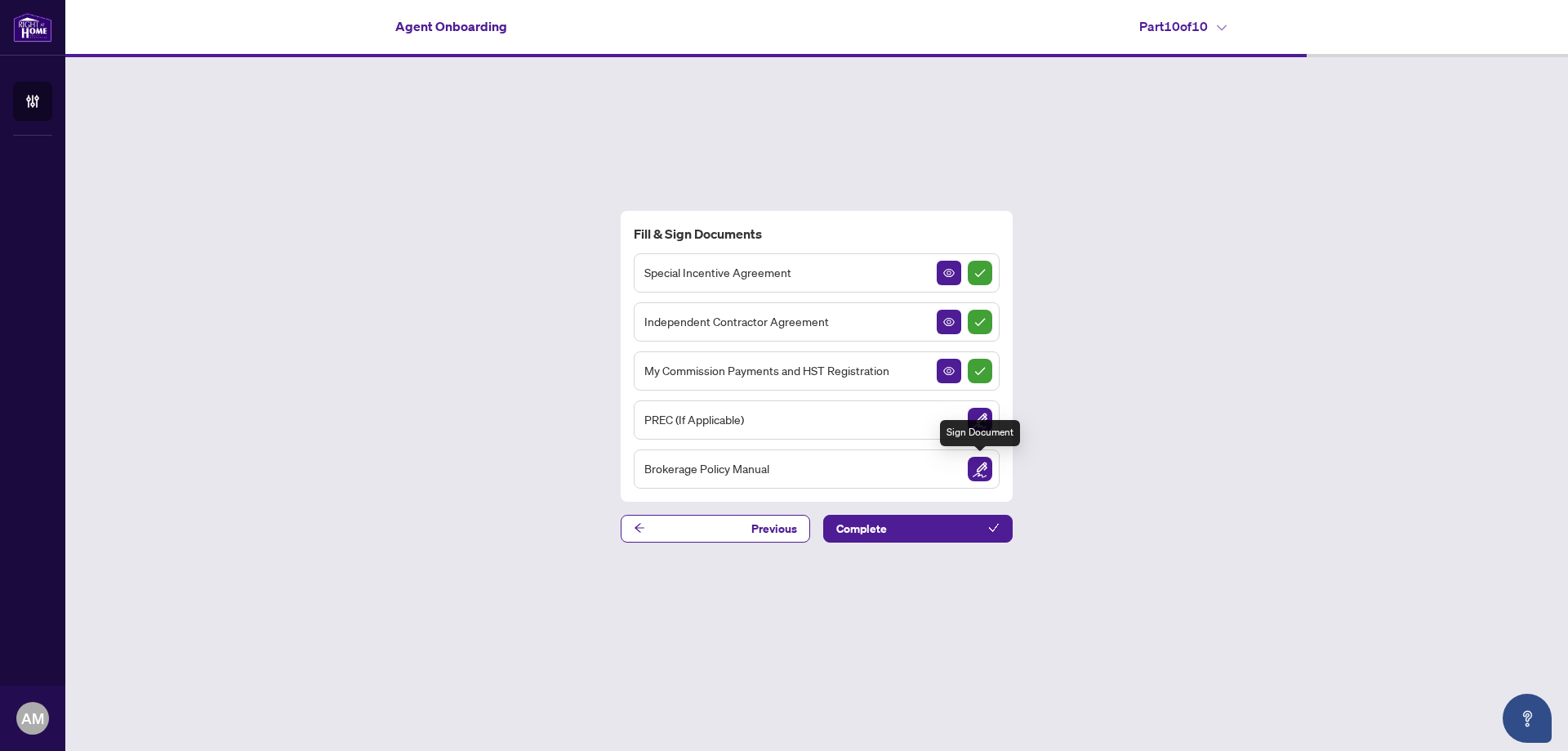
click at [980, 468] on img "Sign Document" at bounding box center [980, 469] width 25 height 25
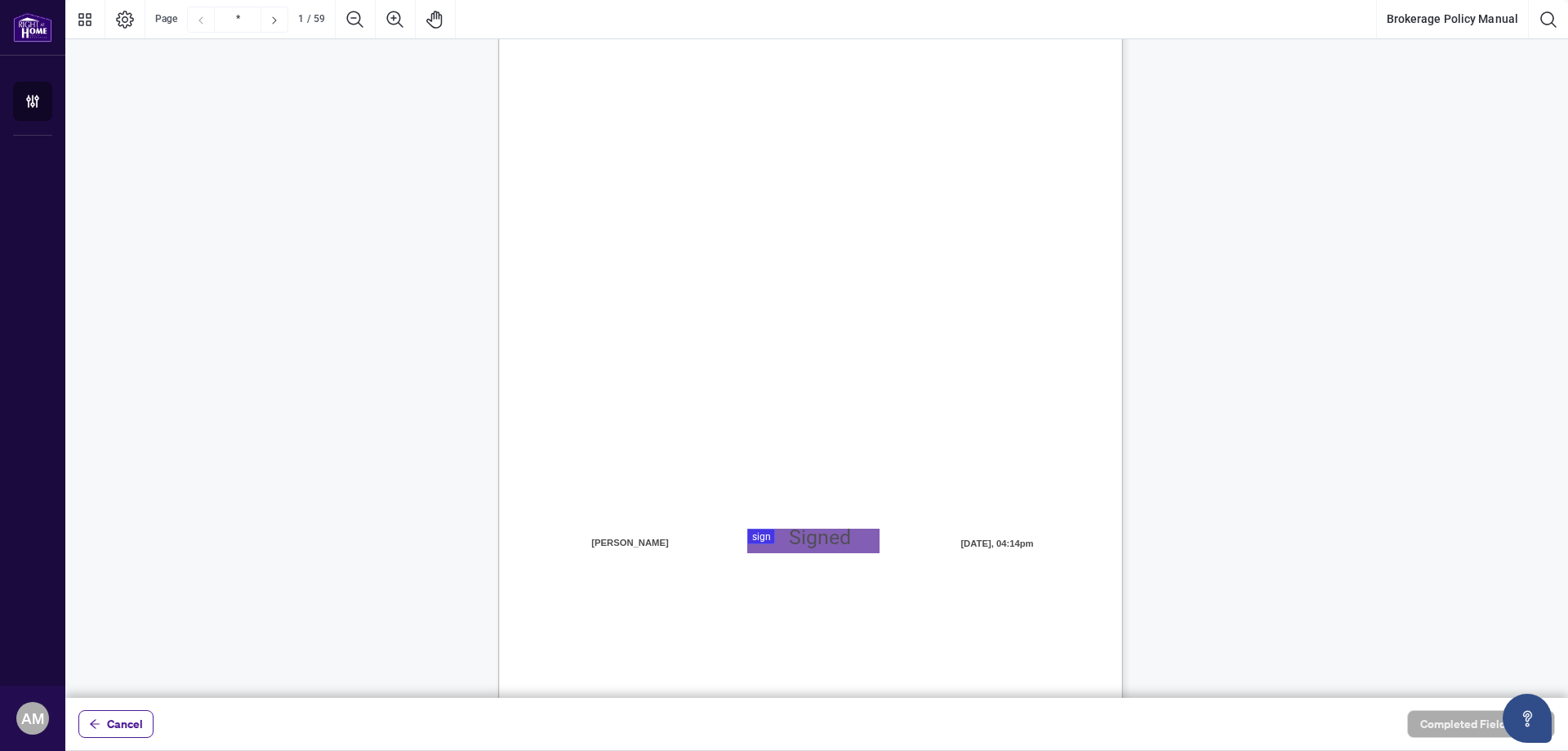
scroll to position [163, 0]
click at [828, 531] on div at bounding box center [816, 349] width 1503 height 697
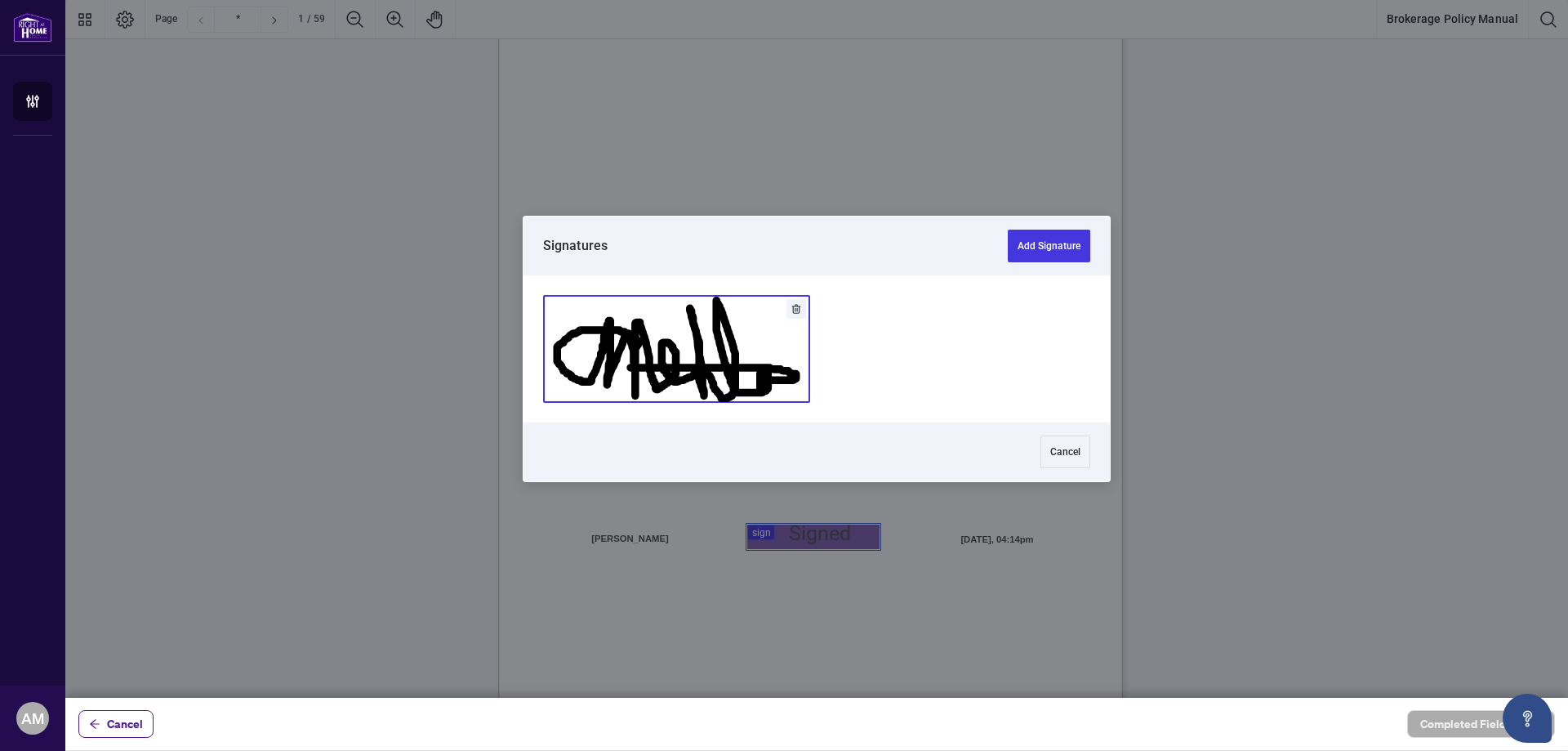
click at [722, 372] on button "Add Signature" at bounding box center [677, 349] width 266 height 106
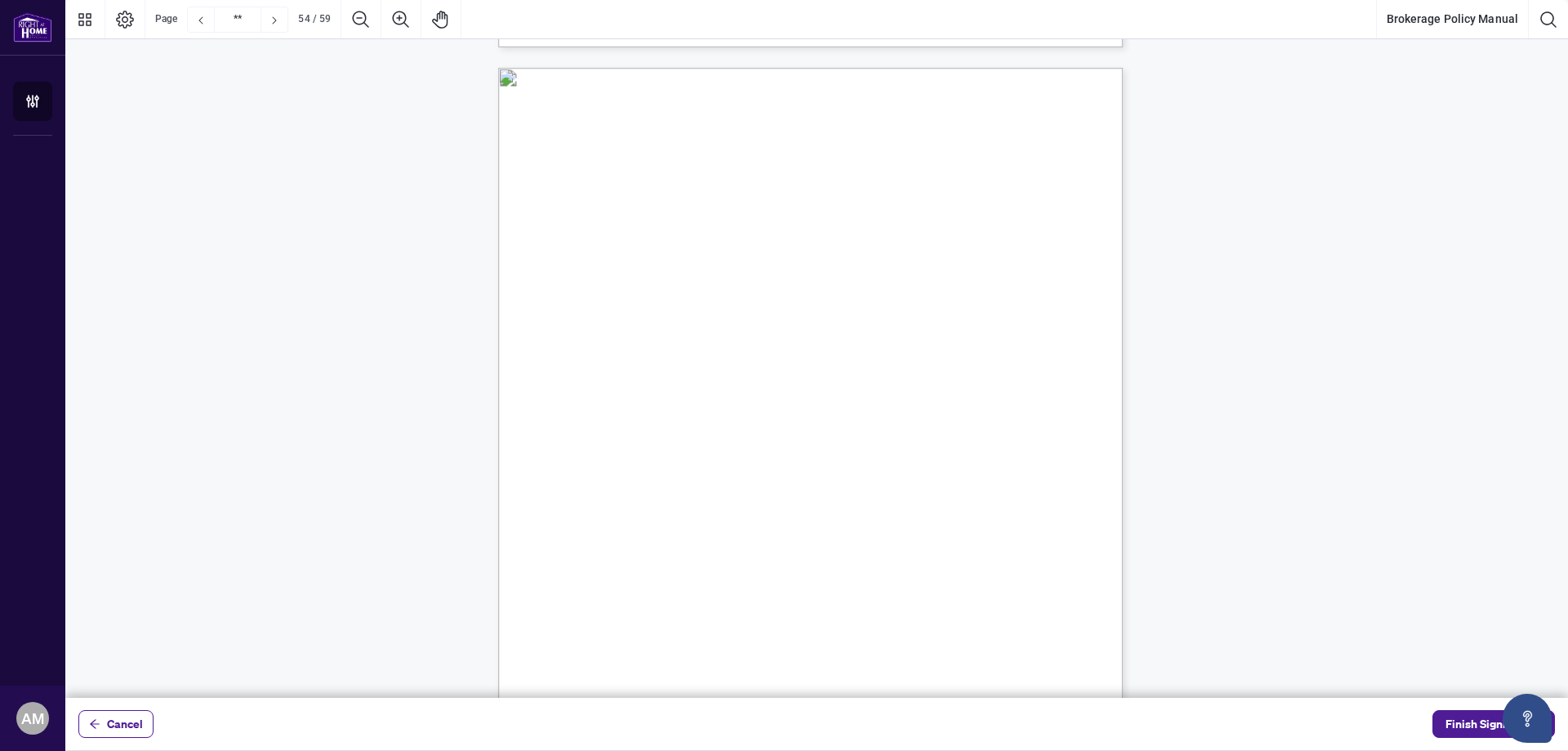
scroll to position [43952, 0]
drag, startPoint x: 704, startPoint y: 411, endPoint x: 952, endPoint y: 416, distance: 248.1
click at [942, 414] on span "ii. $750.00 per transaction if the sale price is $1,000,000 or greater but less…" at bounding box center [829, 411] width 440 height 12
click at [952, 416] on span "ii. $750.00 per transaction if the sale price is $1,000,000 or greater but less…" at bounding box center [829, 411] width 440 height 12
drag, startPoint x: 698, startPoint y: 411, endPoint x: 878, endPoint y: 411, distance: 180.0
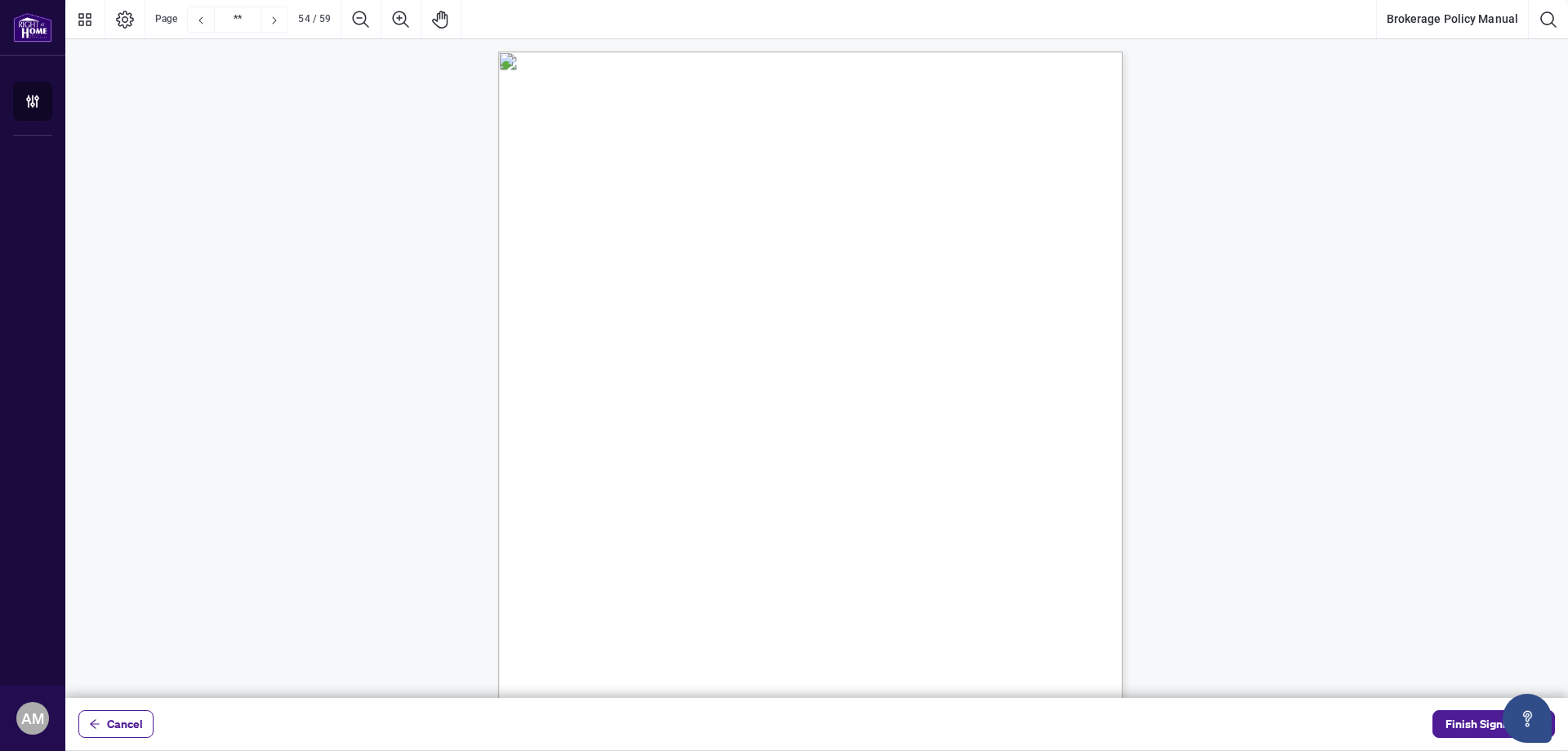
click at [878, 411] on span "ii. $750.00 per transaction if the sale price is $1,000,000 or greater but less…" at bounding box center [829, 411] width 440 height 12
click at [890, 411] on span "ii. $750.00 per transaction if the sale price is $1,000,000 or greater but less…" at bounding box center [829, 411] width 440 height 12
drag, startPoint x: 688, startPoint y: 188, endPoint x: 959, endPoint y: 186, distance: 271.0
click at [959, 186] on span "Each transaction for the purchase, sale, or assignment of a real property, excl…" at bounding box center [820, 183] width 459 height 14
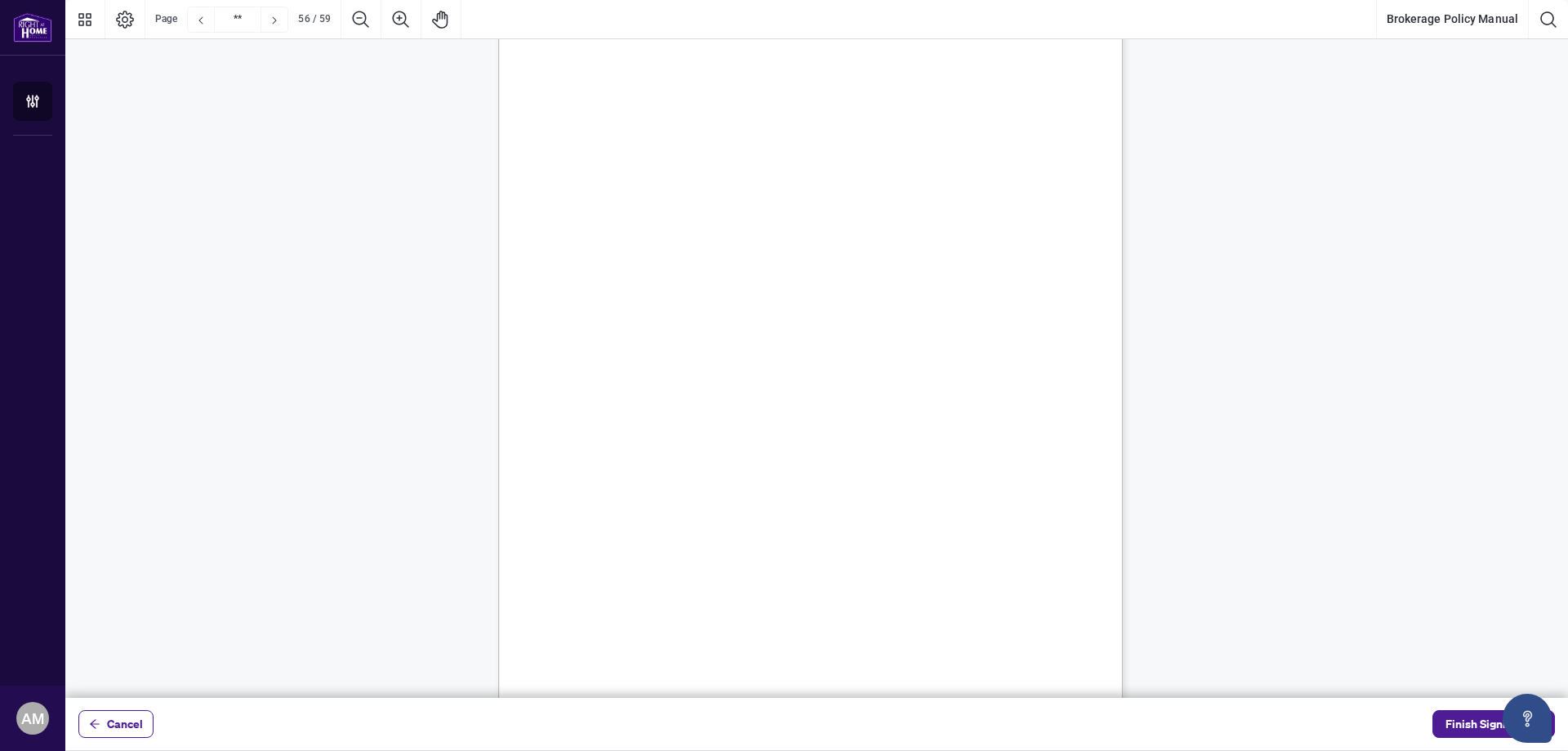
click at [970, 187] on span "Each transaction for the purchase, sale, or assignment of a real property, excl…" at bounding box center [820, 183] width 459 height 14
drag, startPoint x: 635, startPoint y: 193, endPoint x: 931, endPoint y: 199, distance: 296.1
click at [921, 198] on span "pre-construction deals, shall be subject to a FINTRAC Compliance Fee of $15.00,…" at bounding box center [819, 196] width 459 height 12
click at [931, 199] on span "pre-construction deals, shall be subject to a FINTRAC Compliance Fee of $15.00,…" at bounding box center [819, 196] width 459 height 12
drag, startPoint x: 649, startPoint y: 210, endPoint x: 958, endPoint y: 210, distance: 309.0
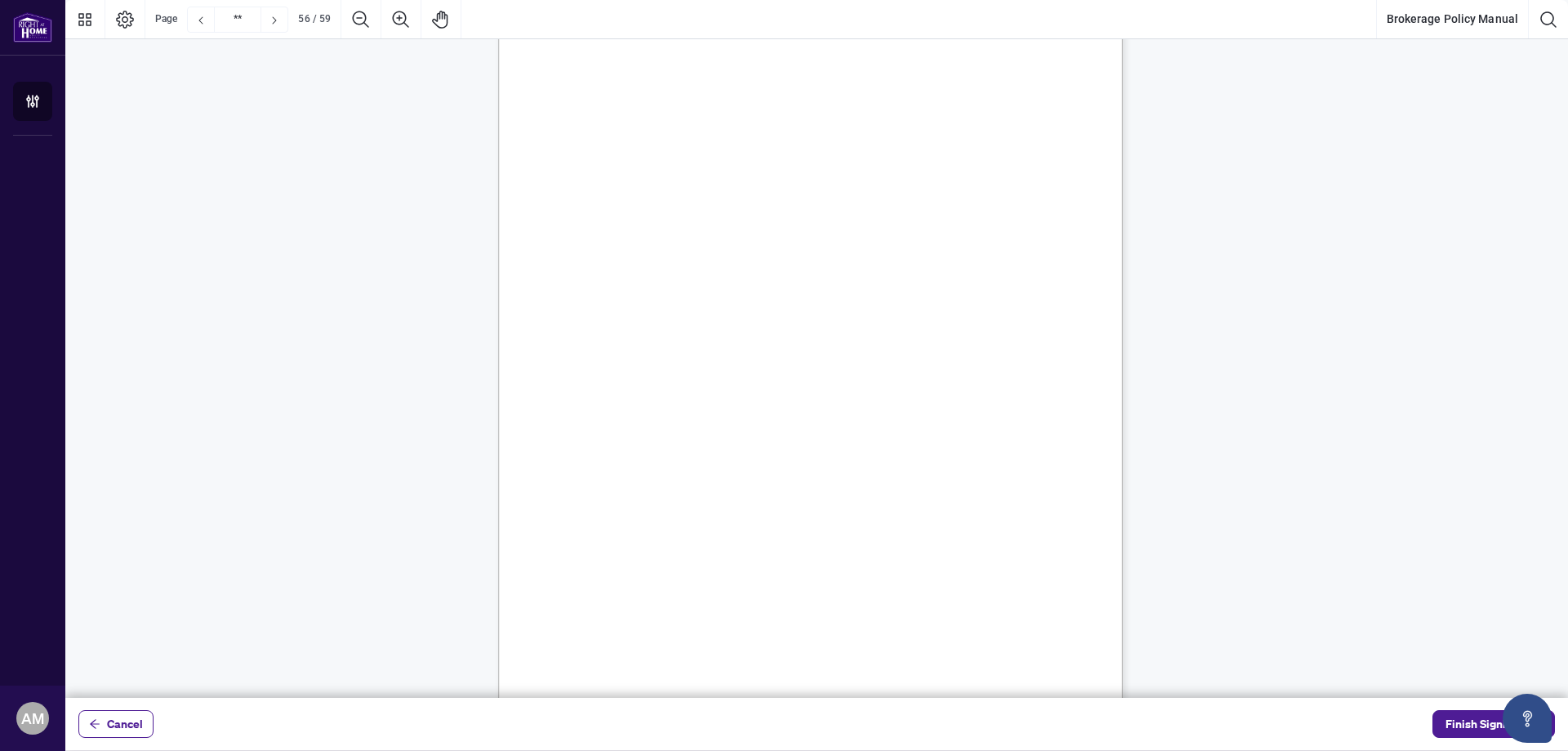
click at [958, 210] on span "platform has been used to complete the required FINTRAC forms. Any other method…" at bounding box center [819, 209] width 460 height 12
click at [973, 211] on span "platform has been used to complete the required FINTRAC forms. Any other method…" at bounding box center [819, 209] width 460 height 12
drag, startPoint x: 627, startPoint y: 197, endPoint x: 805, endPoint y: 203, distance: 178.1
click at [782, 196] on span "pre-construction deals, shall be subject to a FINTRAC Compliance Fee of $15.00,…" at bounding box center [819, 196] width 459 height 12
click at [806, 203] on span "platform has been used to complete the required FINTRAC forms. Any other method…" at bounding box center [819, 209] width 460 height 12
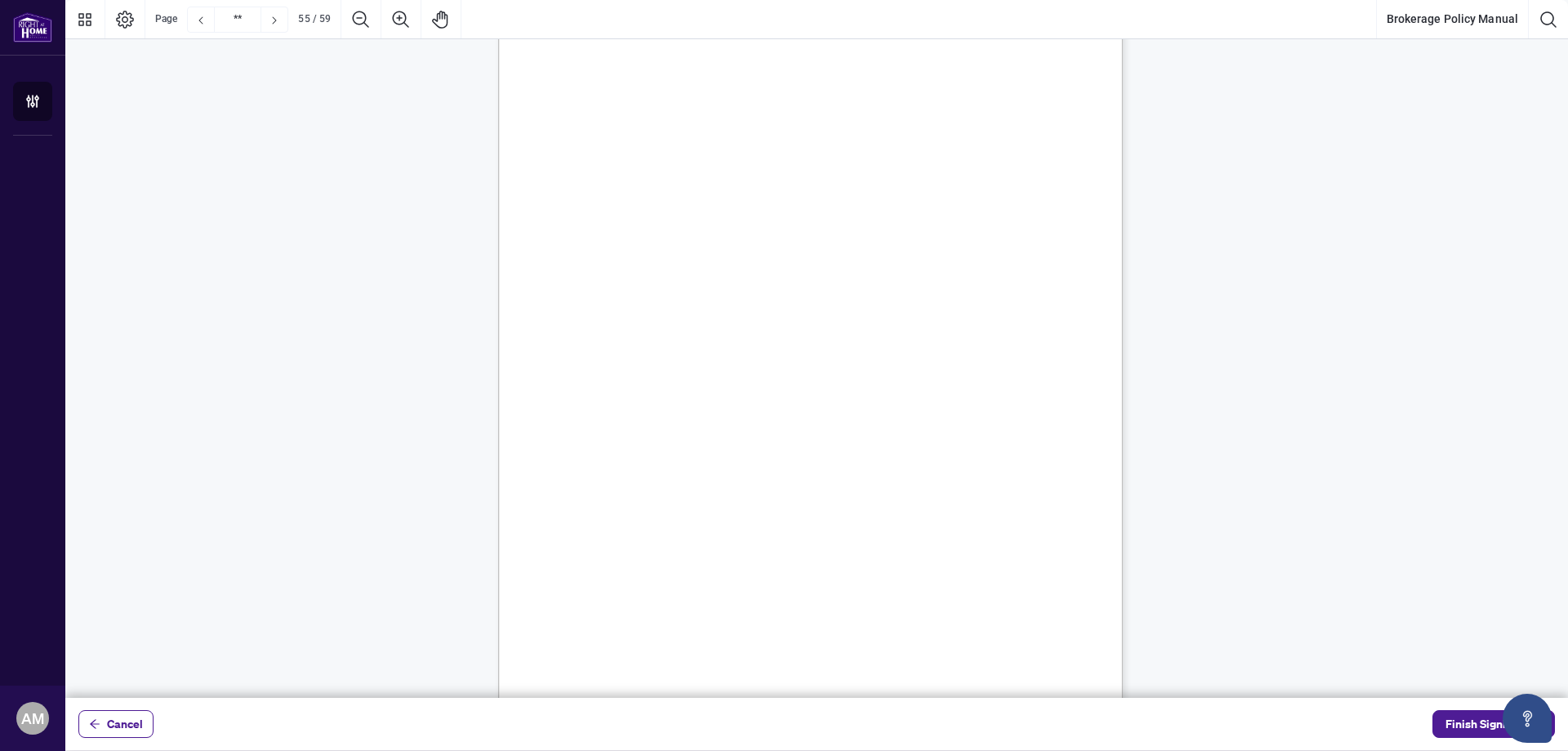
scroll to position [44932, 0]
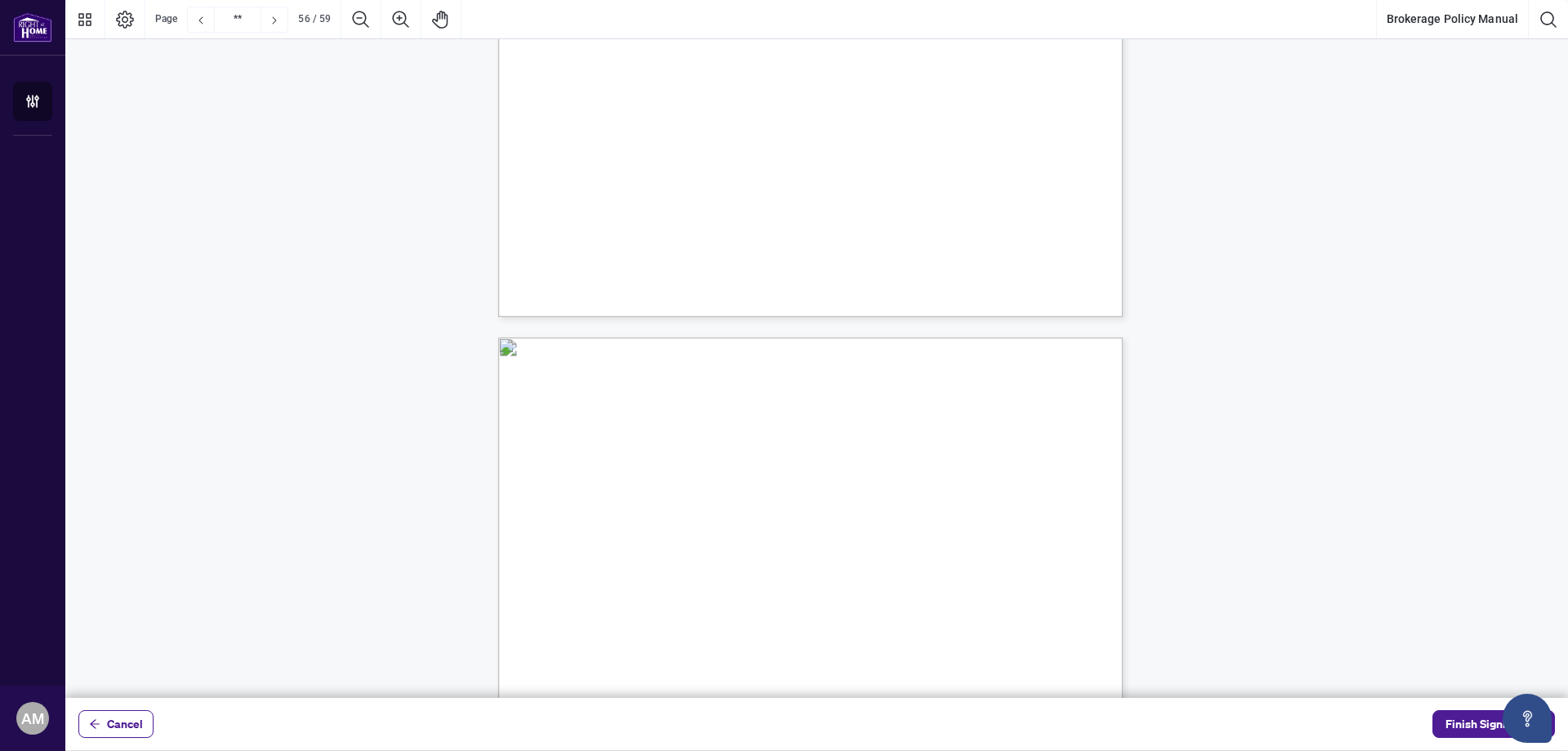
type input "**"
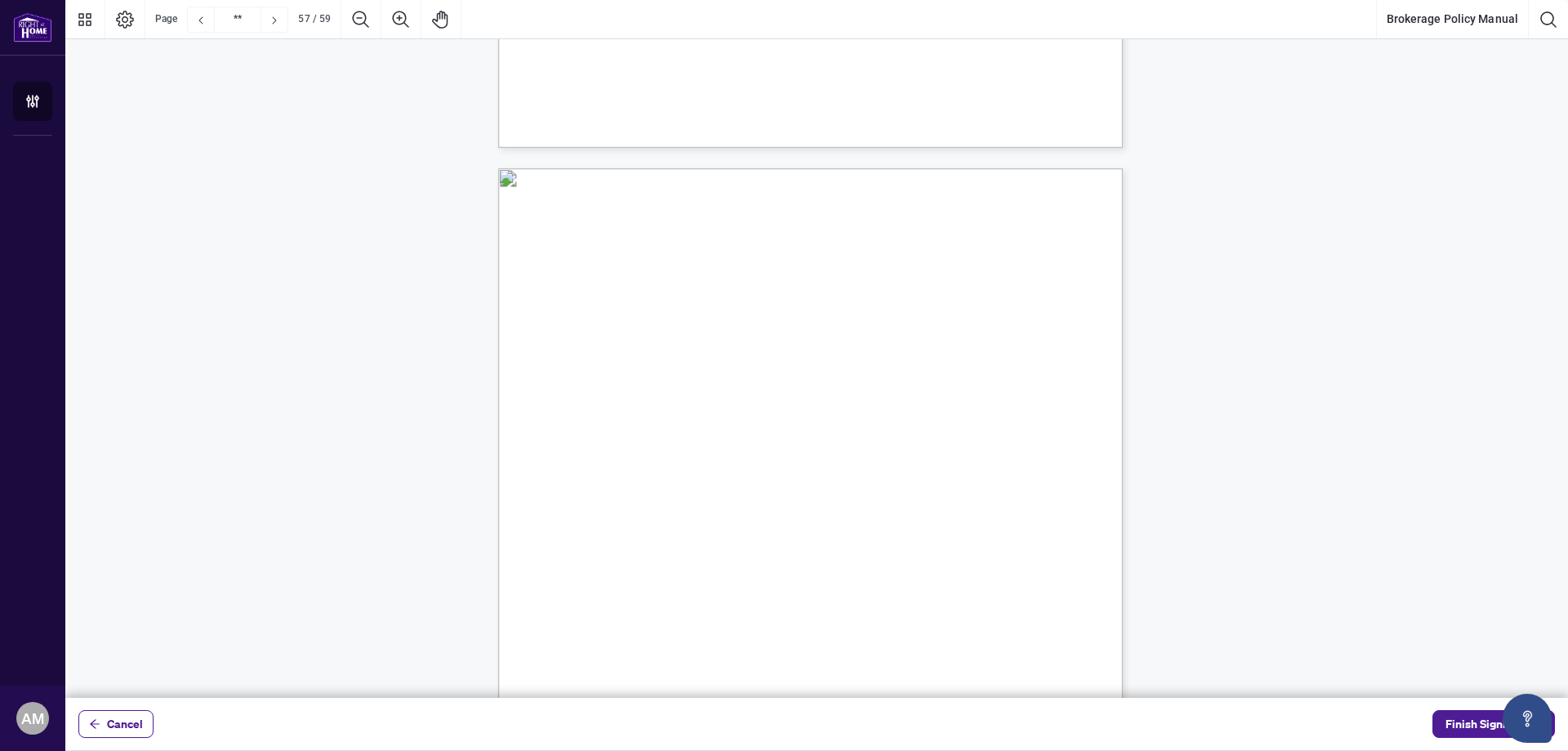
scroll to position [46321, 0]
